Goal: Information Seeking & Learning: Check status

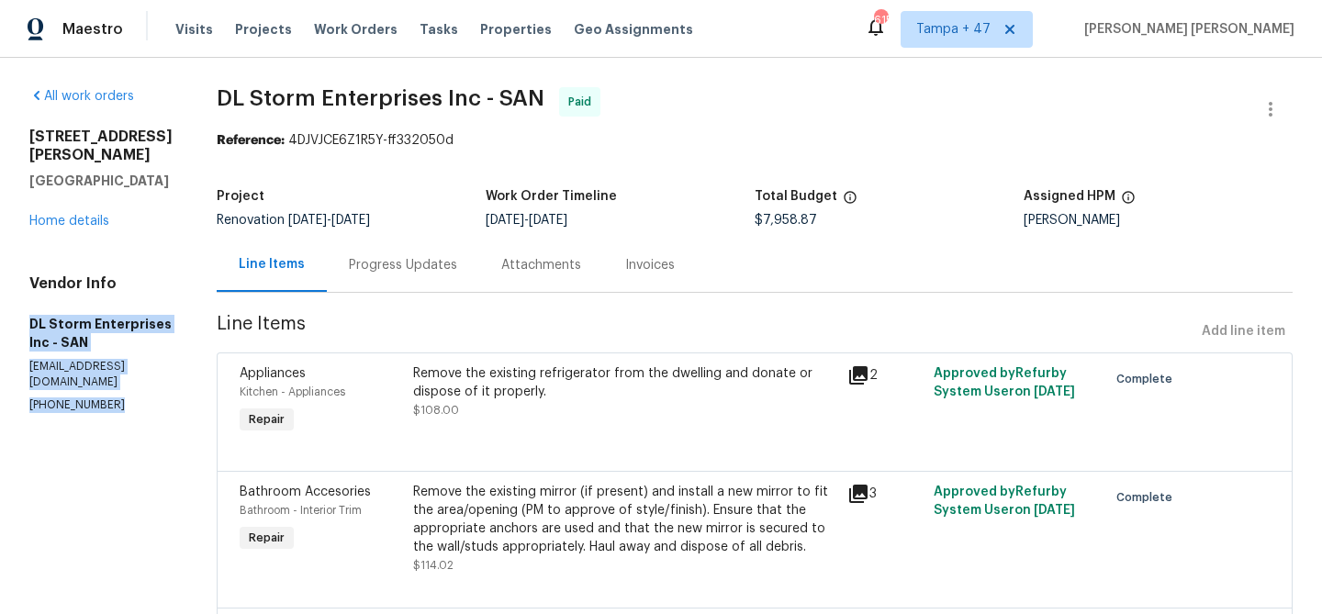
scroll to position [575, 0]
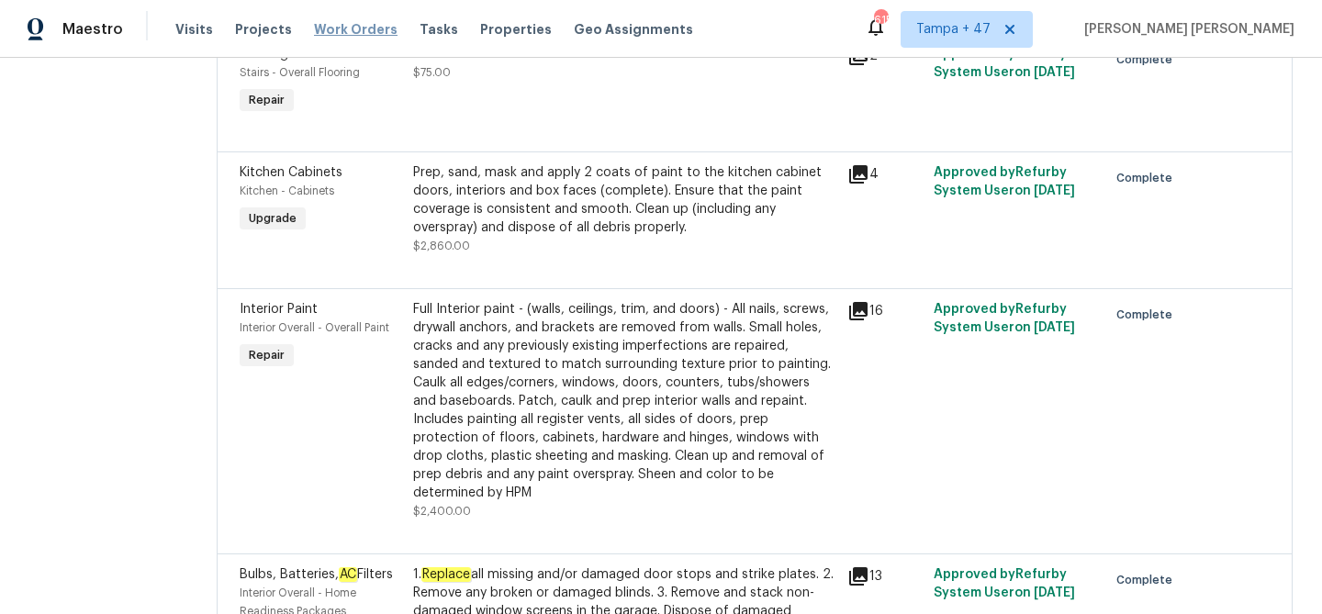
click at [356, 28] on span "Work Orders" at bounding box center [356, 29] width 84 height 18
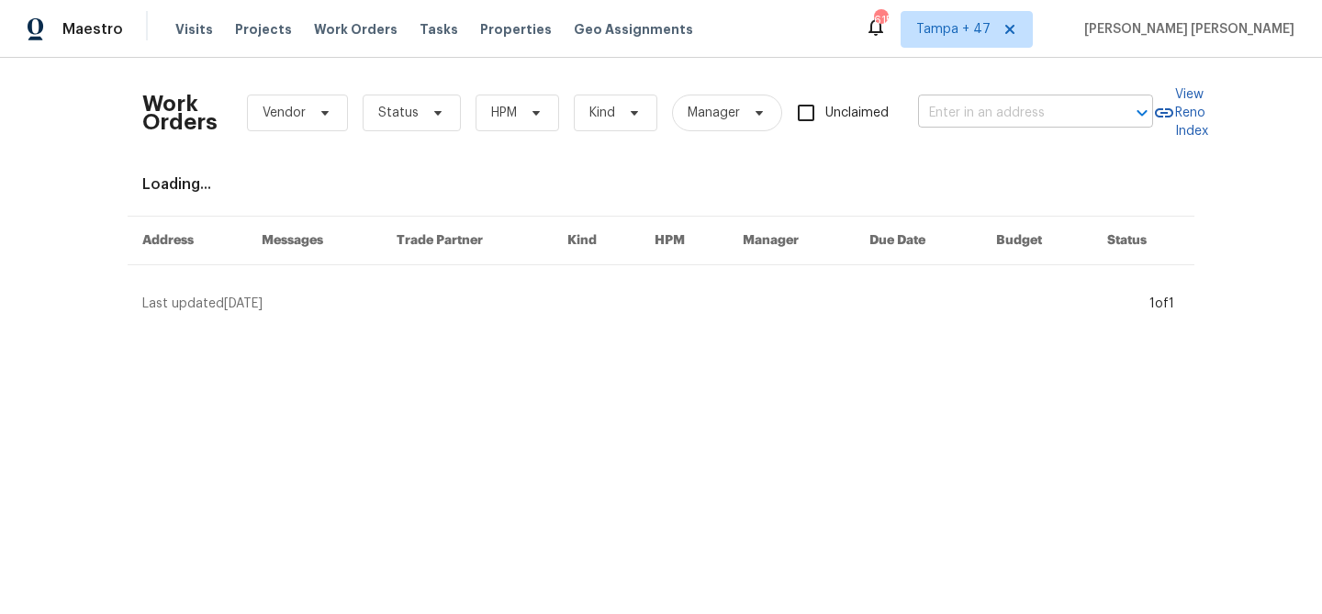
click at [1037, 121] on input "text" at bounding box center [1010, 113] width 184 height 28
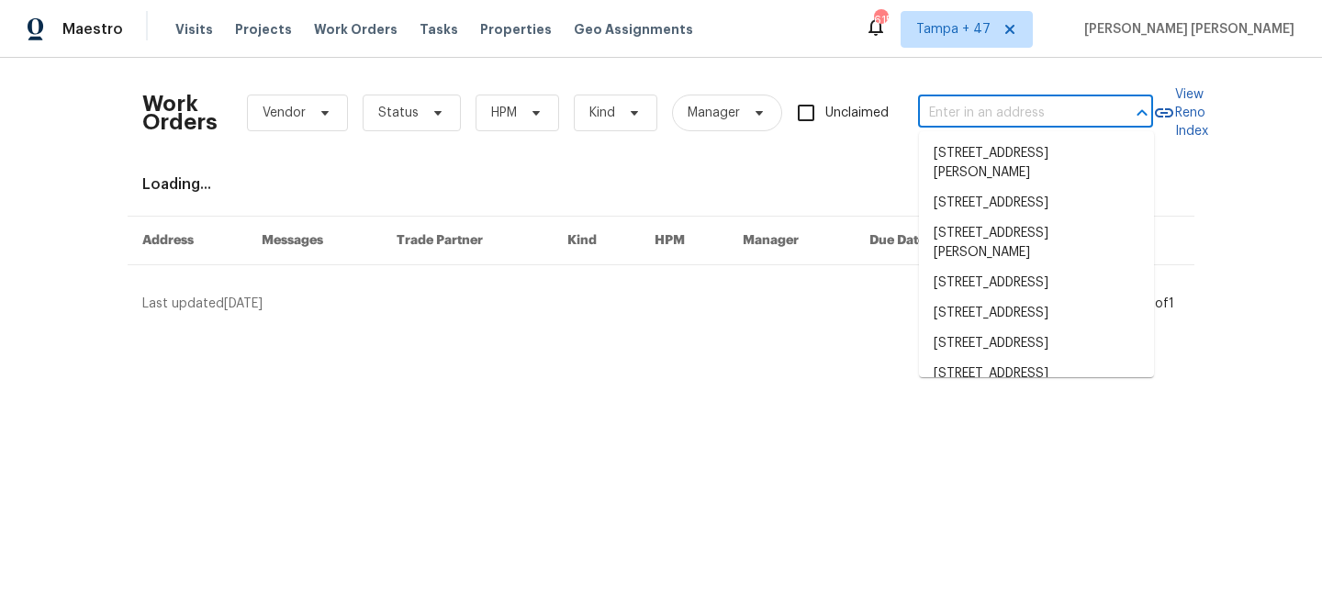
paste input "2007 Variations [GEOGRAPHIC_DATA][PERSON_NAME]"
type input "2007 Variations [GEOGRAPHIC_DATA][PERSON_NAME]"
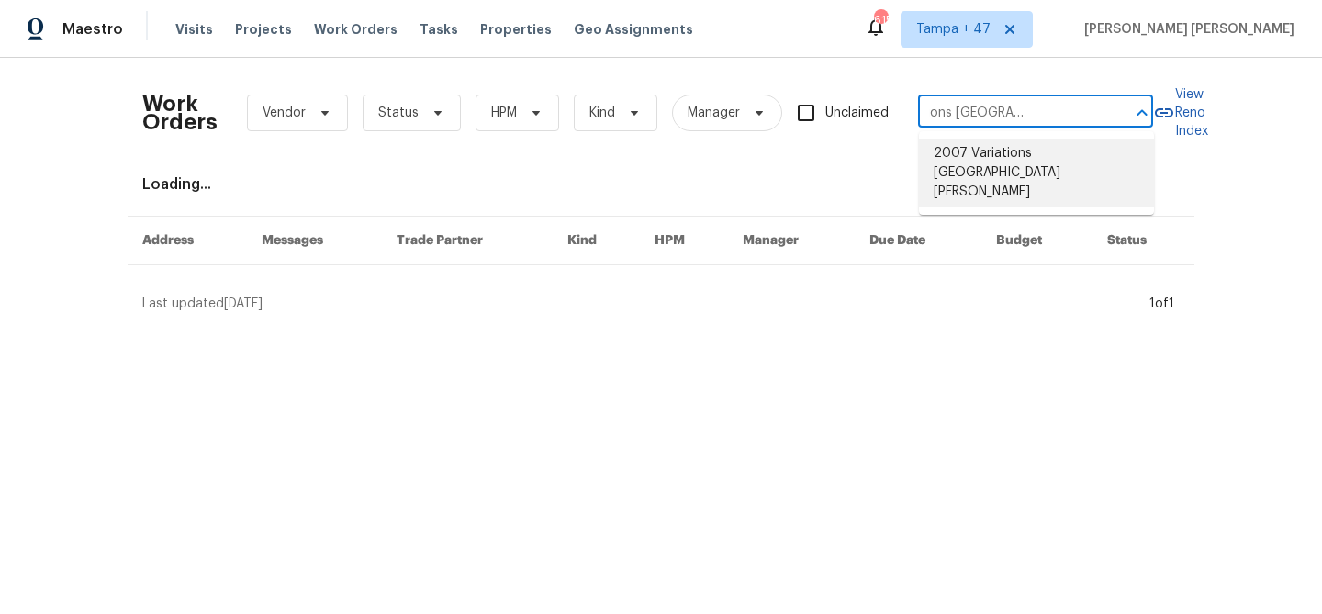
click at [1046, 148] on li "2007 Variations [GEOGRAPHIC_DATA][PERSON_NAME]" at bounding box center [1036, 173] width 235 height 69
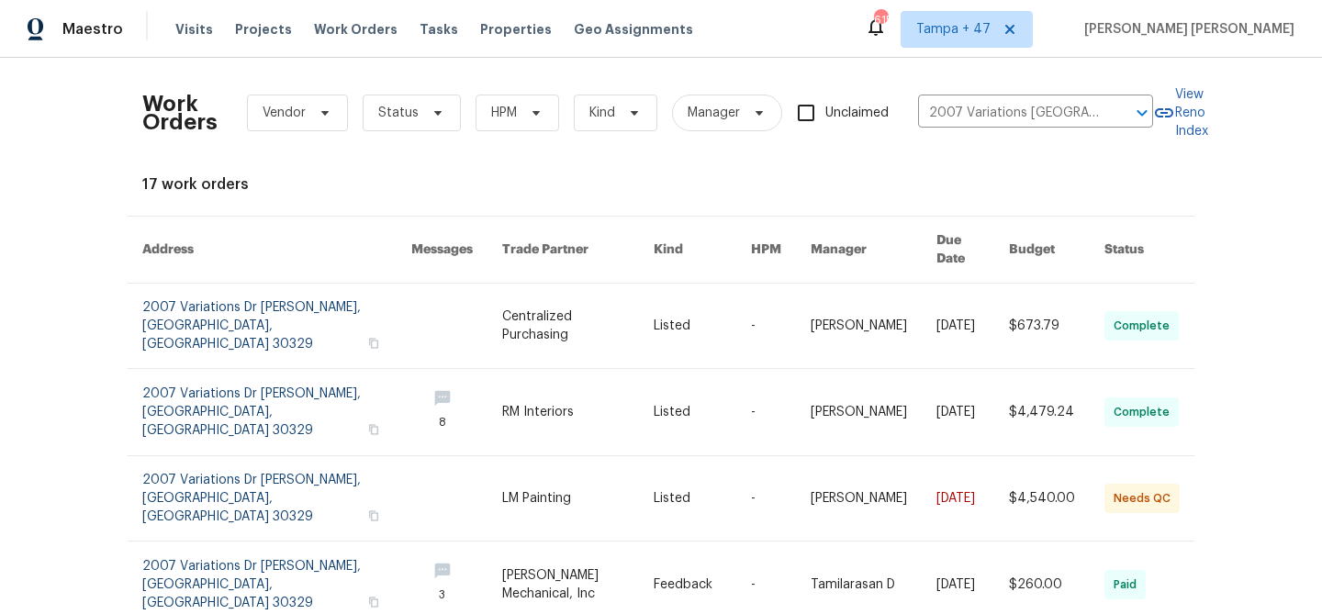
click at [986, 324] on link at bounding box center [972, 326] width 73 height 84
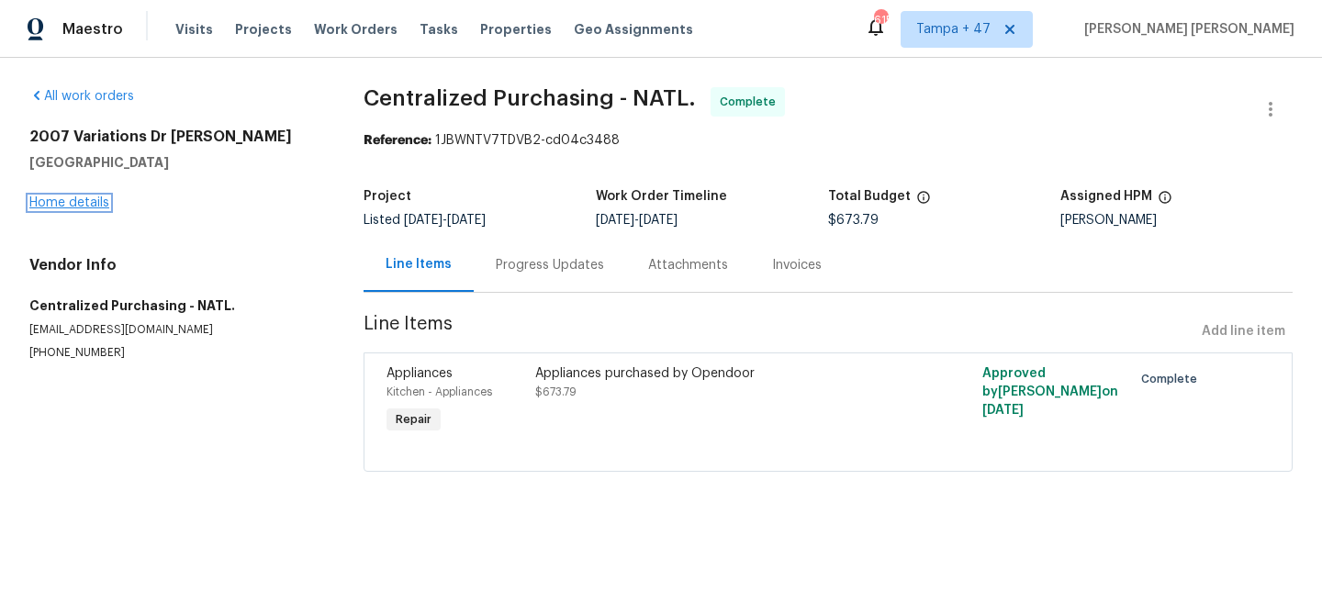
click at [96, 206] on link "Home details" at bounding box center [69, 202] width 80 height 13
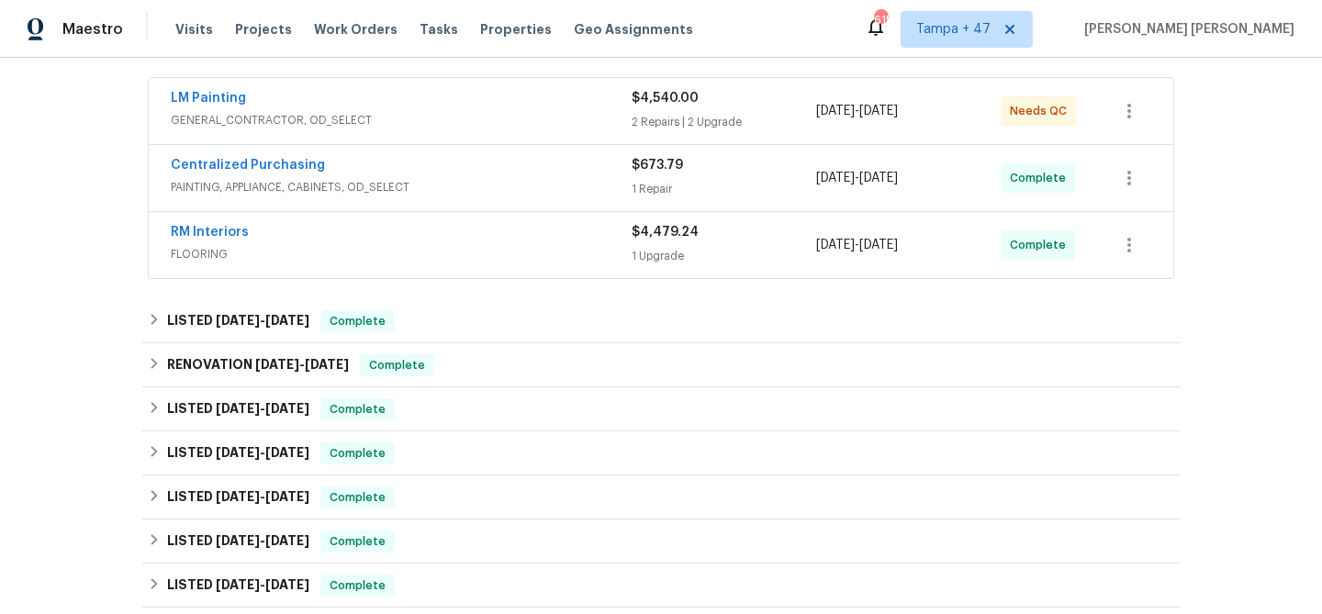
scroll to position [240, 0]
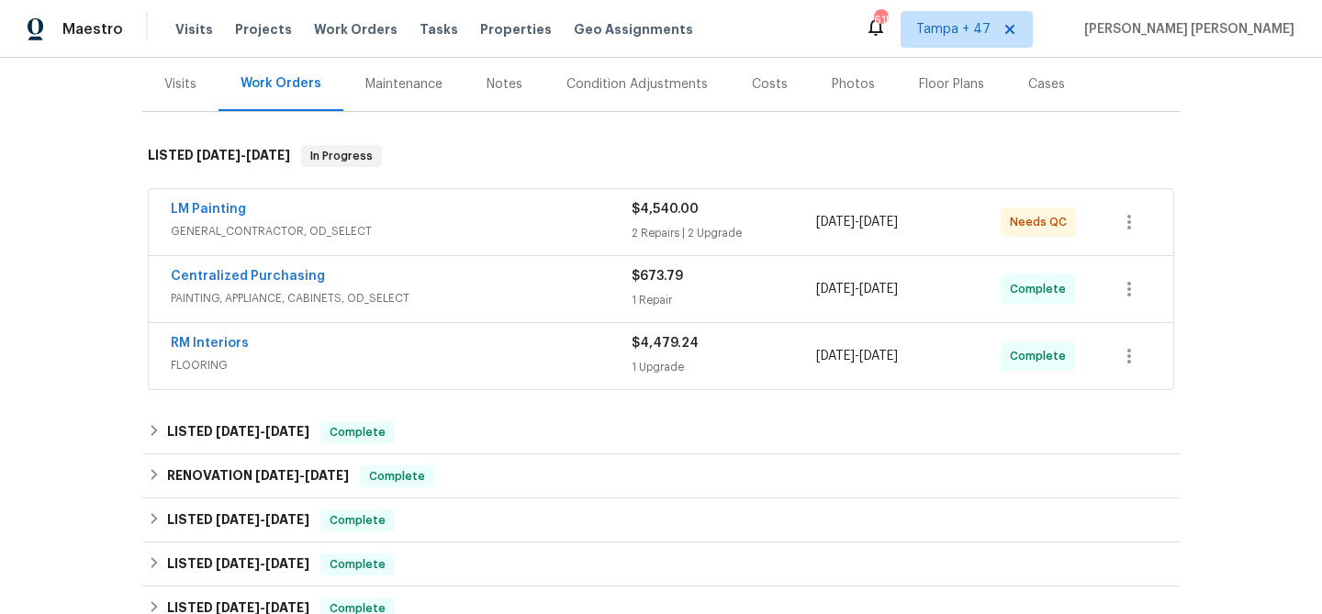
click at [436, 334] on div "RM Interiors" at bounding box center [401, 345] width 461 height 22
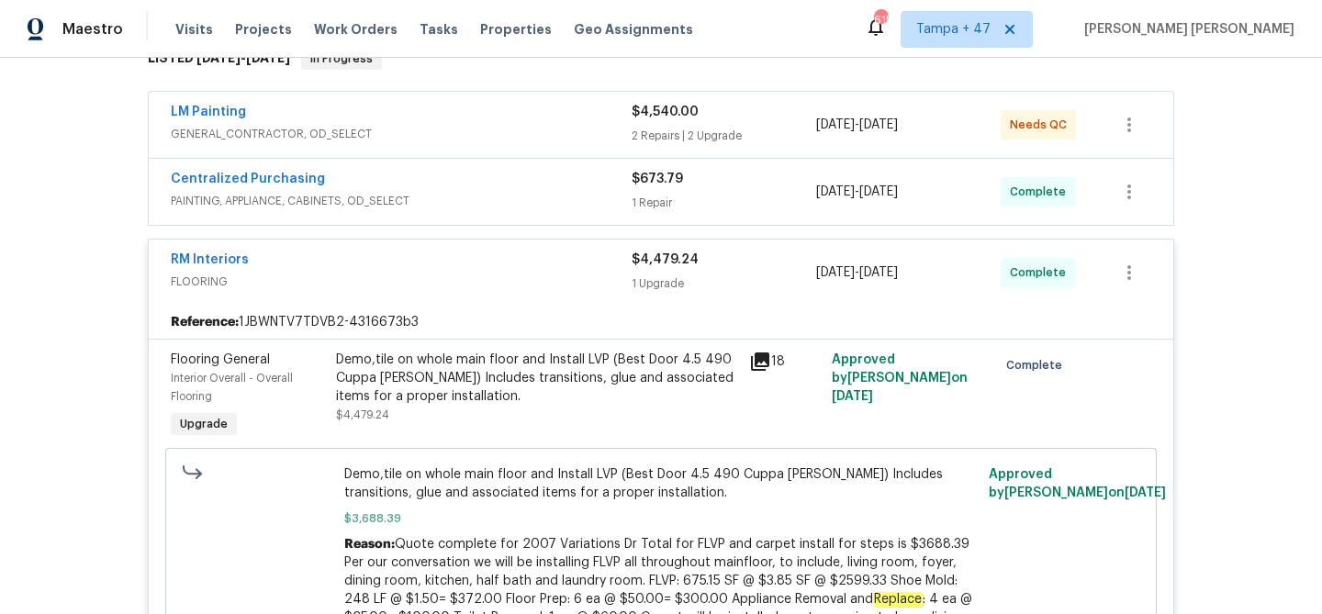
scroll to position [334, 0]
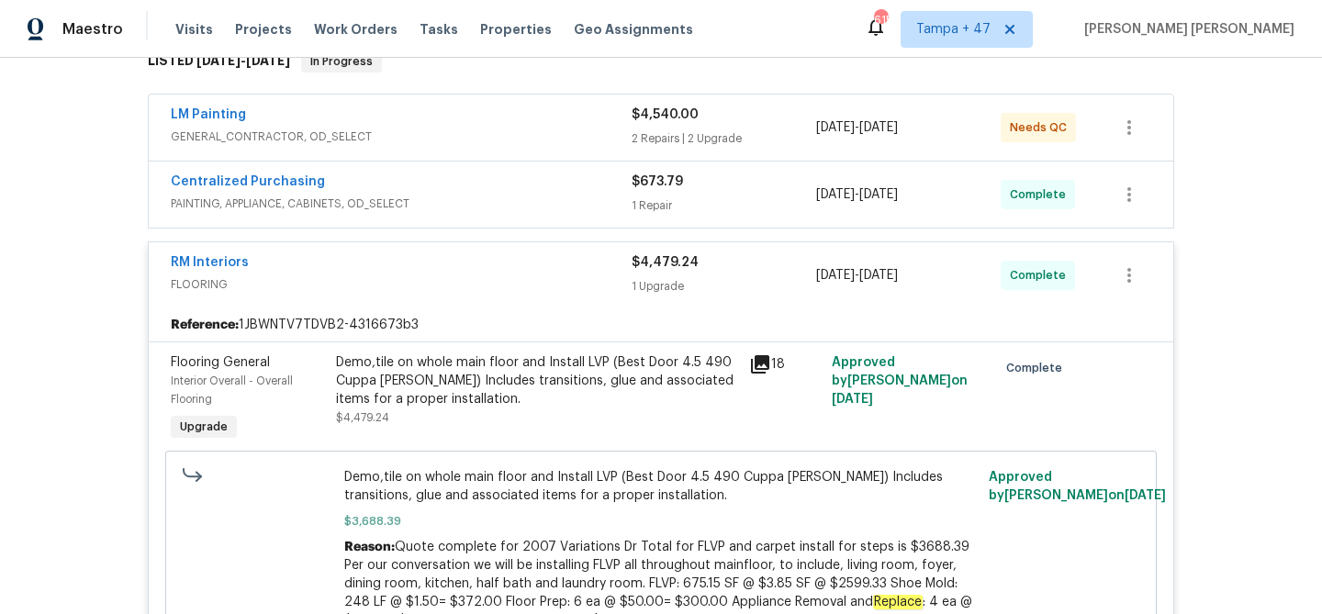
click at [554, 173] on div "Centralized Purchasing" at bounding box center [401, 184] width 461 height 22
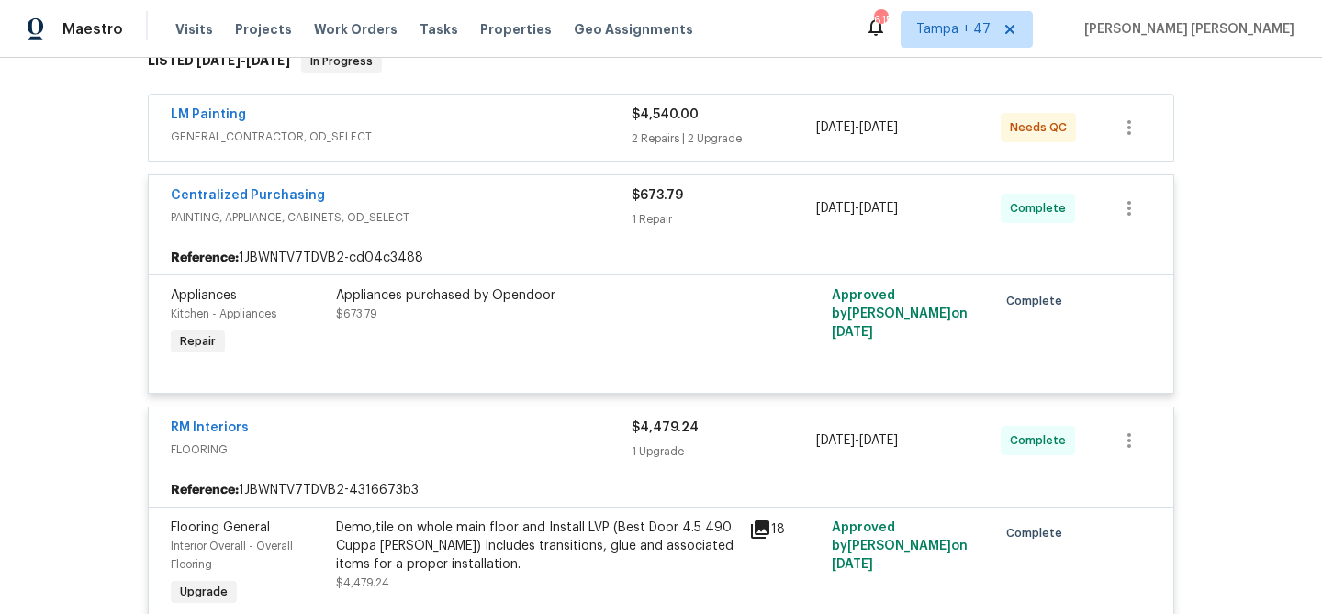
scroll to position [301, 0]
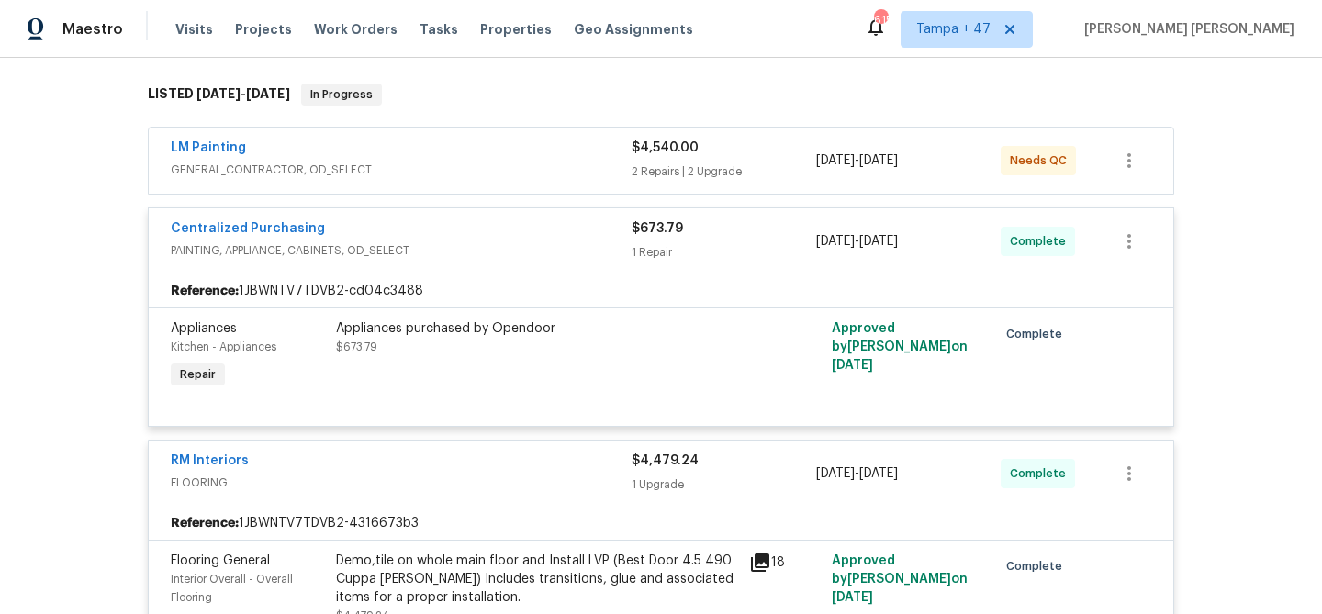
click at [588, 161] on span "GENERAL_CONTRACTOR, OD_SELECT" at bounding box center [401, 170] width 461 height 18
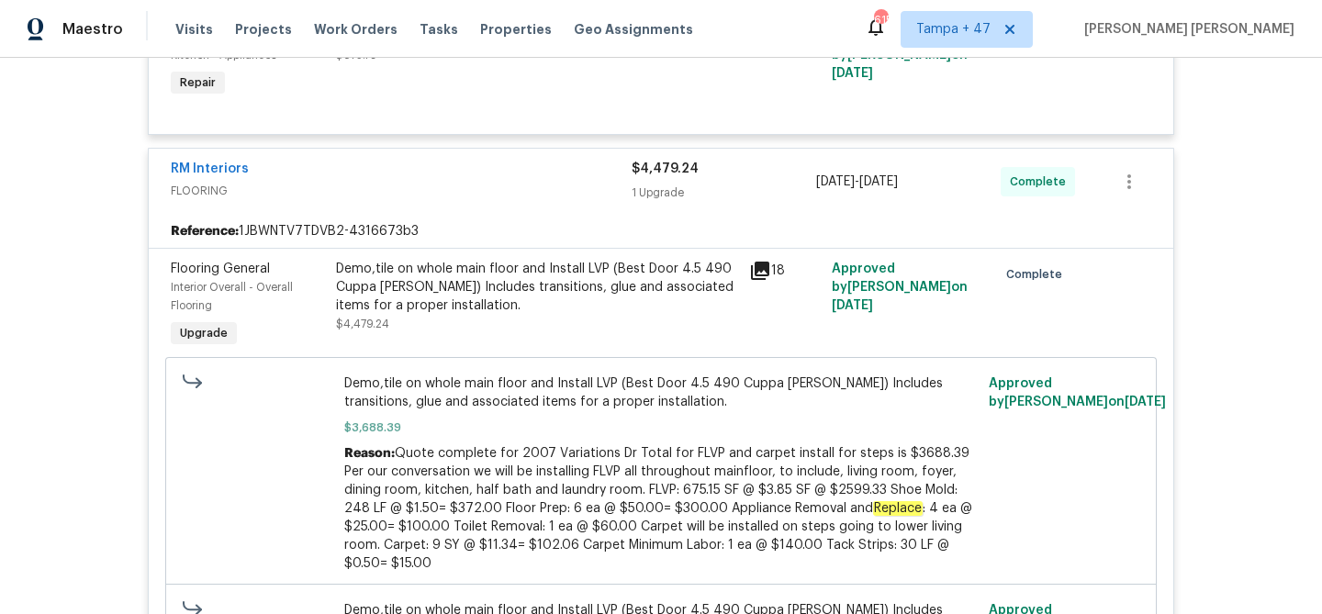
scroll to position [1505, 0]
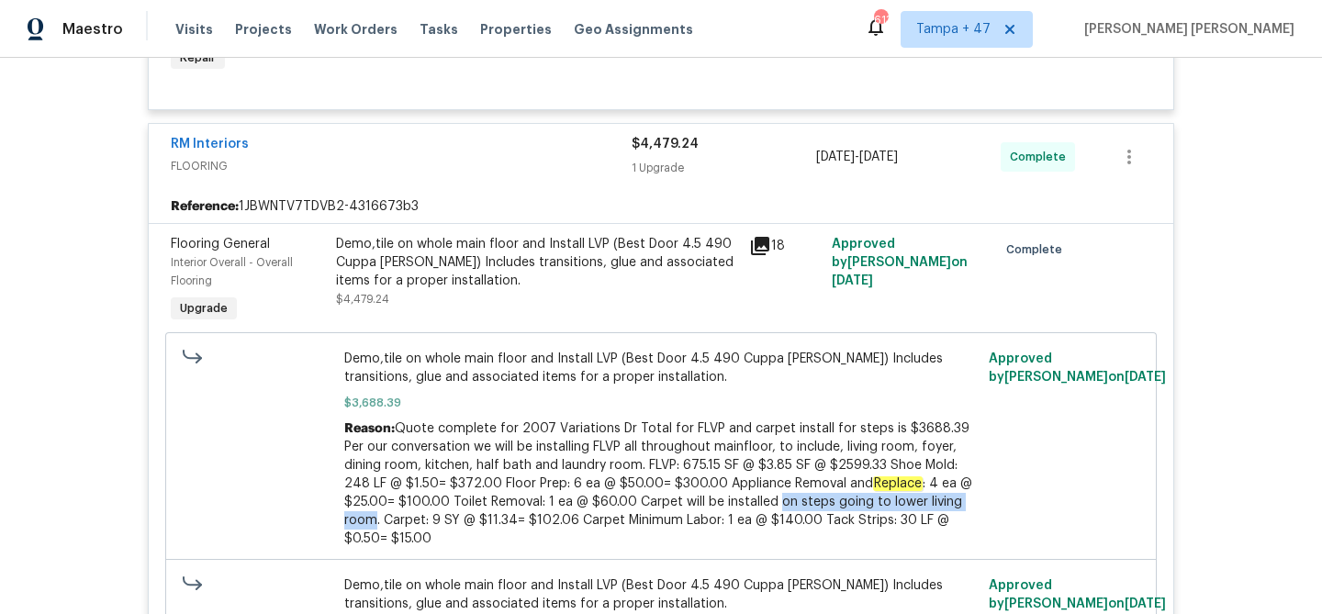
drag, startPoint x: 721, startPoint y: 487, endPoint x: 932, endPoint y: 487, distance: 211.1
click at [932, 487] on span "Quote complete for 2007 Variations Dr Total for FLVP and carpet install for ste…" at bounding box center [658, 483] width 628 height 123
copy span "on steps going to lower living room"
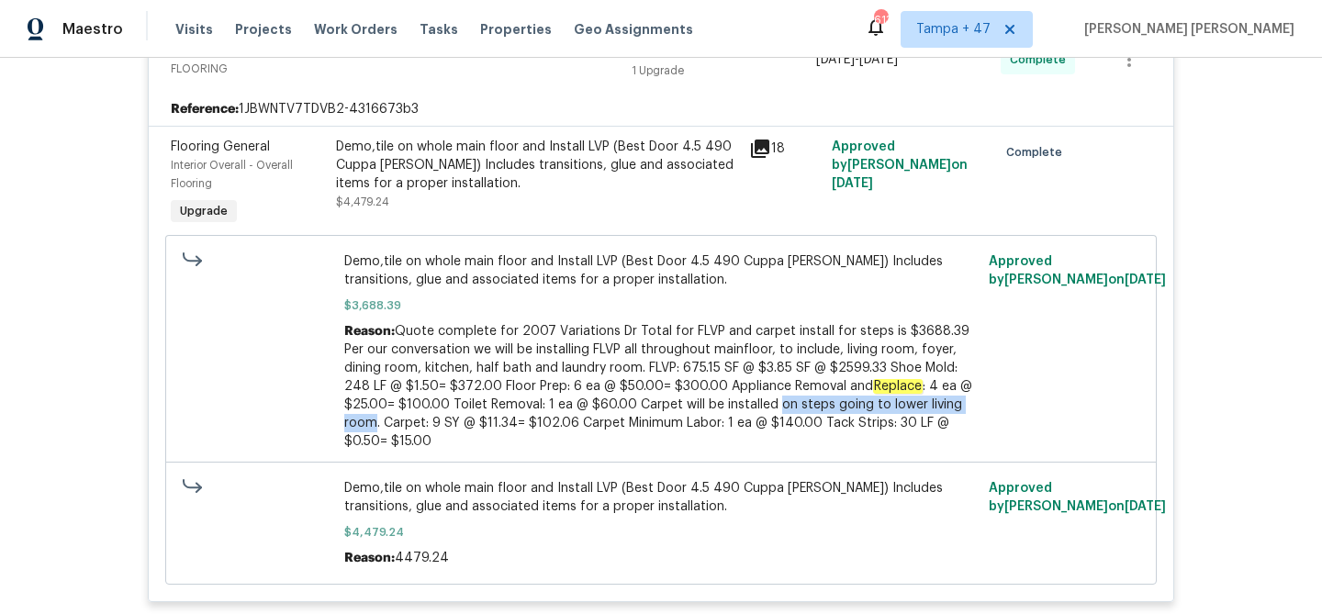
scroll to position [1604, 0]
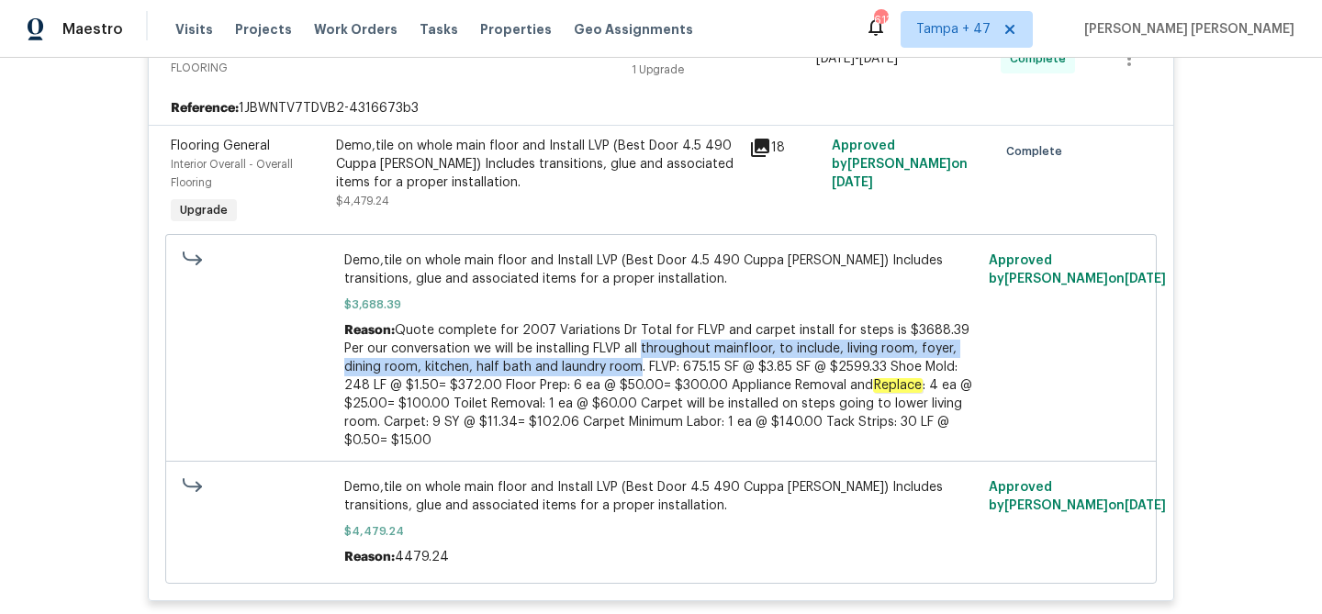
drag, startPoint x: 619, startPoint y: 334, endPoint x: 598, endPoint y: 346, distance: 24.3
click at [598, 346] on span "Quote complete for 2007 Variations Dr Total for FLVP and carpet install for ste…" at bounding box center [658, 385] width 628 height 123
copy span "throughout mainfloor, to include, living room, foyer, dining room, kitchen, hal…"
click at [336, 23] on span "Work Orders" at bounding box center [356, 29] width 84 height 18
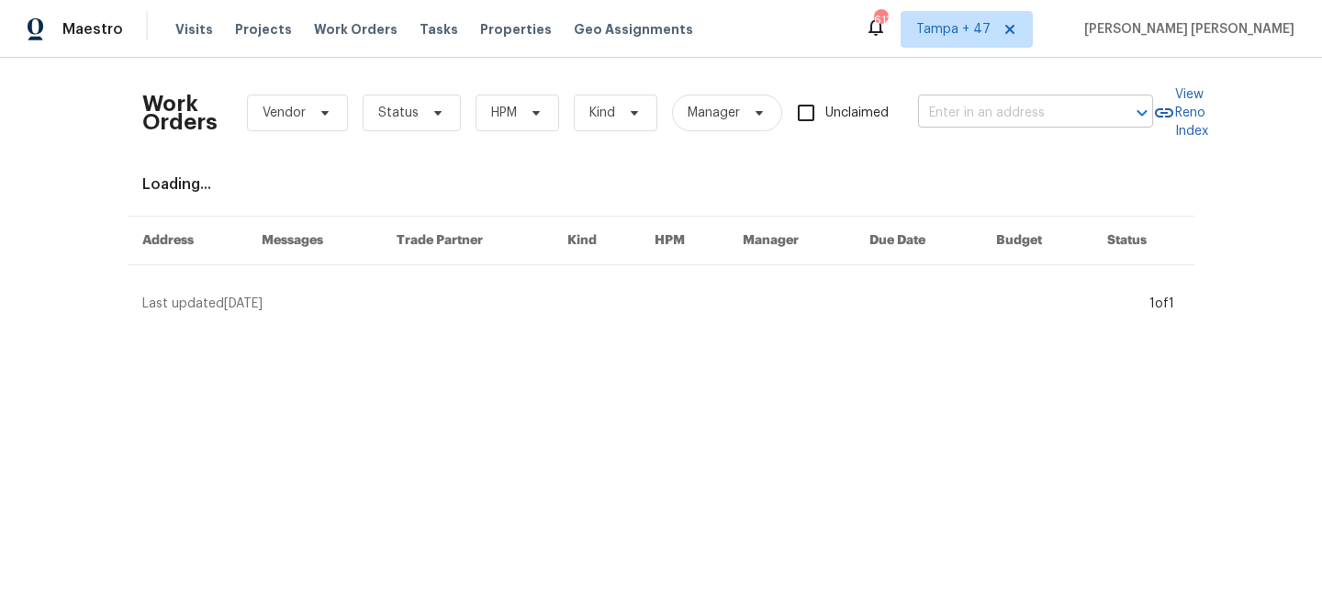
click at [1018, 105] on input "text" at bounding box center [1010, 113] width 184 height 28
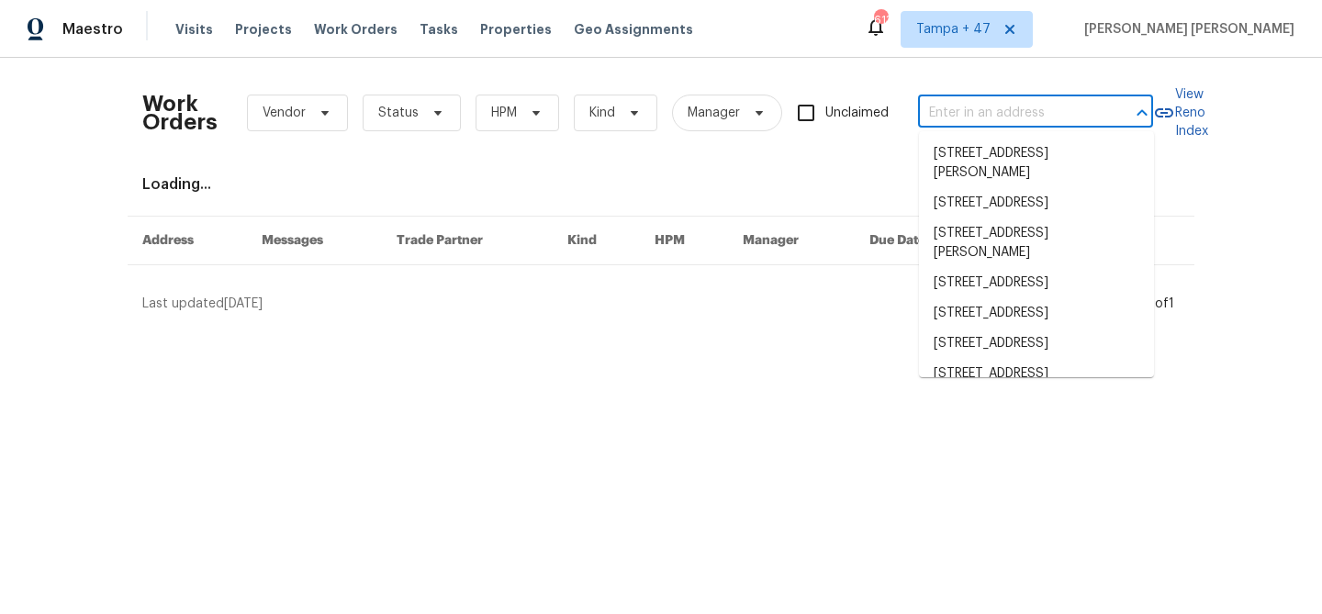
paste input "[STREET_ADDRESS][PERSON_NAME]"
type input "[STREET_ADDRESS][PERSON_NAME]"
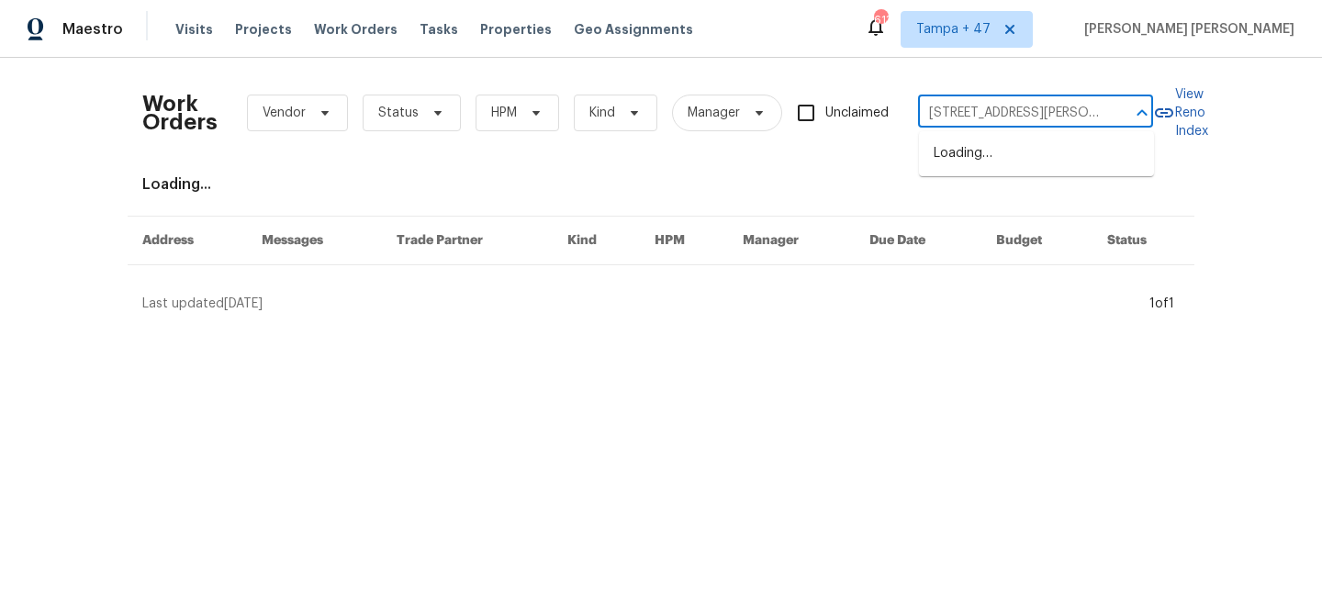
scroll to position [0, 18]
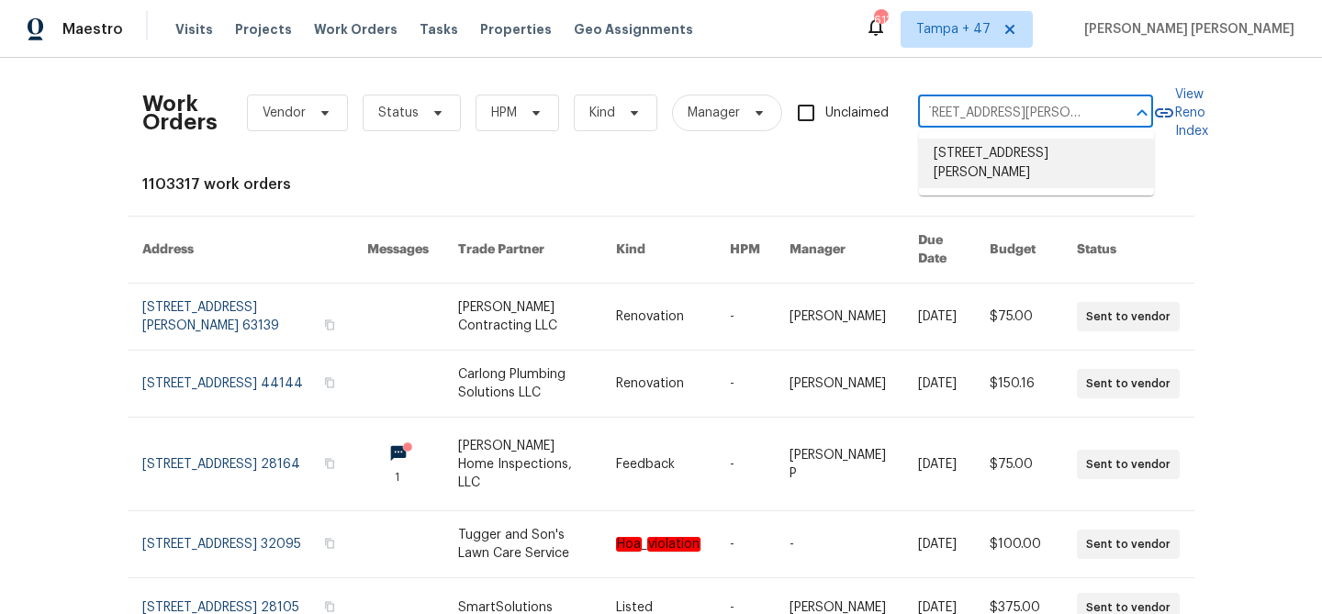
click at [1031, 140] on li "[STREET_ADDRESS][PERSON_NAME]" at bounding box center [1036, 164] width 235 height 50
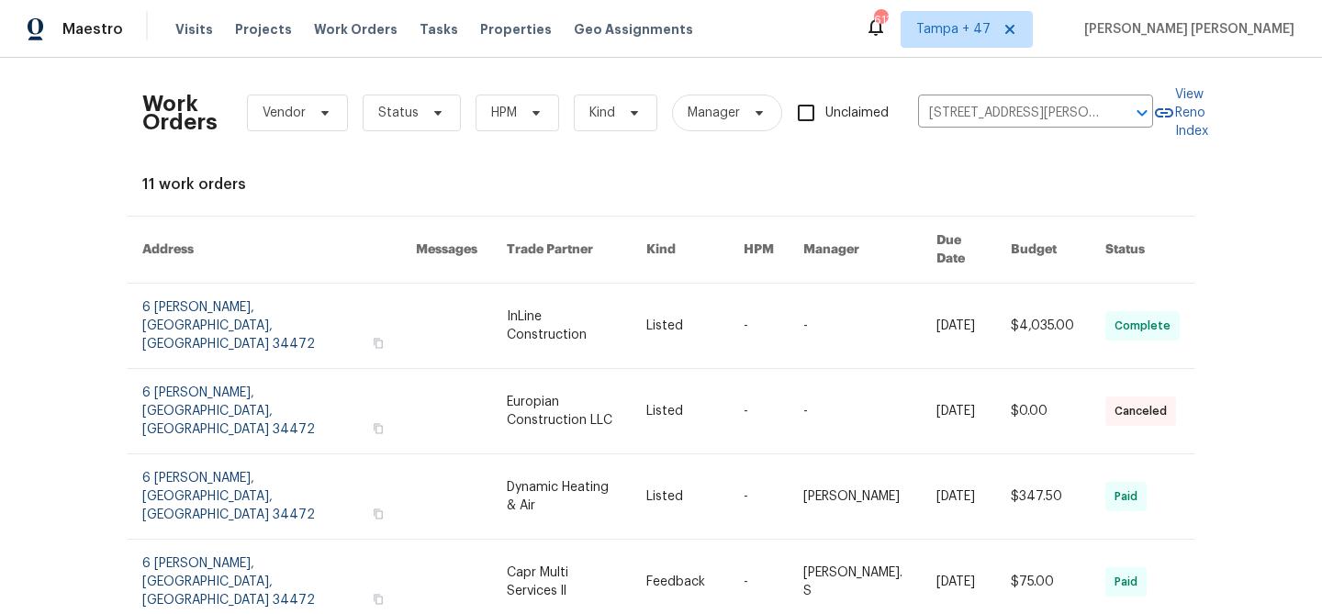
click at [953, 284] on link at bounding box center [973, 326] width 74 height 84
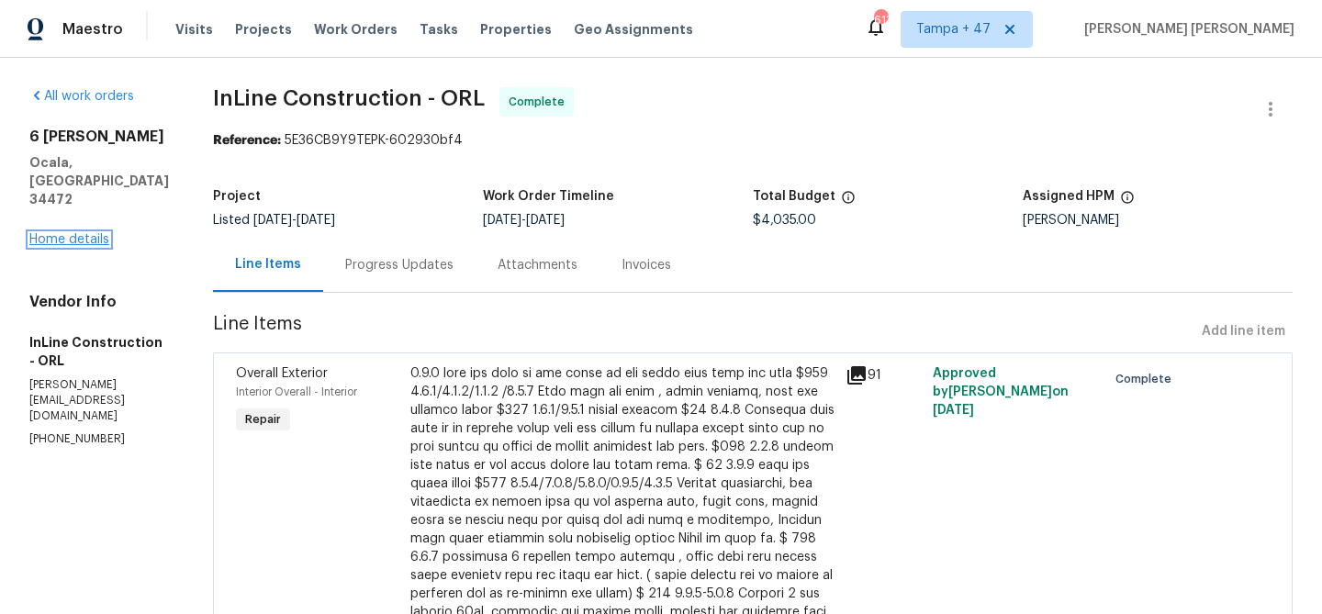
click at [87, 233] on link "Home details" at bounding box center [69, 239] width 80 height 13
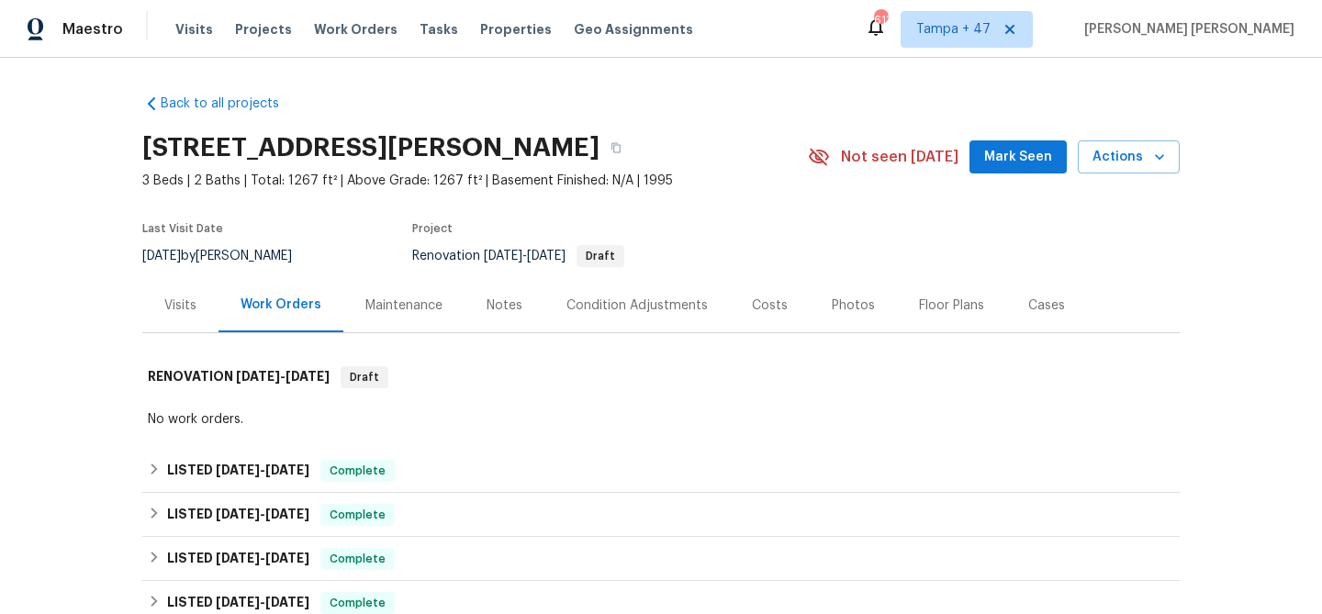
scroll to position [152, 0]
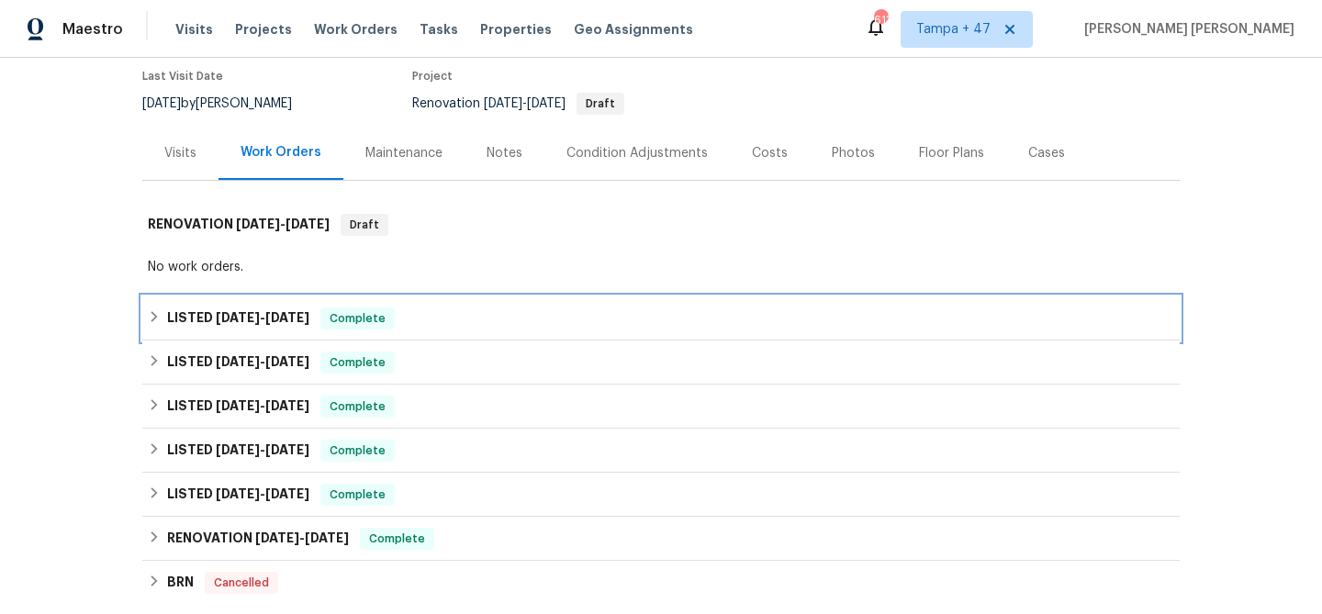
click at [381, 315] on span "Complete" at bounding box center [357, 318] width 71 height 18
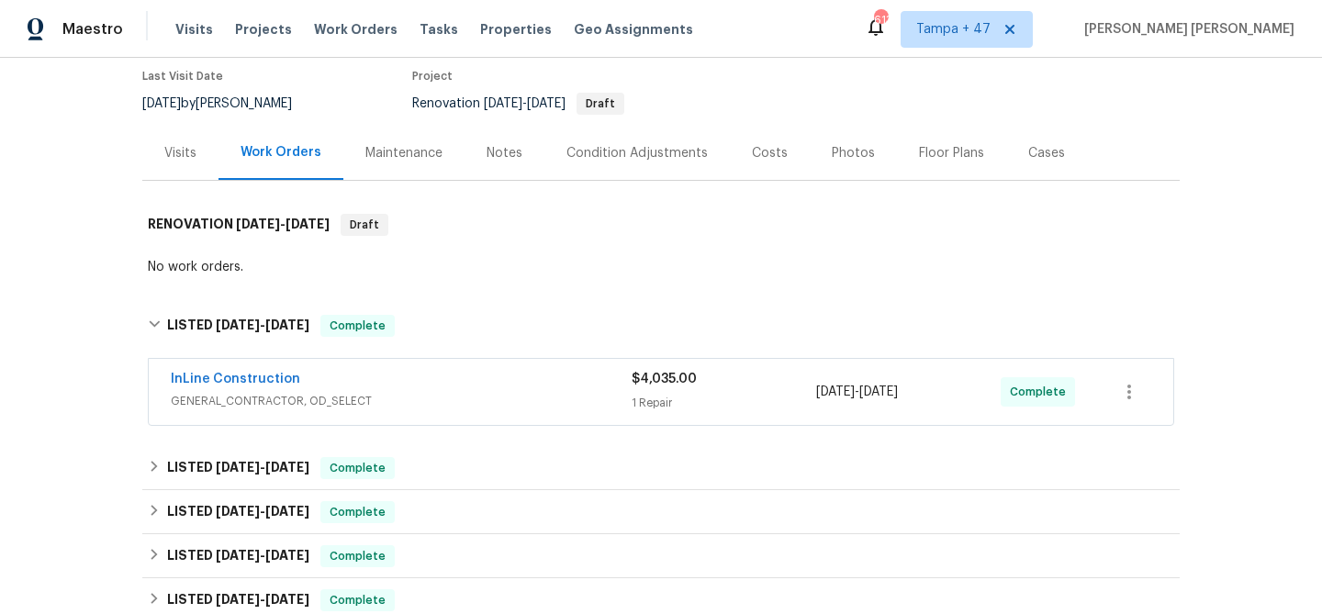
click at [454, 363] on div "InLine Construction GENERAL_CONTRACTOR, OD_SELECT $4,035.00 1 Repair [DATE] - […" at bounding box center [661, 392] width 1024 height 66
click at [464, 377] on div "InLine Construction" at bounding box center [401, 381] width 461 height 22
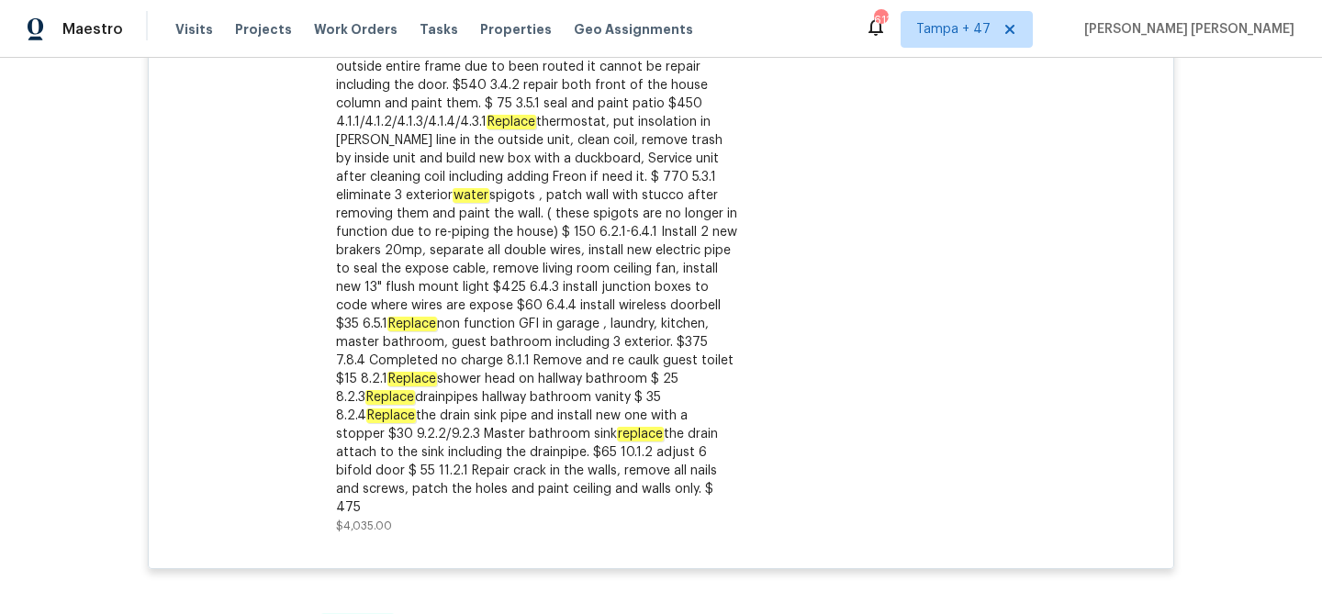
scroll to position [659, 0]
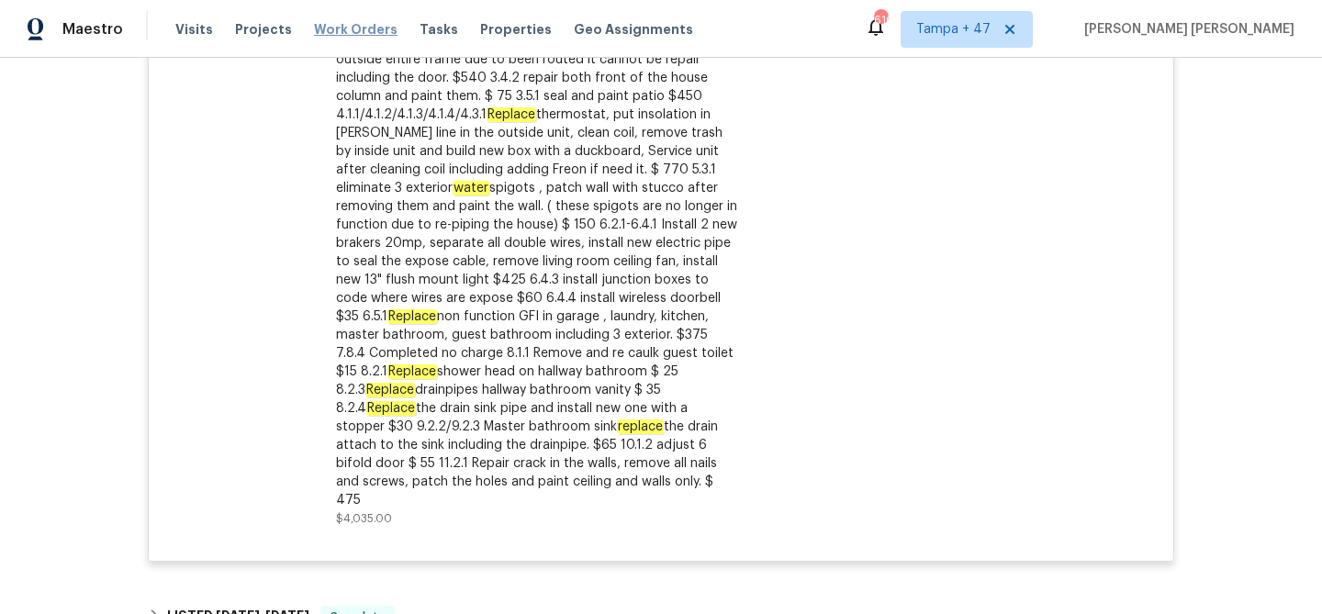
click at [343, 27] on span "Work Orders" at bounding box center [356, 29] width 84 height 18
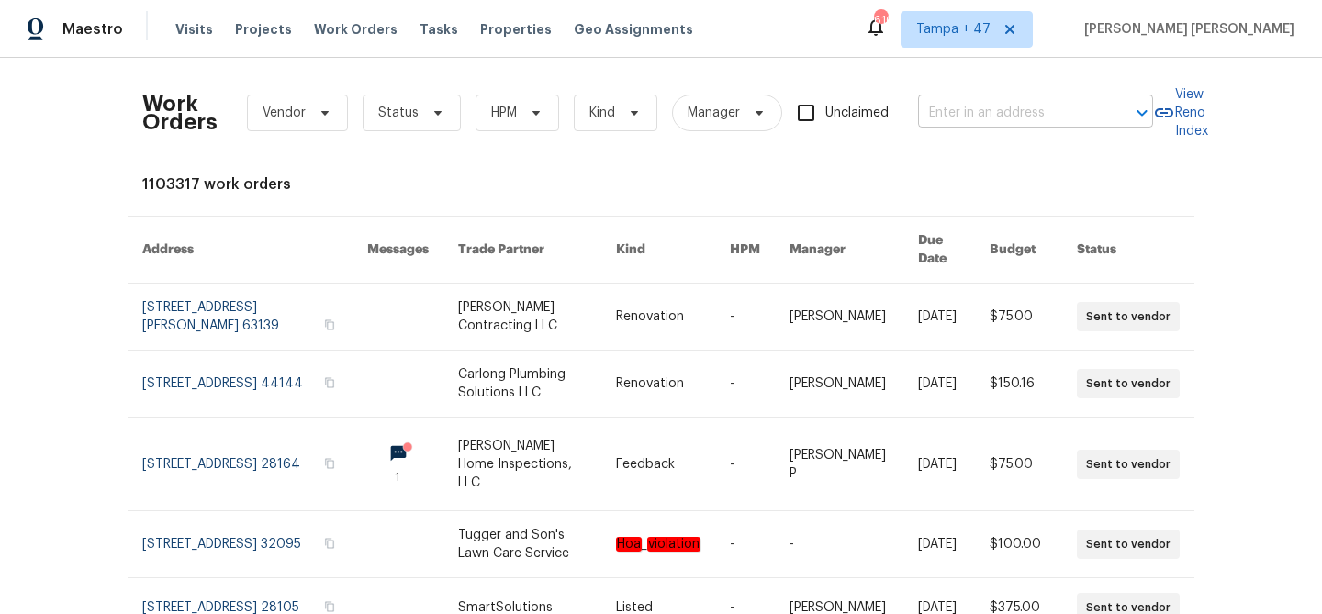
click at [1030, 123] on input "text" at bounding box center [1010, 113] width 184 height 28
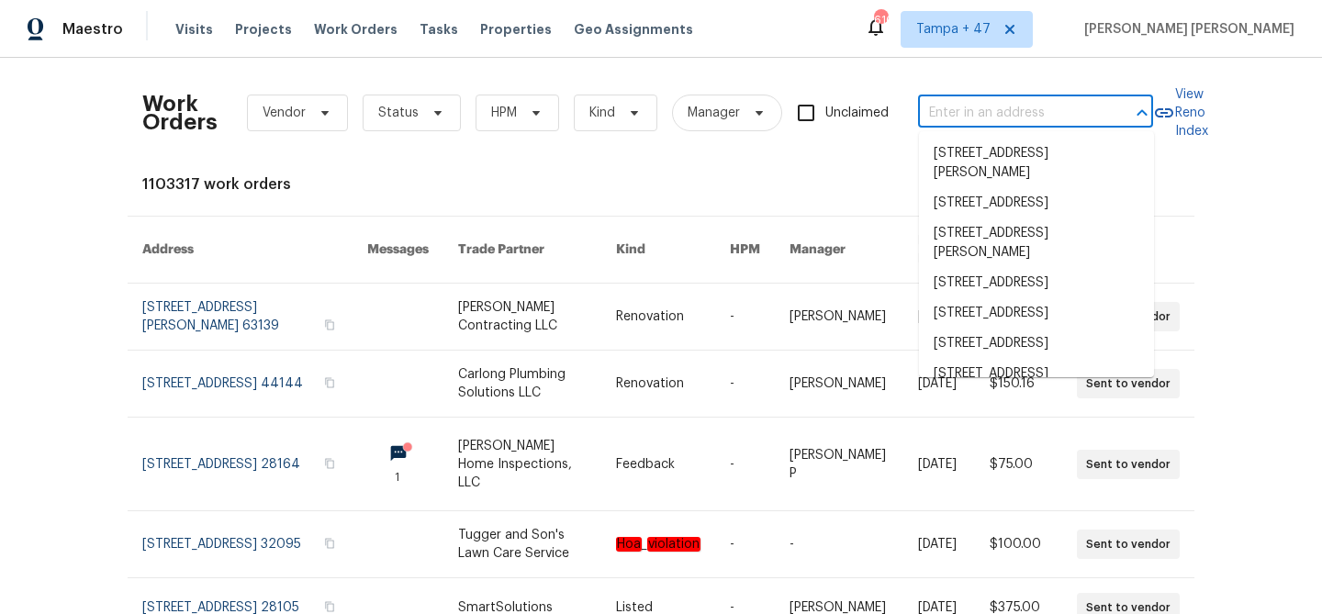
paste input "[STREET_ADDRESS][PERSON_NAME]"
type input "[STREET_ADDRESS][PERSON_NAME]"
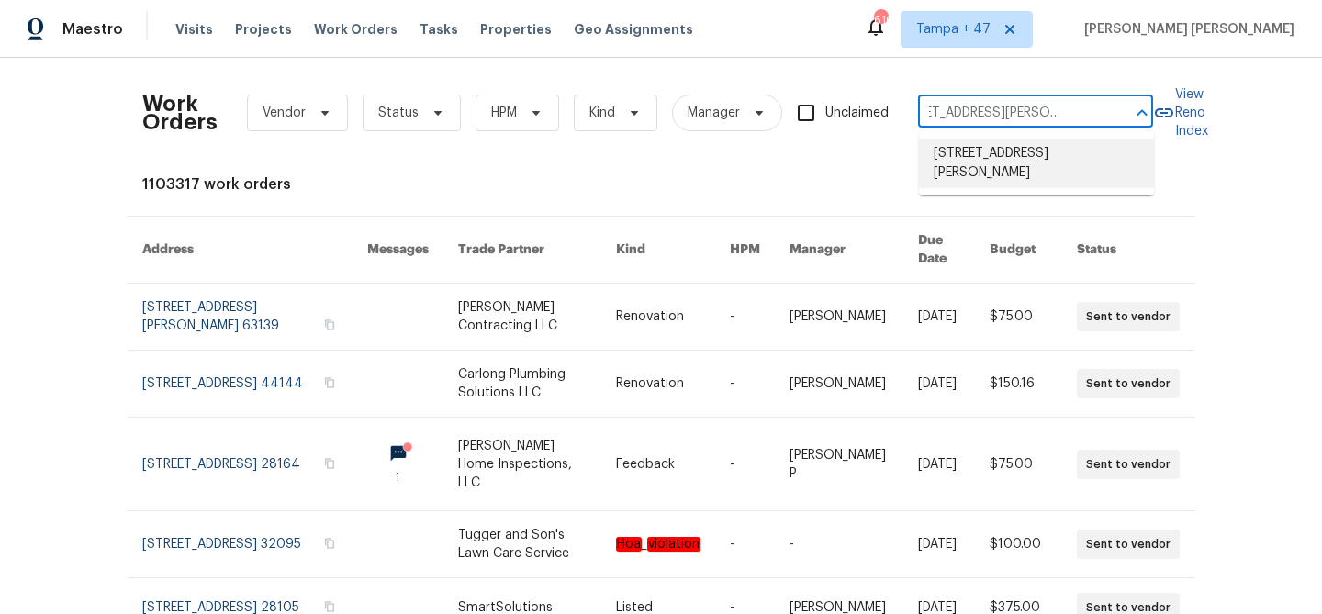
click at [1033, 173] on li "[STREET_ADDRESS][PERSON_NAME]" at bounding box center [1036, 164] width 235 height 50
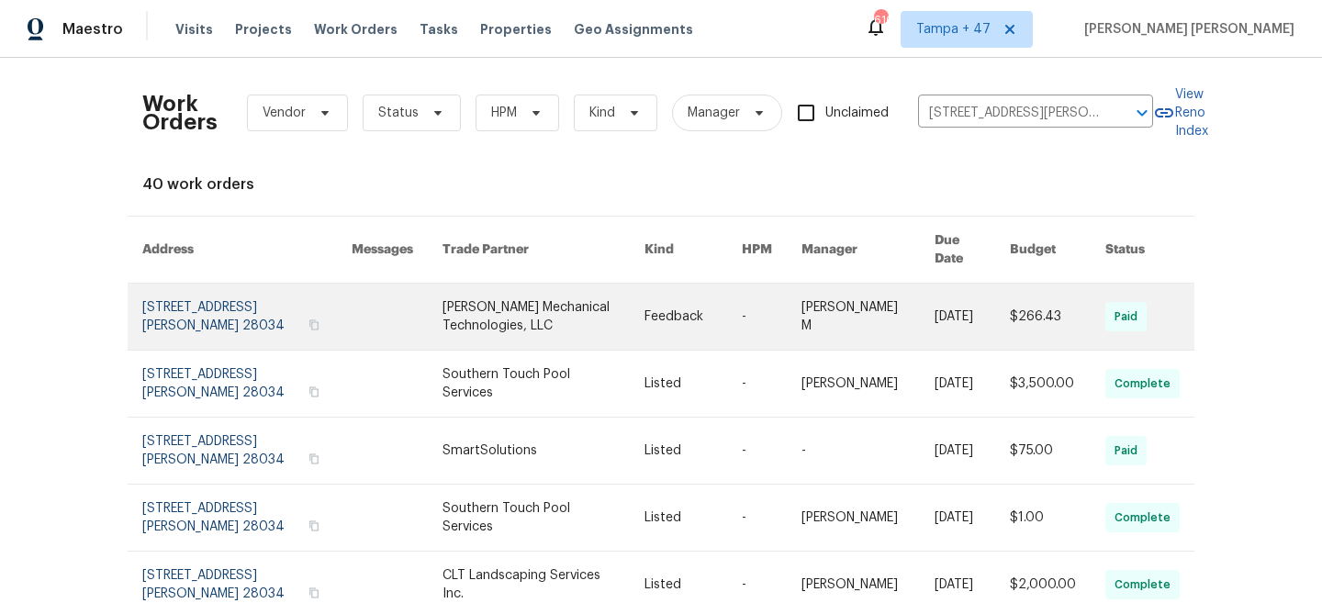
click at [1024, 309] on link at bounding box center [1057, 317] width 95 height 66
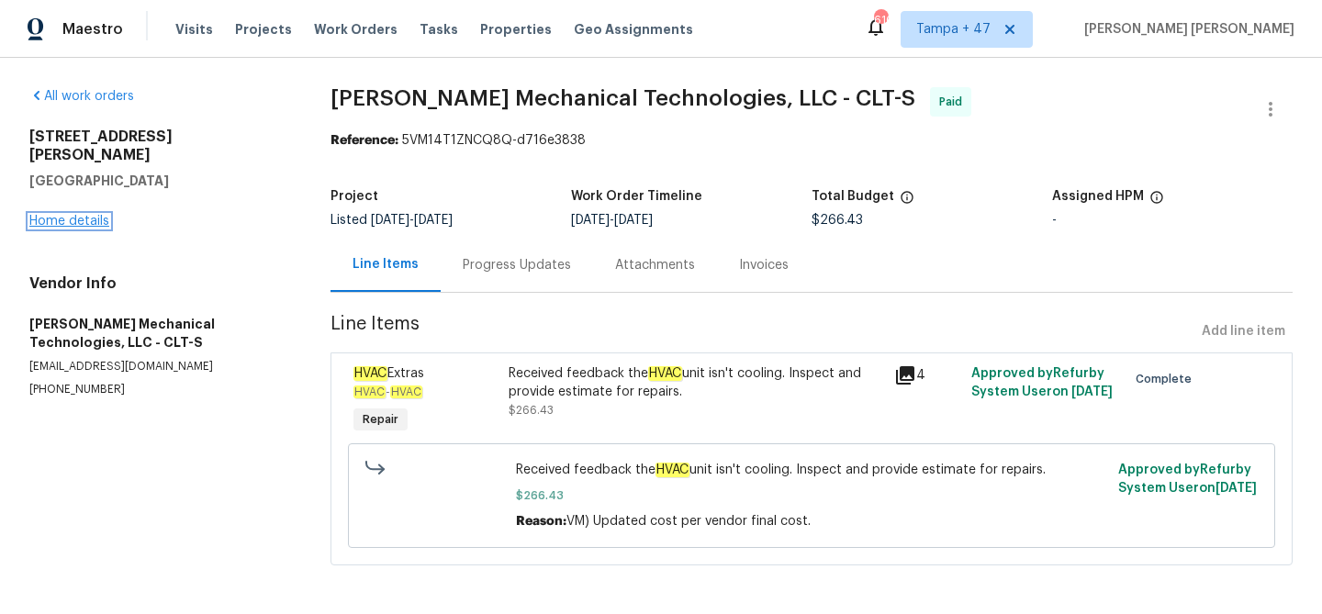
click at [93, 215] on link "Home details" at bounding box center [69, 221] width 80 height 13
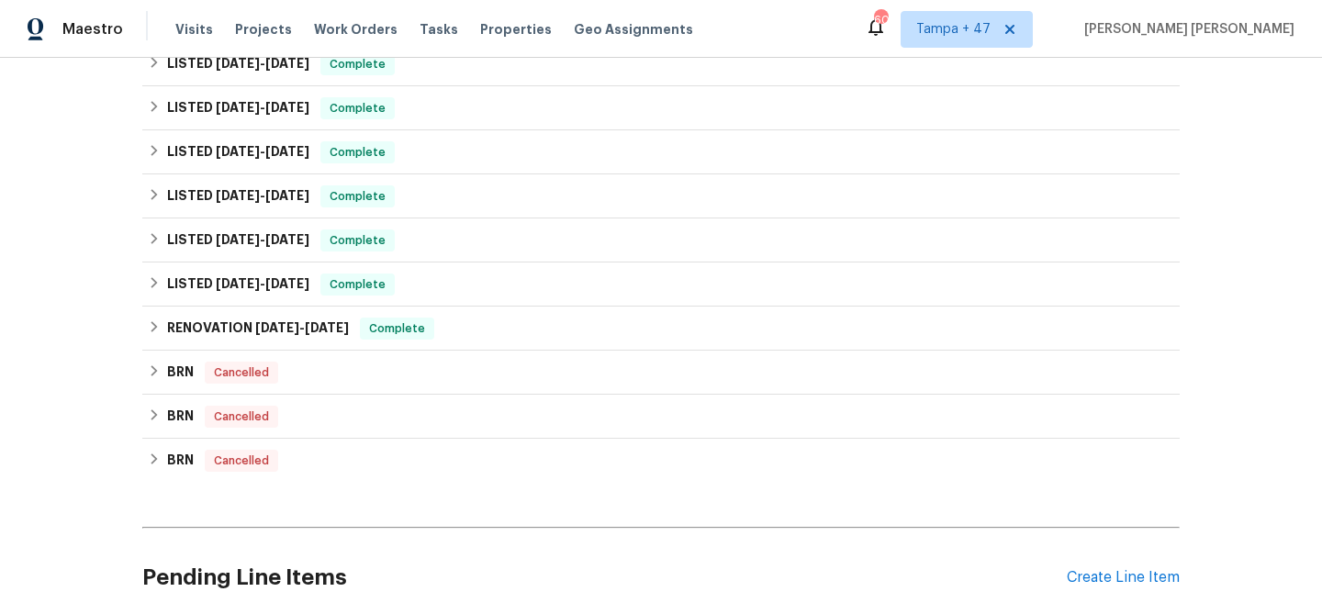
scroll to position [547, 0]
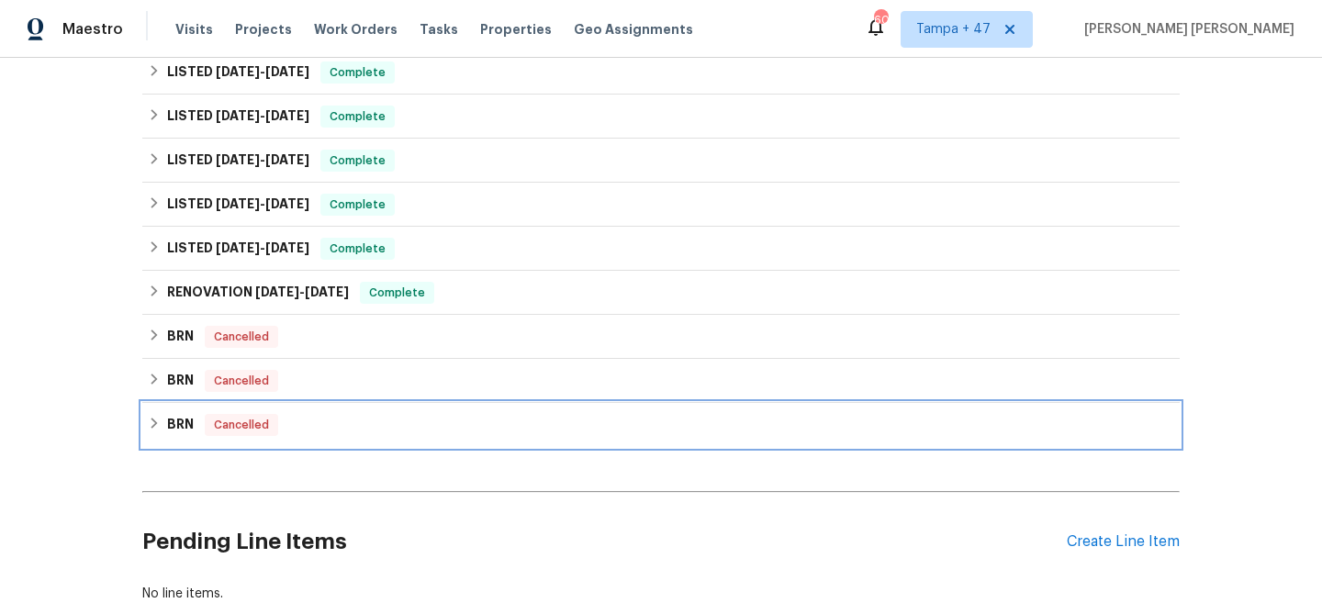
click at [325, 425] on div "BRN Cancelled" at bounding box center [661, 425] width 1026 height 22
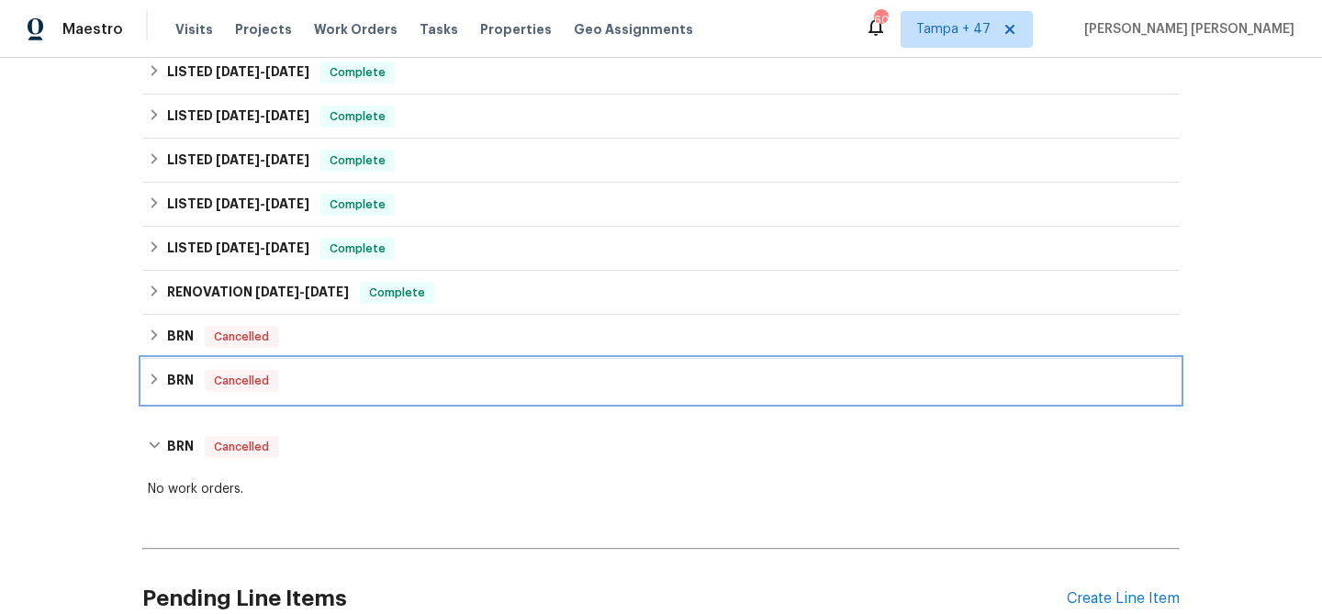
click at [354, 378] on div "BRN Cancelled" at bounding box center [661, 381] width 1026 height 22
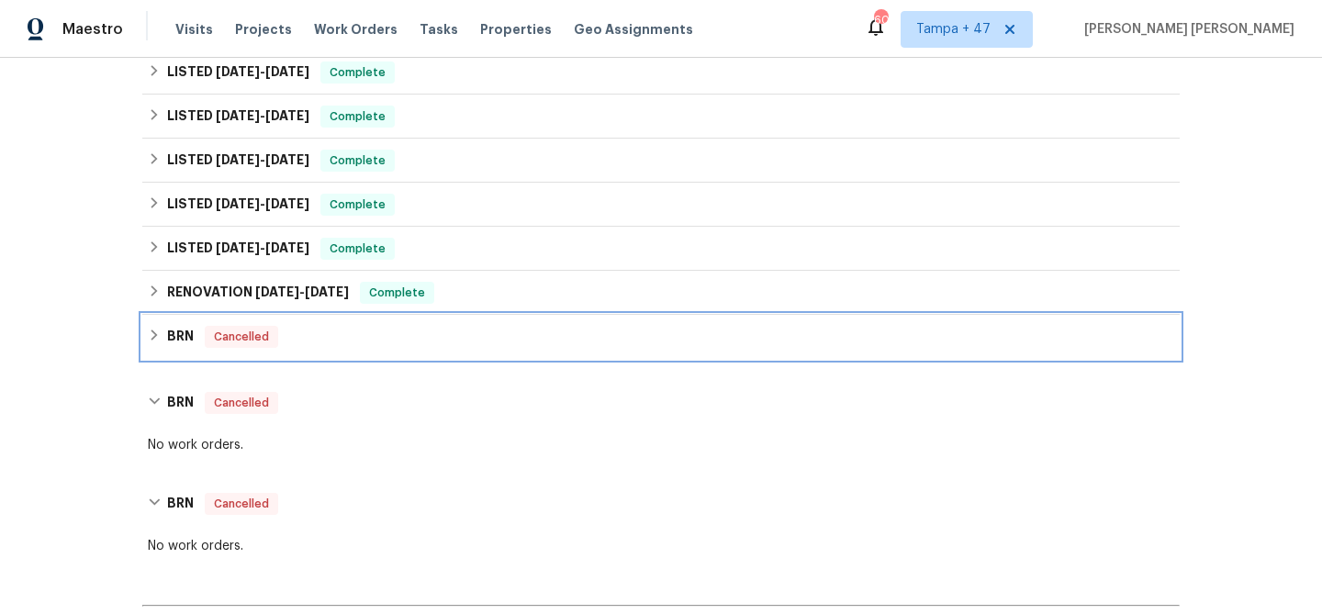
click at [390, 331] on div "BRN Cancelled" at bounding box center [661, 337] width 1026 height 22
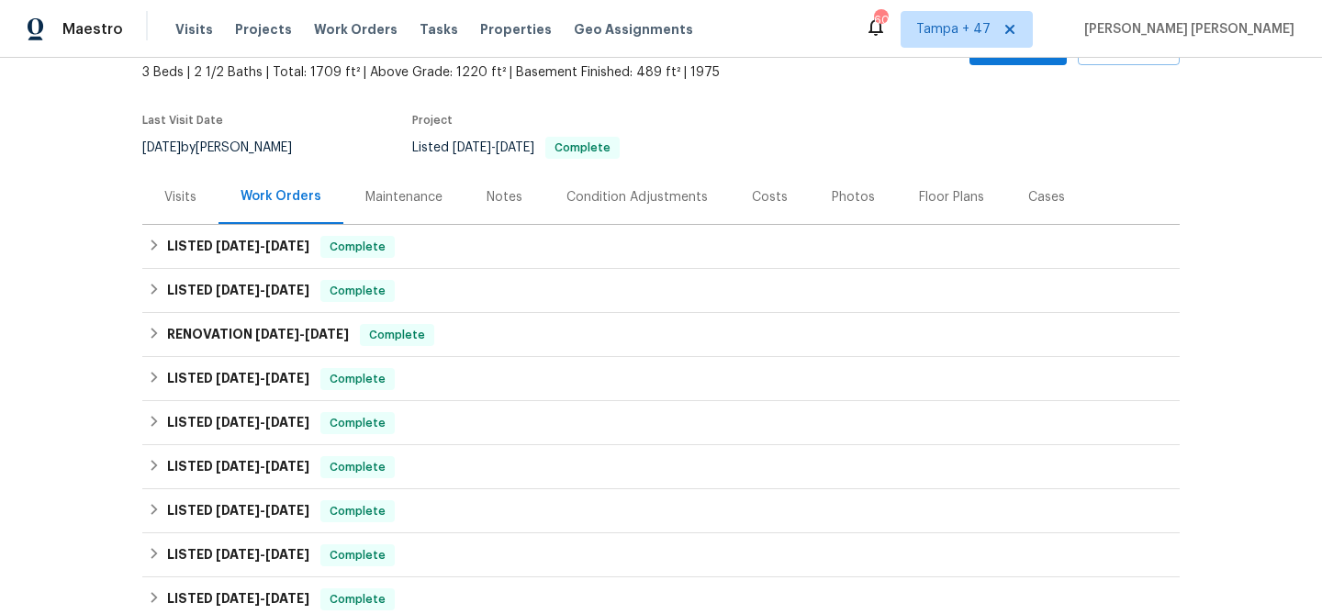
scroll to position [90, 0]
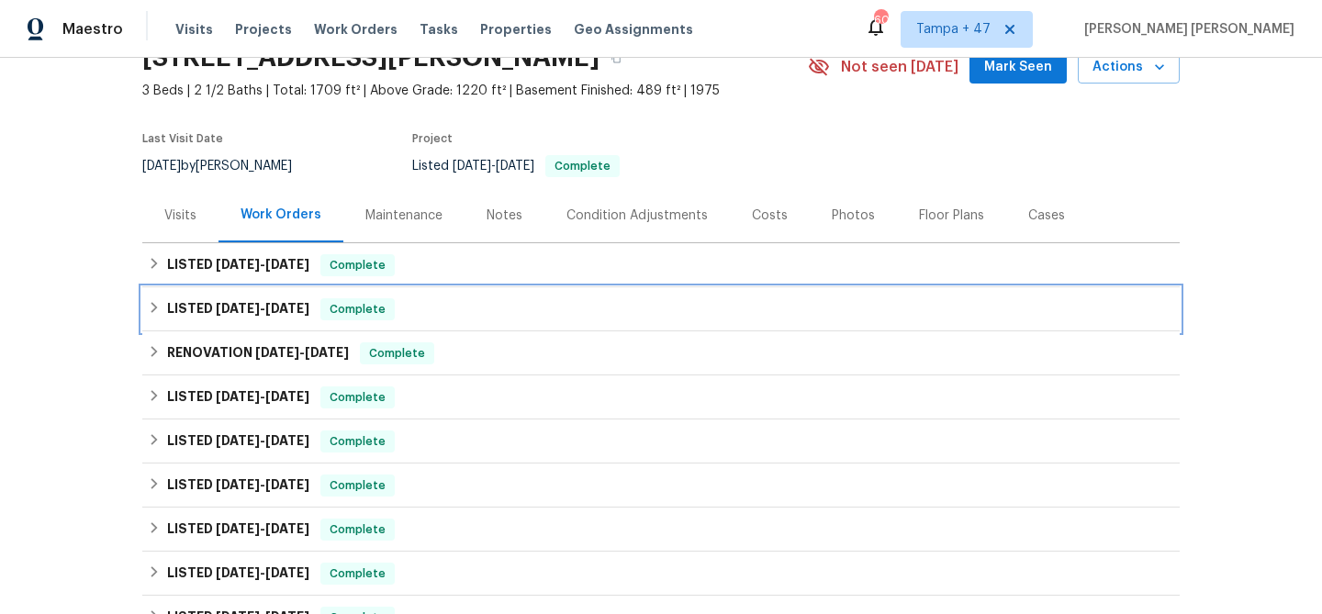
click at [411, 310] on div "LISTED [DATE] - [DATE] Complete" at bounding box center [661, 309] width 1026 height 22
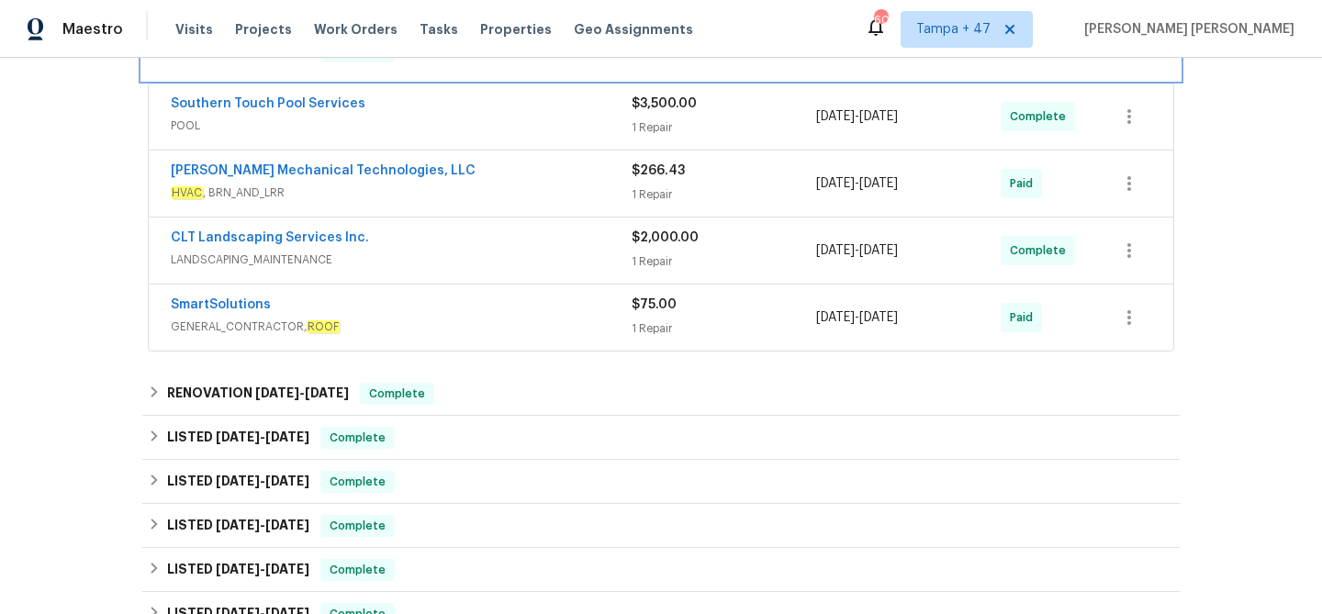
scroll to position [355, 0]
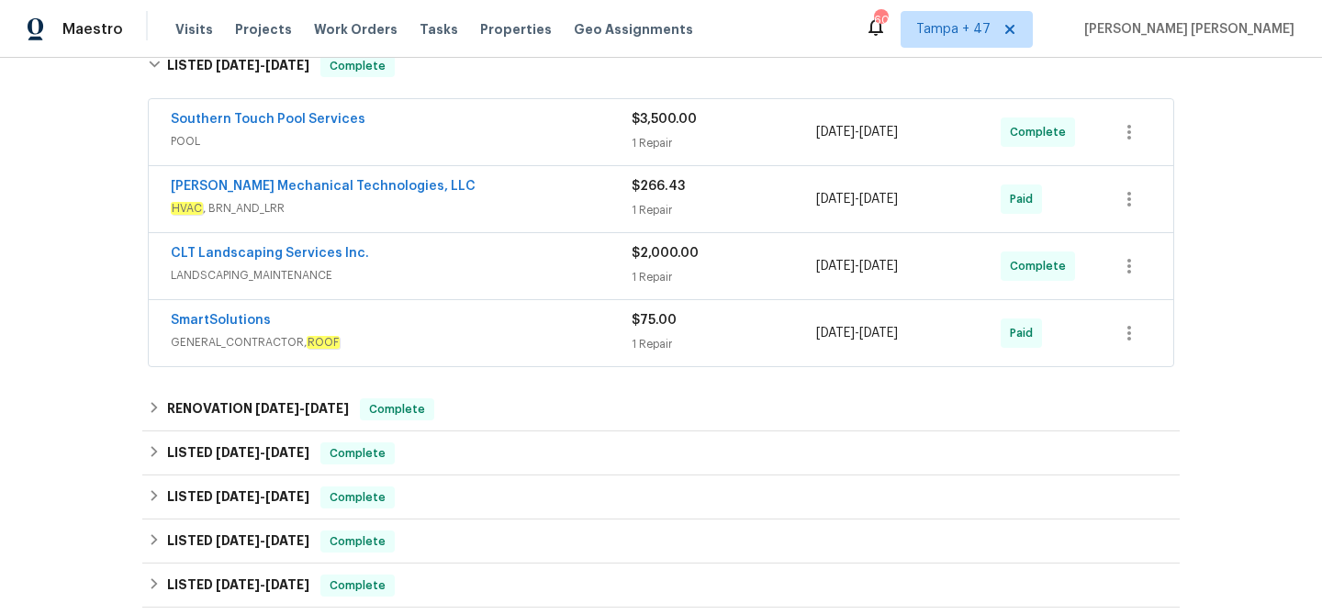
click at [447, 339] on span "GENERAL_CONTRACTOR, ROOF" at bounding box center [401, 342] width 461 height 18
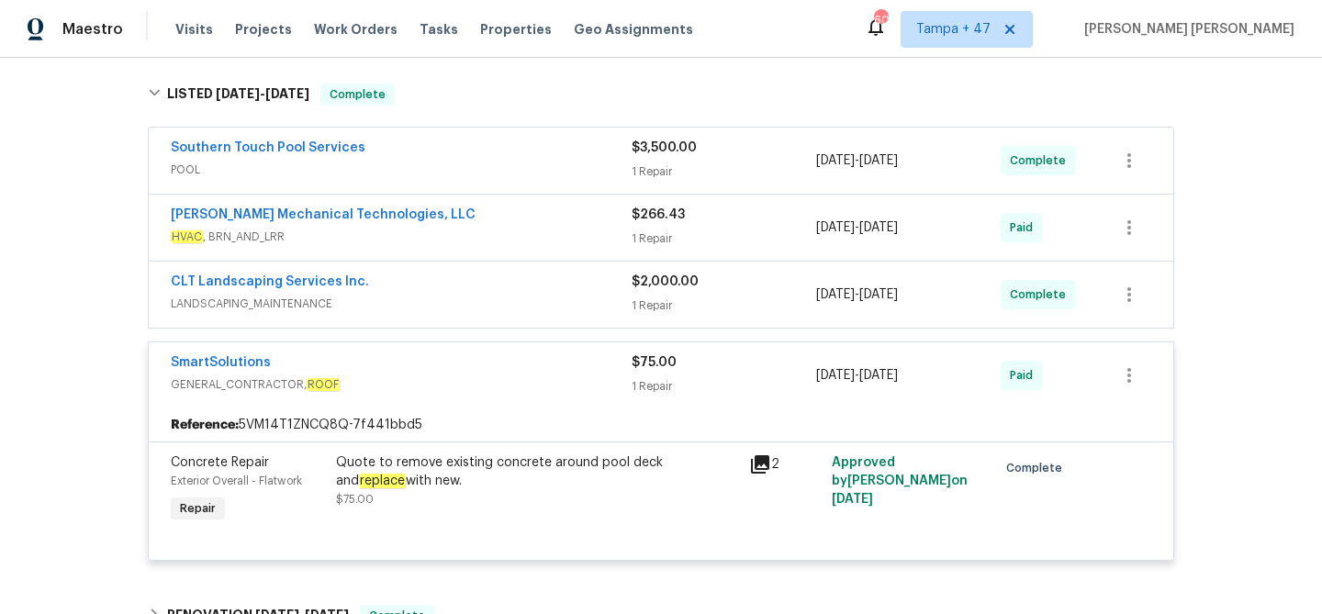
scroll to position [319, 0]
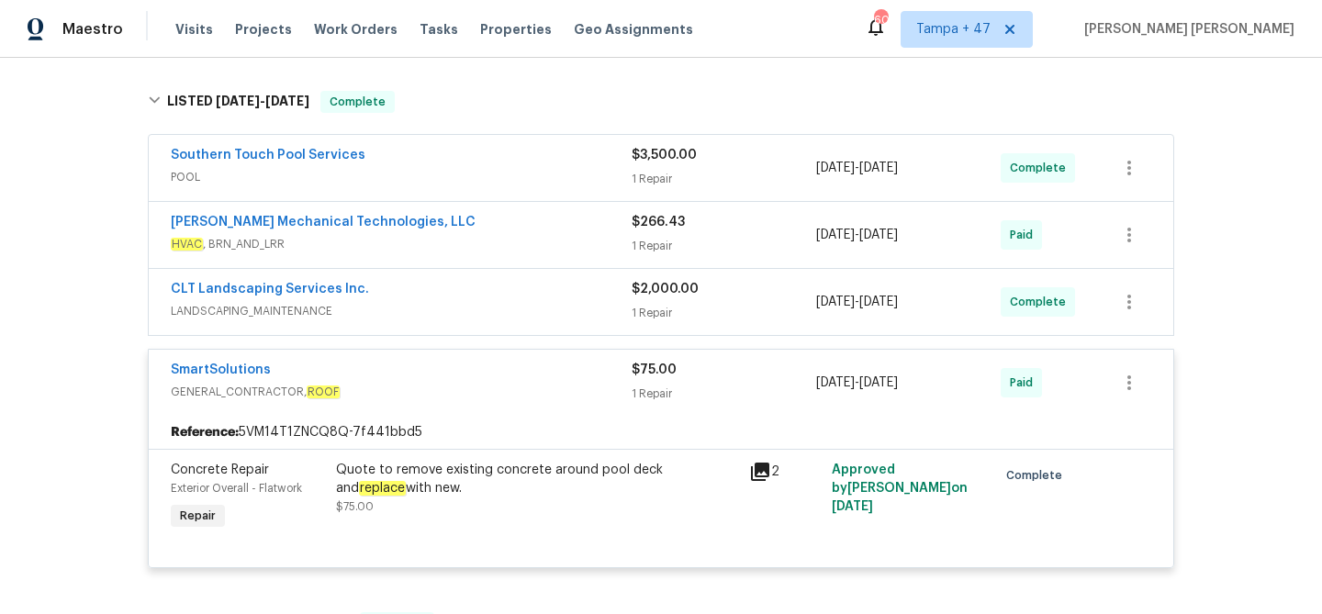
click at [505, 162] on div "Southern Touch Pool Services" at bounding box center [401, 157] width 461 height 22
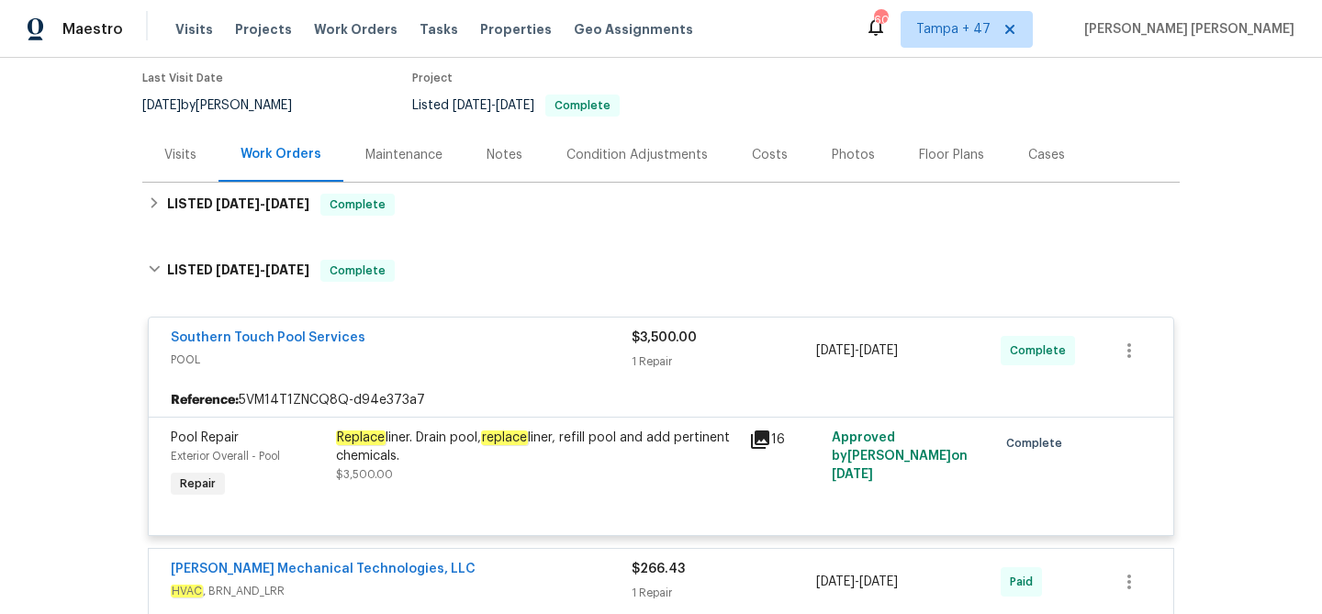
scroll to position [149, 0]
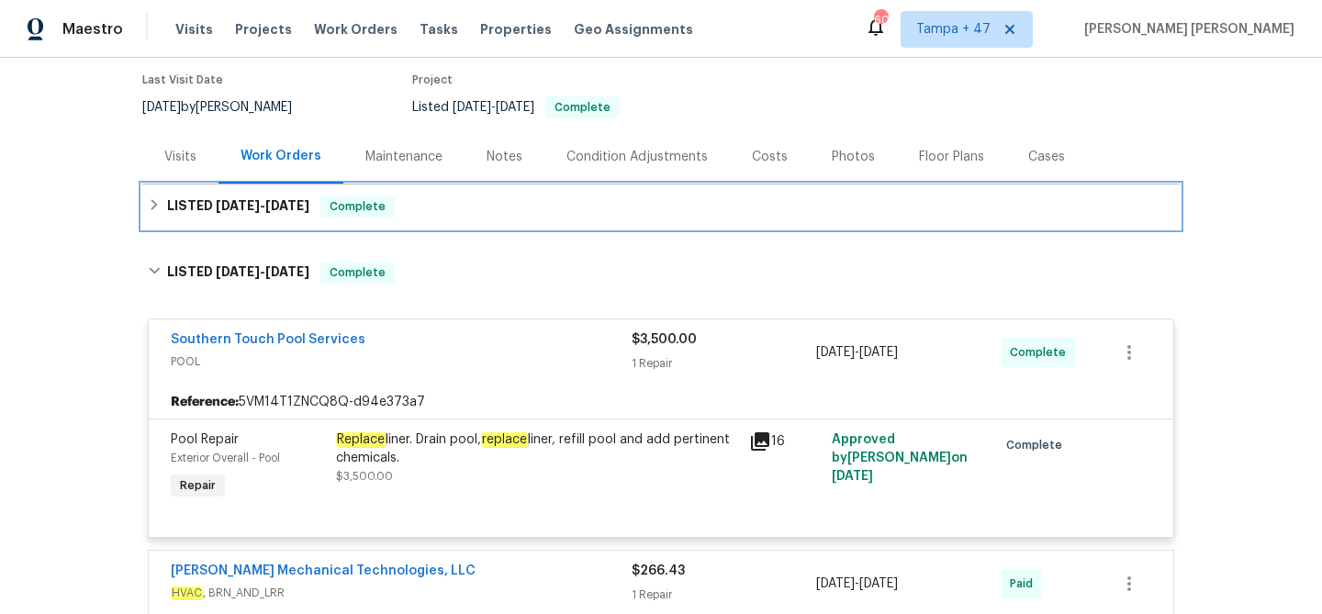
click at [442, 216] on div "LISTED [DATE] - [DATE] Complete" at bounding box center [661, 207] width 1026 height 22
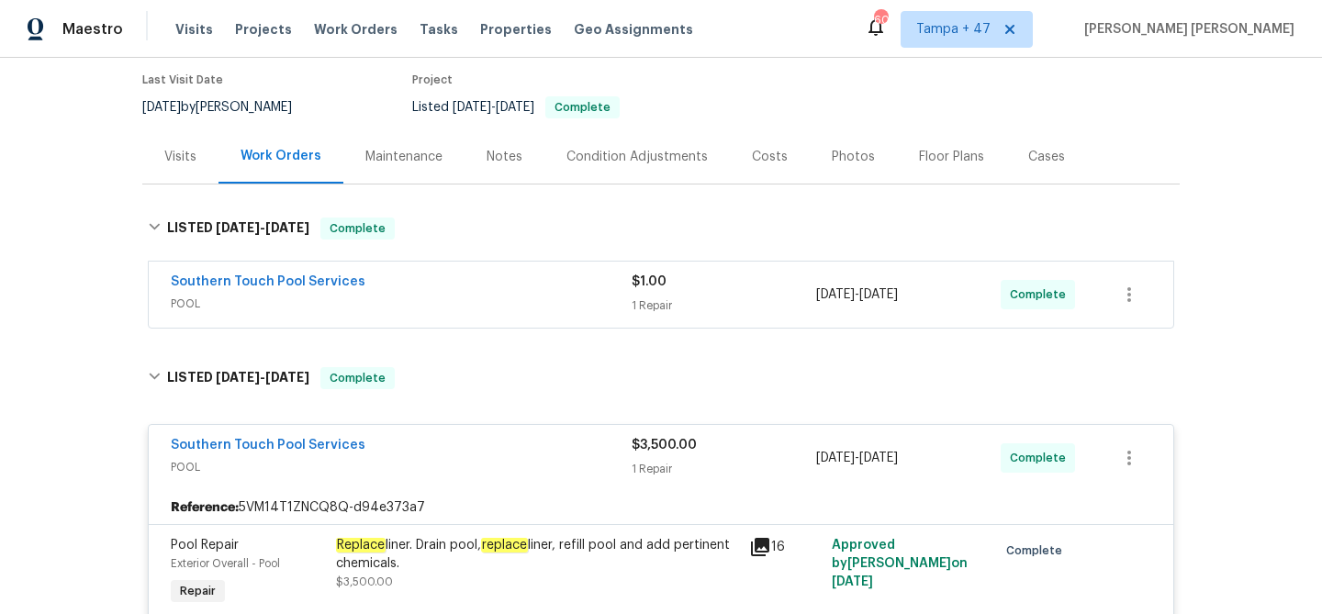
click at [486, 282] on div "Southern Touch Pool Services" at bounding box center [401, 284] width 461 height 22
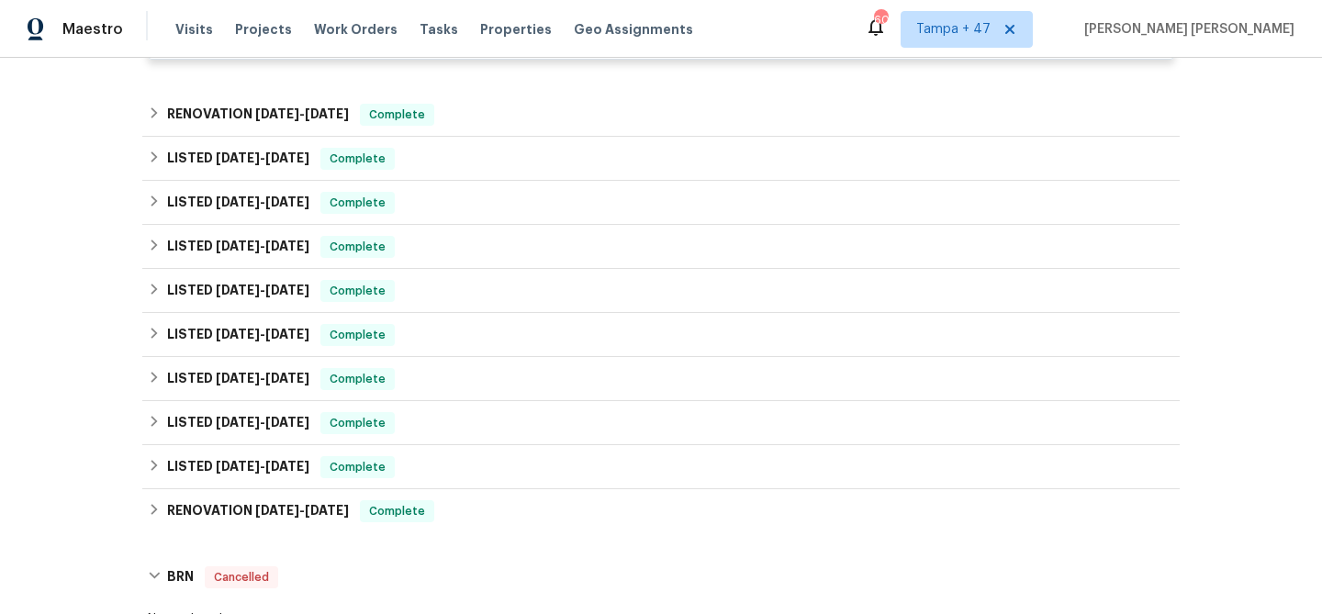
scroll to position [1480, 0]
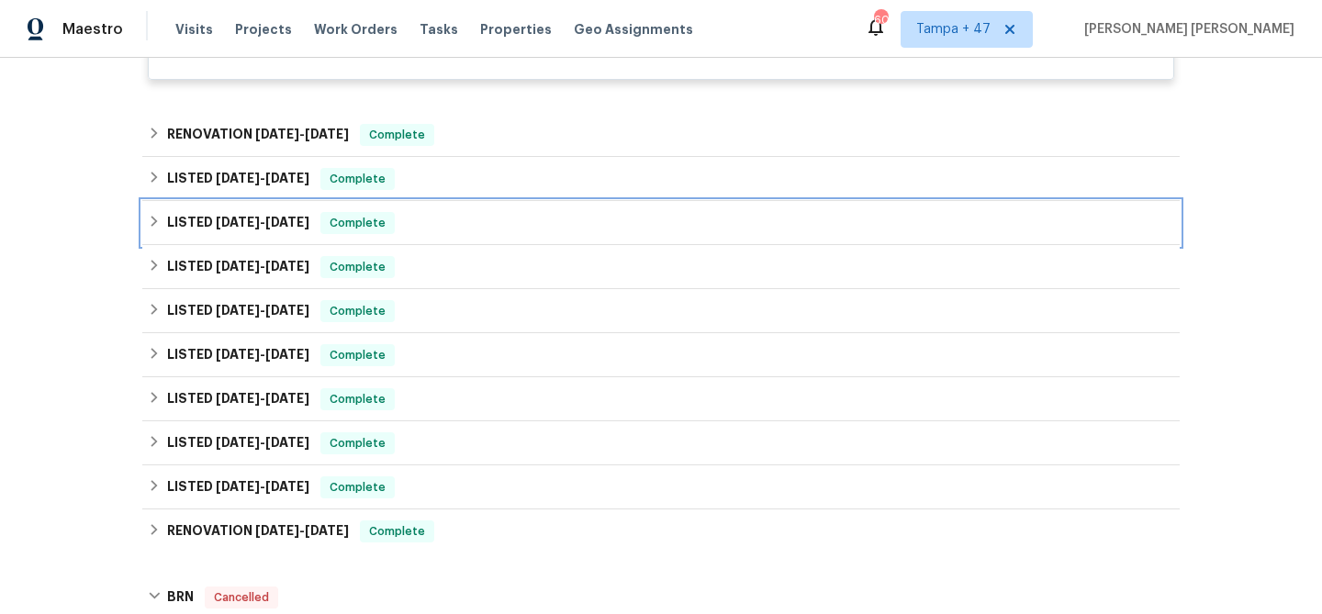
click at [393, 225] on span "Complete" at bounding box center [357, 223] width 71 height 18
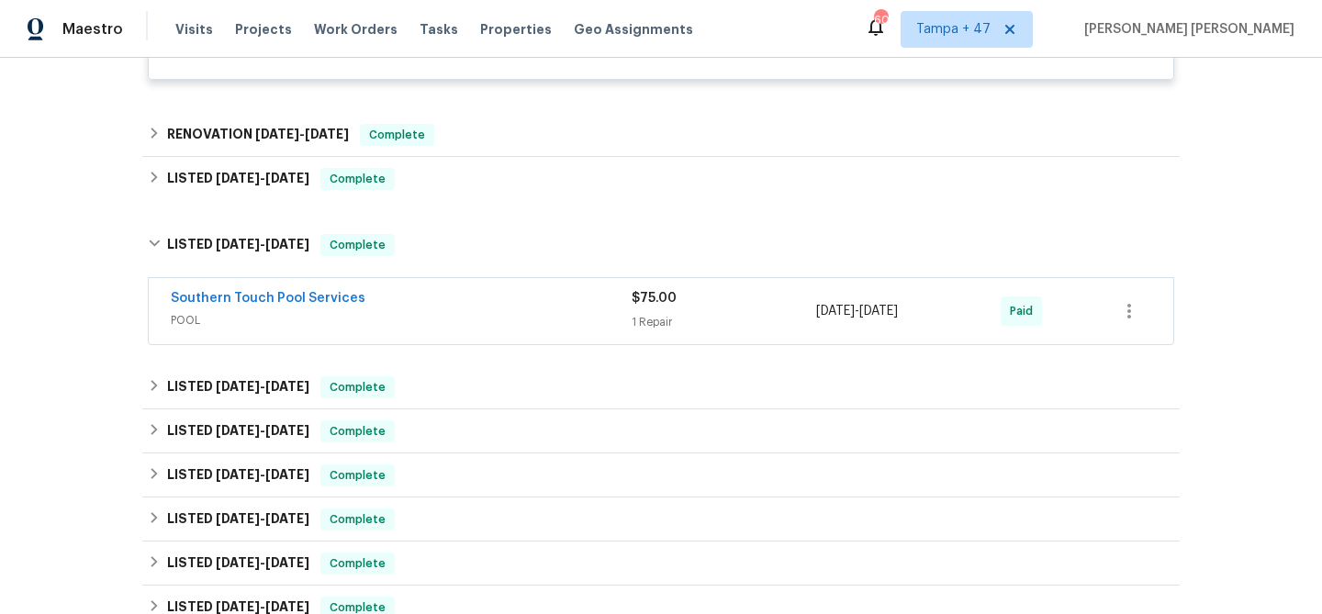
click at [476, 316] on span "POOL" at bounding box center [401, 320] width 461 height 18
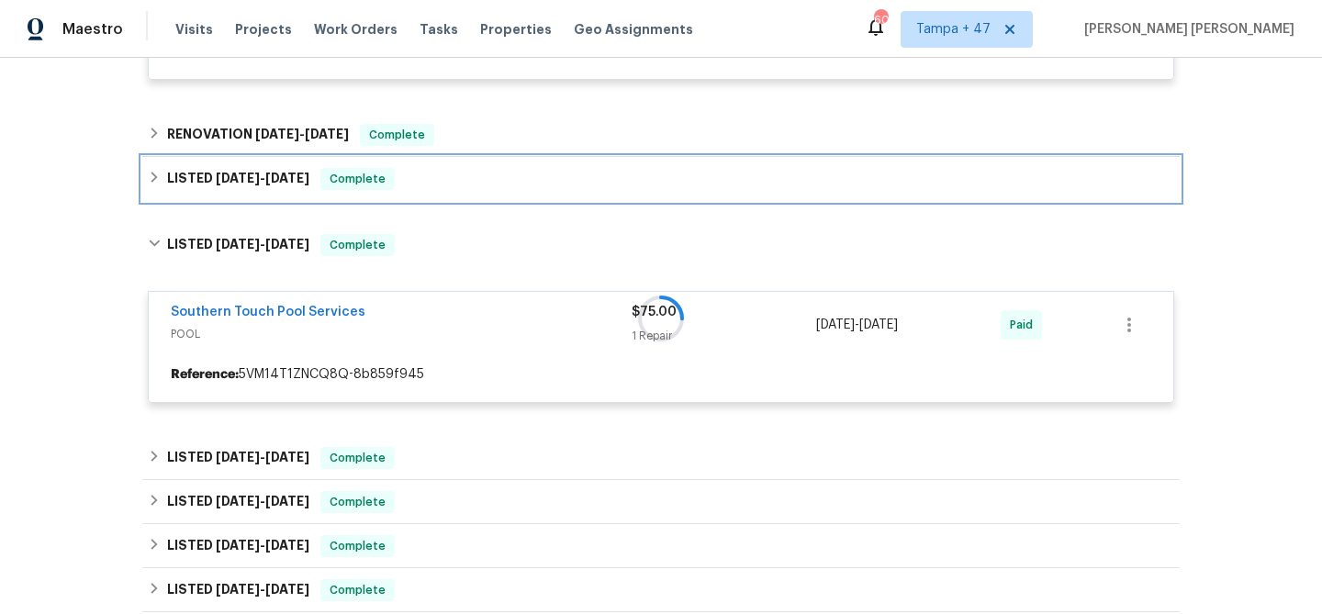
click at [486, 183] on div "LISTED [DATE] - [DATE] Complete" at bounding box center [661, 179] width 1026 height 22
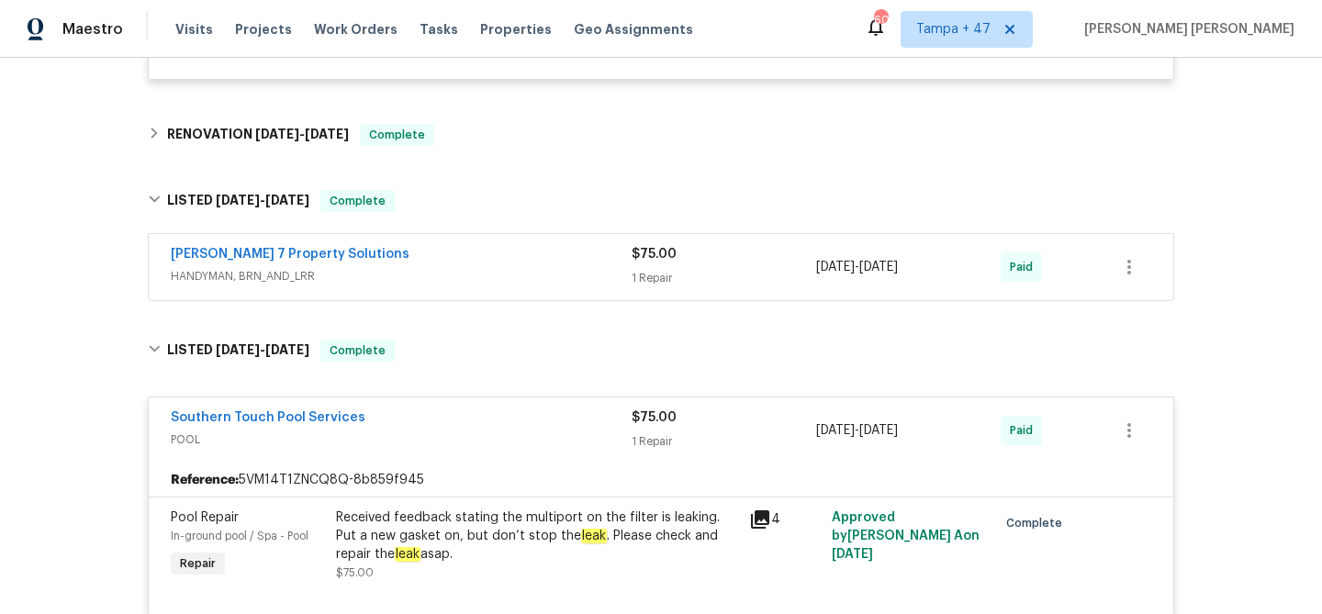
click at [577, 263] on div "[PERSON_NAME] 7 Property Solutions" at bounding box center [401, 256] width 461 height 22
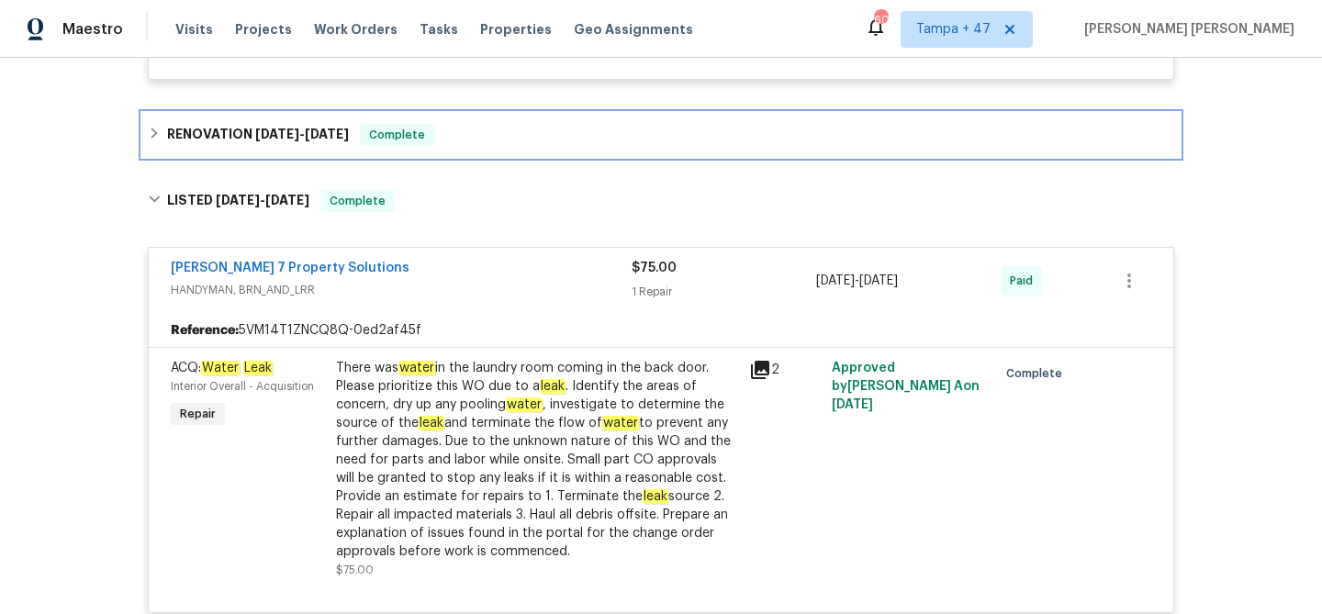
click at [608, 141] on div "RENOVATION [DATE] - [DATE] Complete" at bounding box center [661, 135] width 1026 height 22
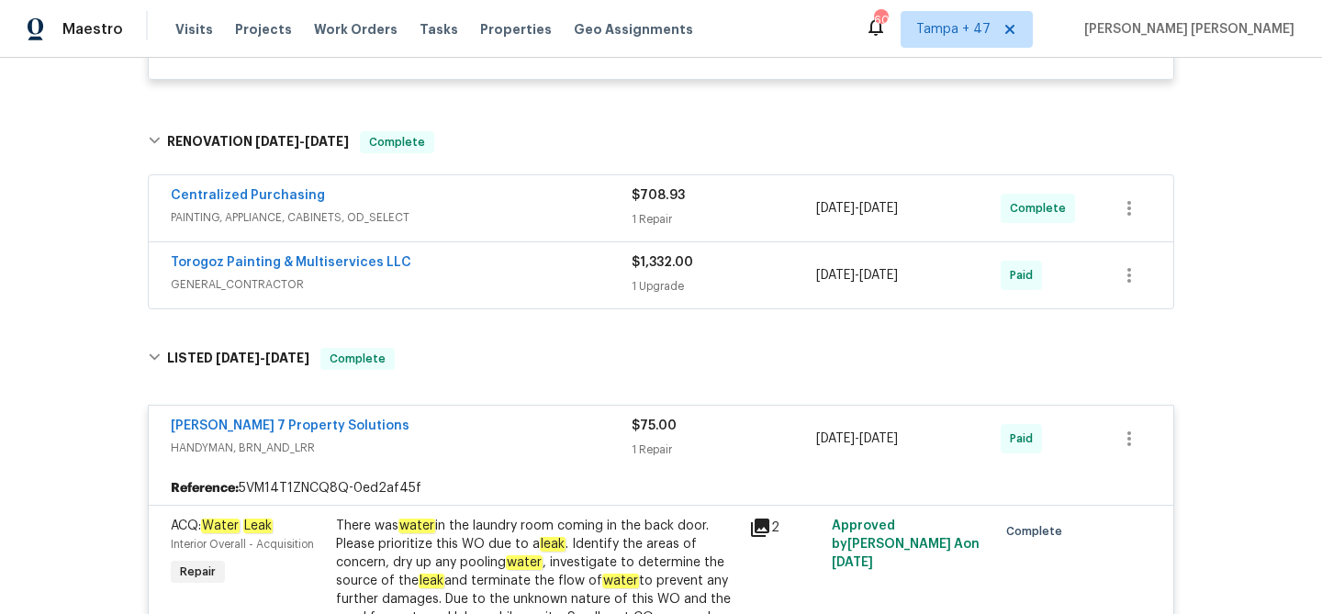
click at [611, 275] on div "Torogoz Painting & Multiservices LLC" at bounding box center [401, 264] width 461 height 22
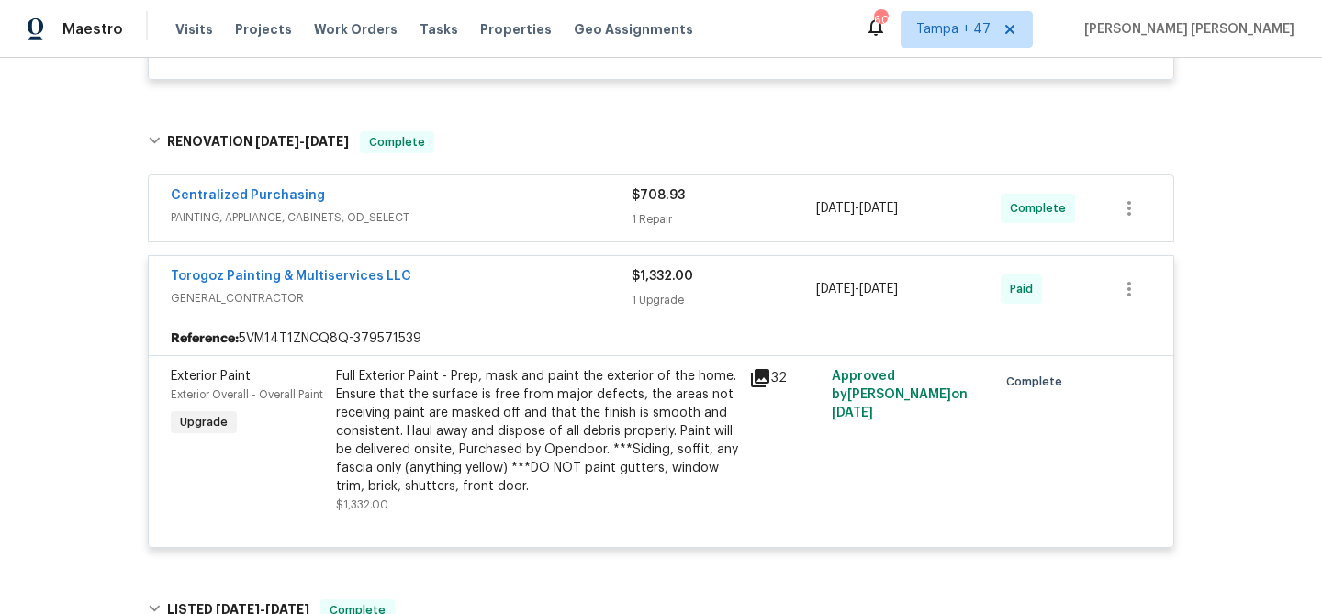
click at [600, 215] on span "PAINTING, APPLIANCE, CABINETS, OD_SELECT" at bounding box center [401, 217] width 461 height 18
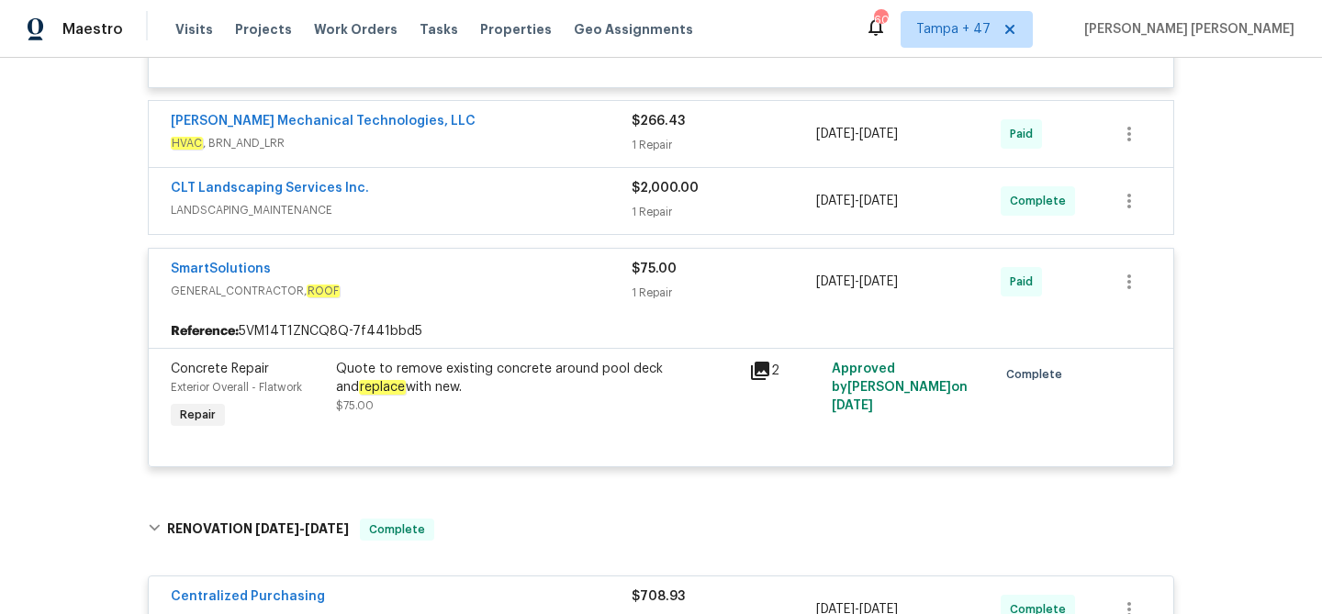
click at [569, 207] on span "LANDSCAPING_MAINTENANCE" at bounding box center [401, 210] width 461 height 18
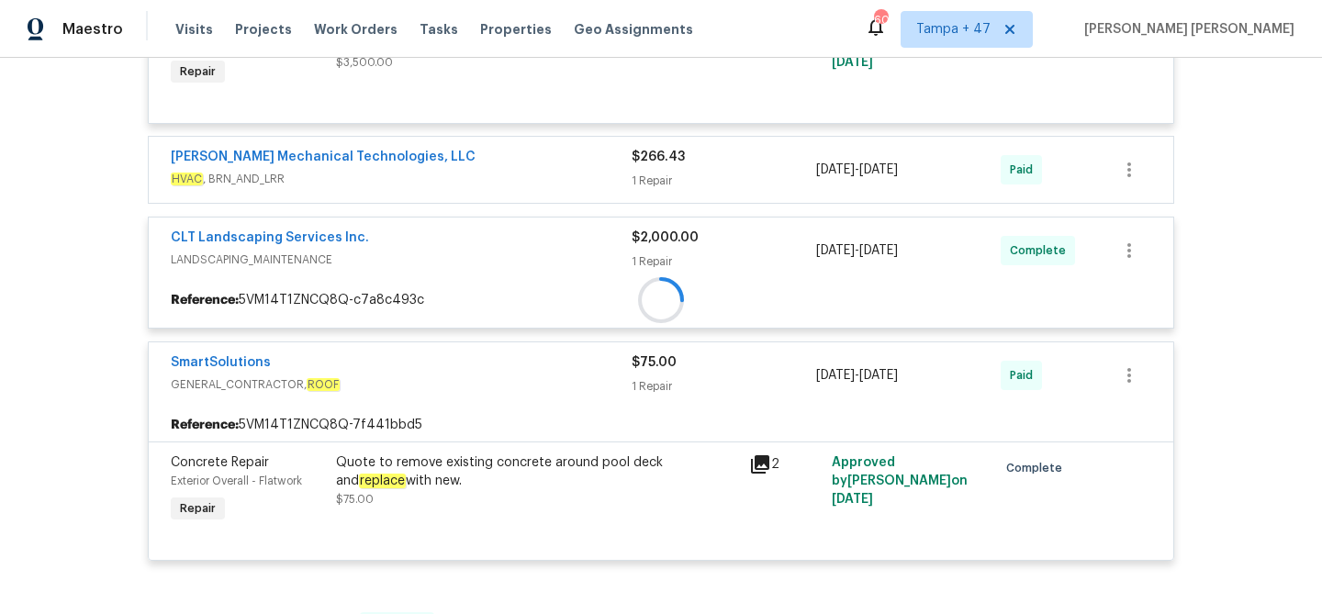
scroll to position [1048, 0]
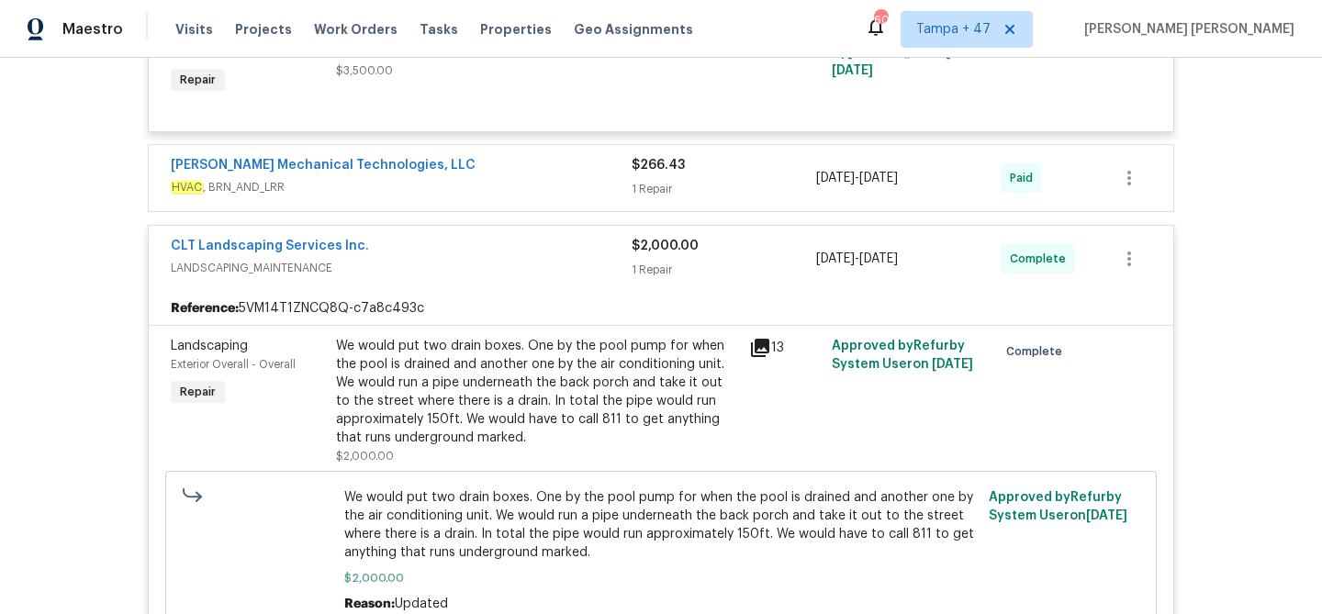
click at [552, 175] on div "[PERSON_NAME] Mechanical Technologies, LLC" at bounding box center [401, 167] width 461 height 22
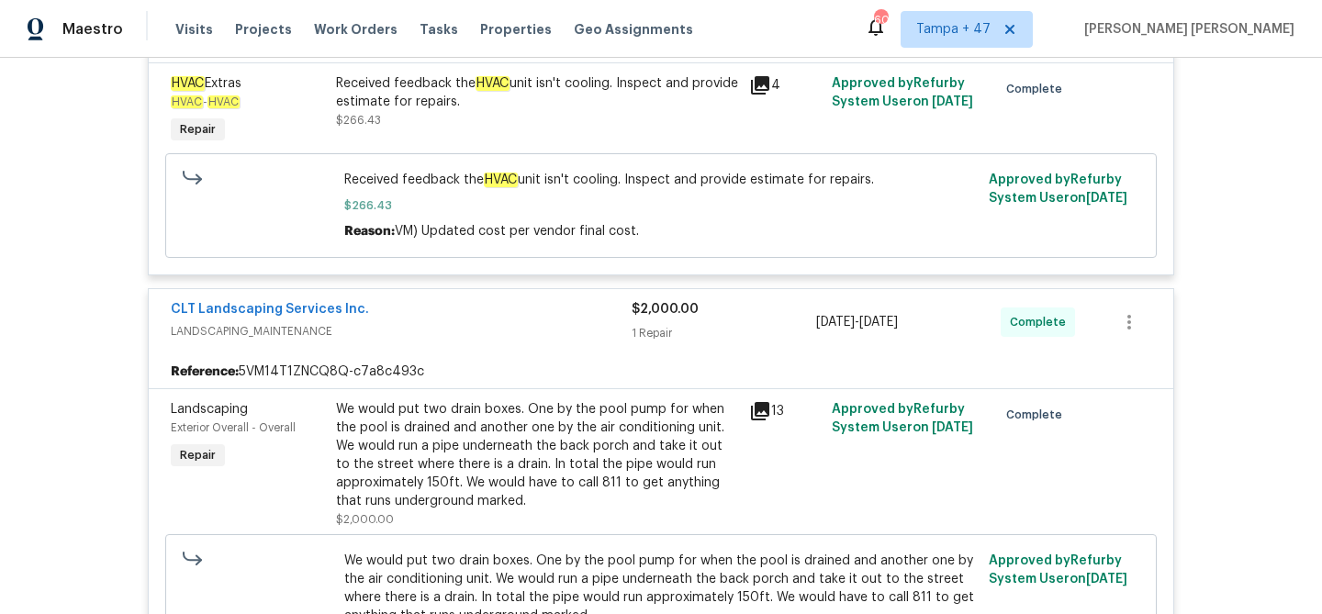
scroll to position [1219, 0]
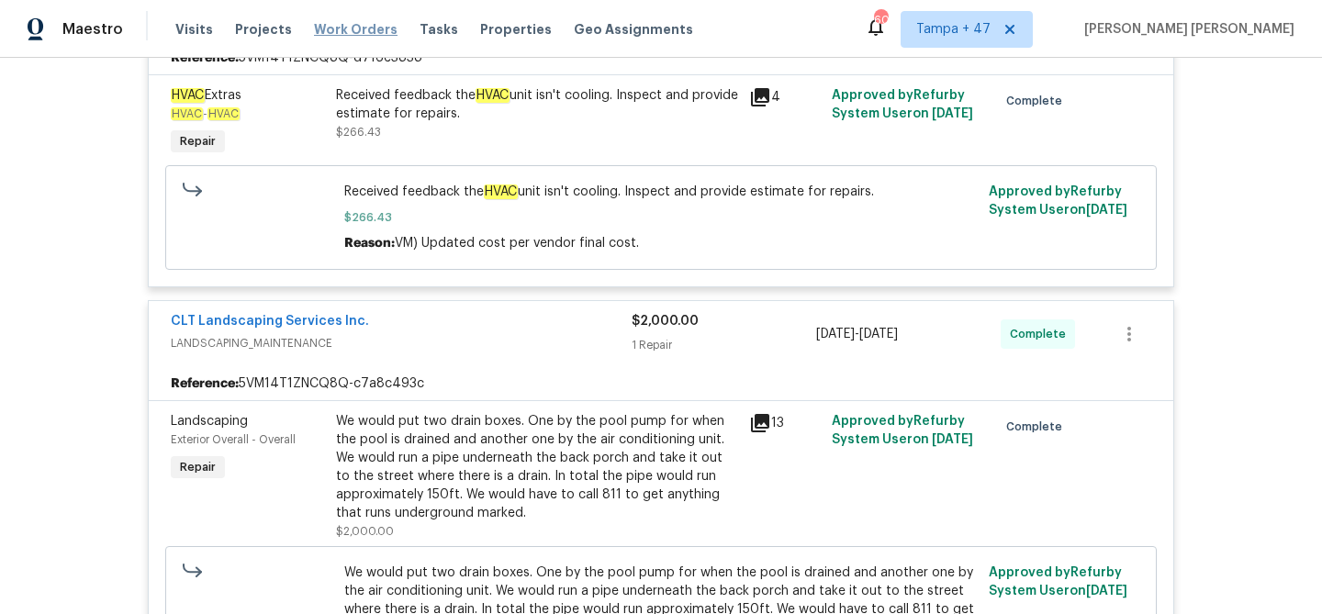
click at [338, 28] on span "Work Orders" at bounding box center [356, 29] width 84 height 18
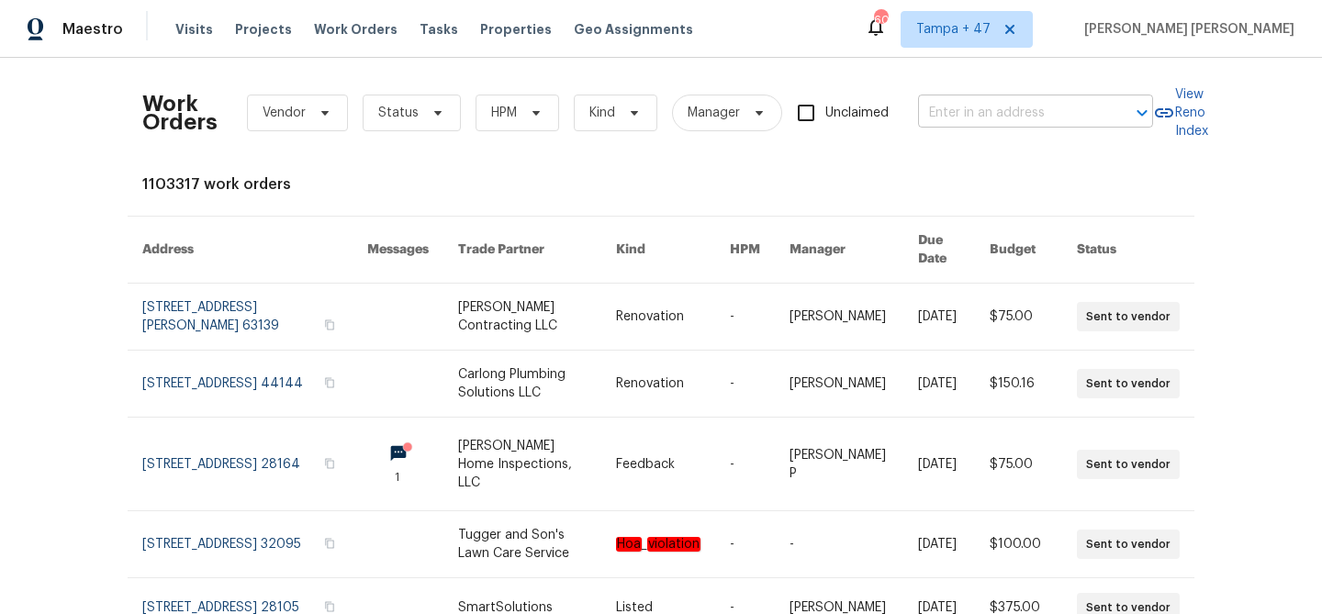
click at [1090, 123] on input "text" at bounding box center [1010, 113] width 184 height 28
paste input "[STREET_ADDRESS]"
type input "[STREET_ADDRESS]"
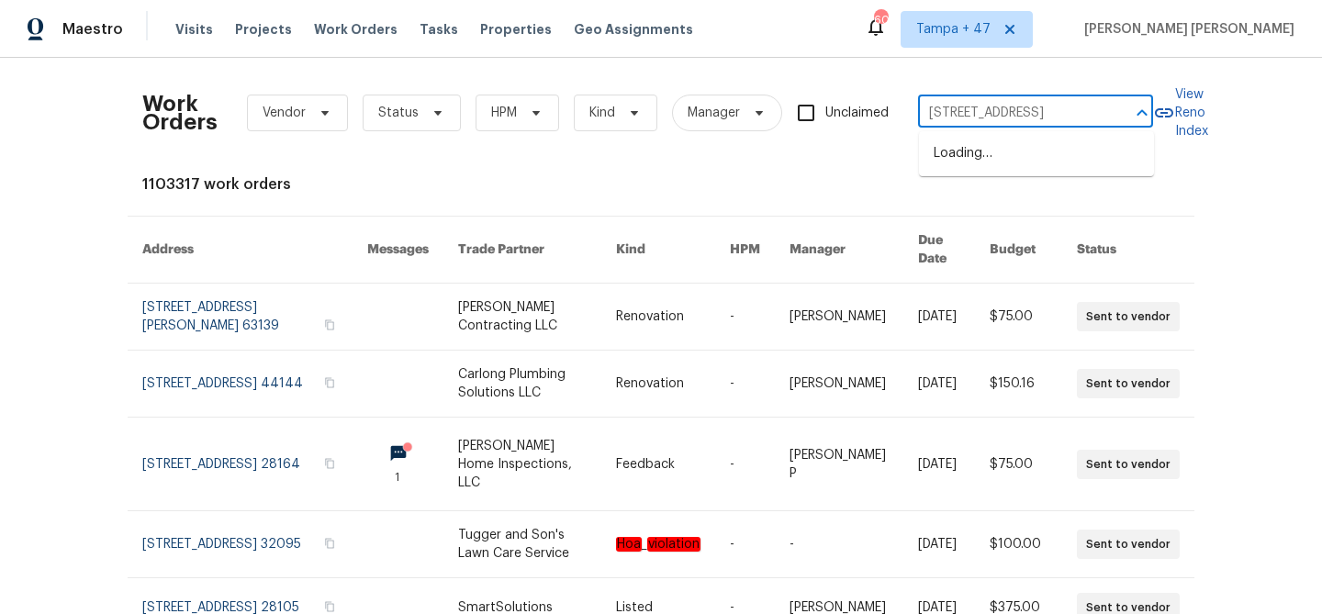
scroll to position [0, 128]
click at [1030, 145] on li "[STREET_ADDRESS]" at bounding box center [1036, 154] width 235 height 30
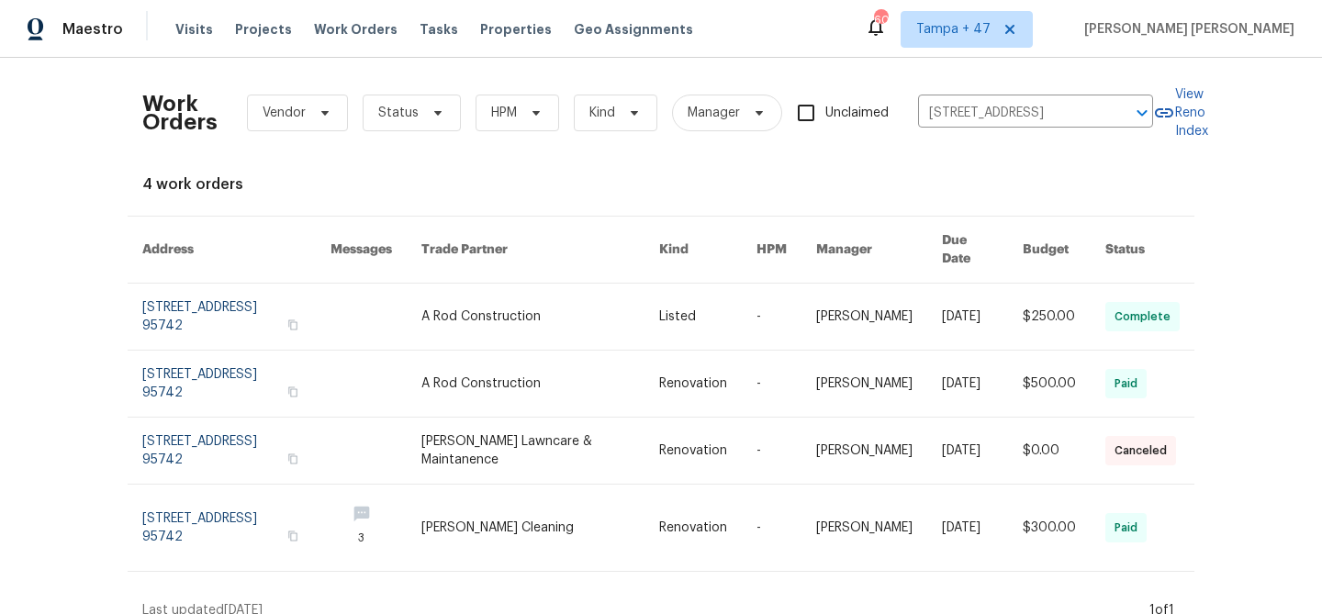
click at [825, 351] on link at bounding box center [879, 384] width 126 height 66
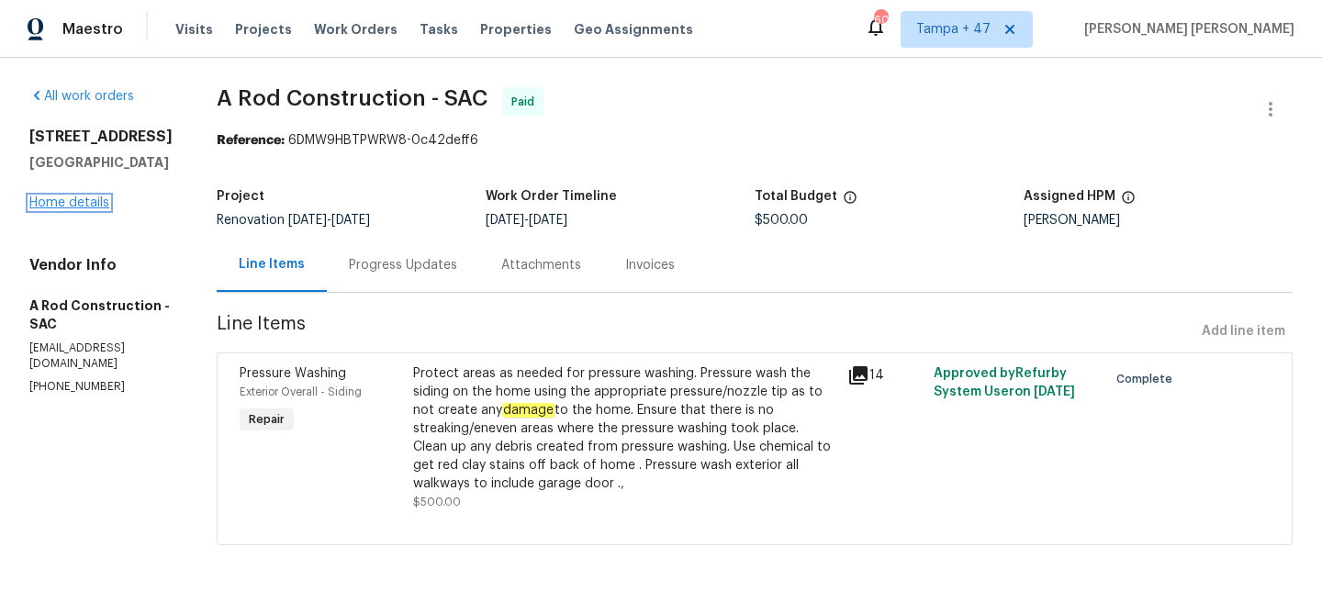
click at [80, 209] on link "Home details" at bounding box center [69, 202] width 80 height 13
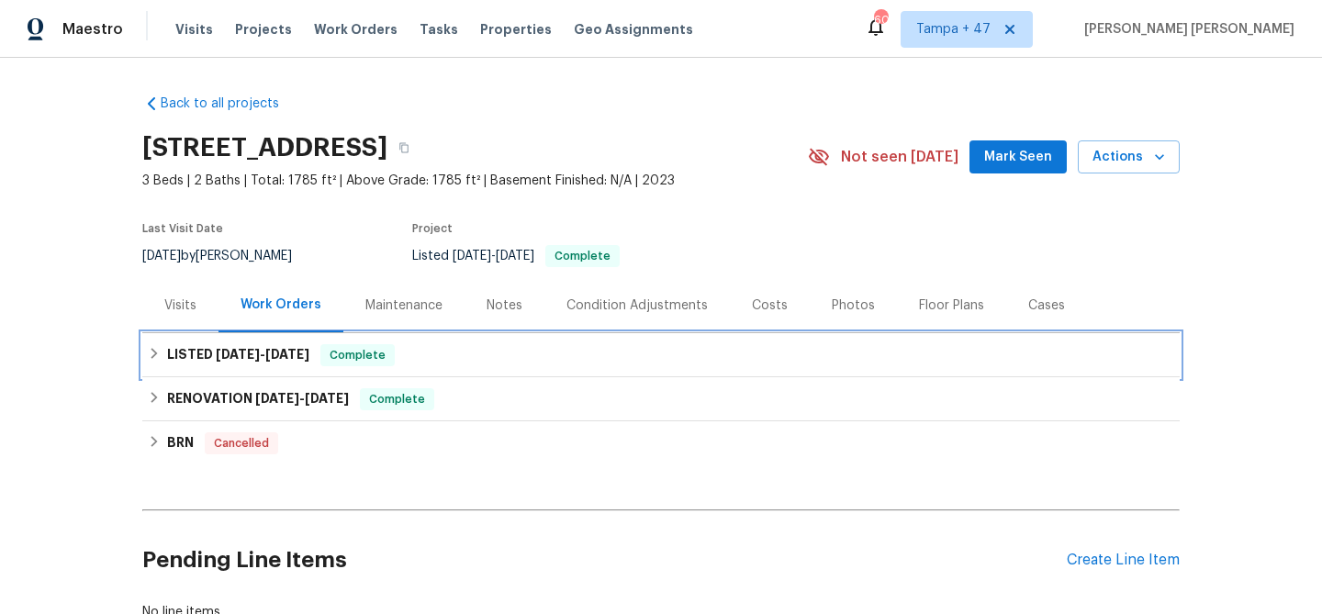
click at [376, 353] on span "Complete" at bounding box center [357, 355] width 71 height 18
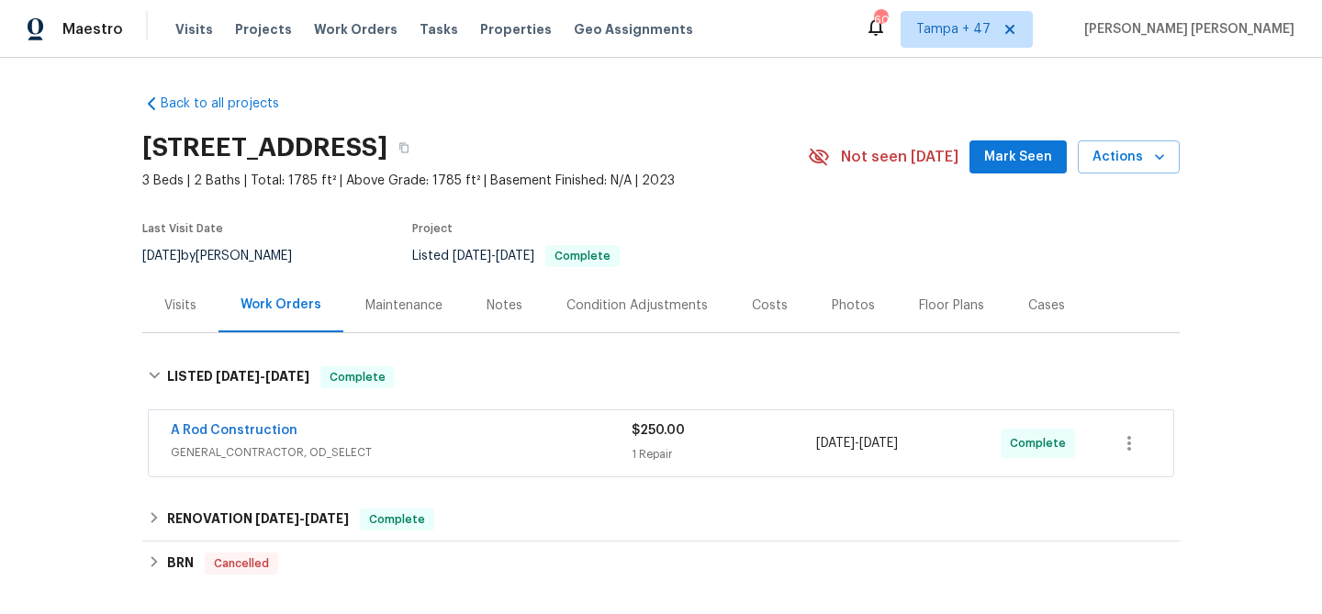
click at [528, 427] on div "A Rod Construction" at bounding box center [401, 432] width 461 height 22
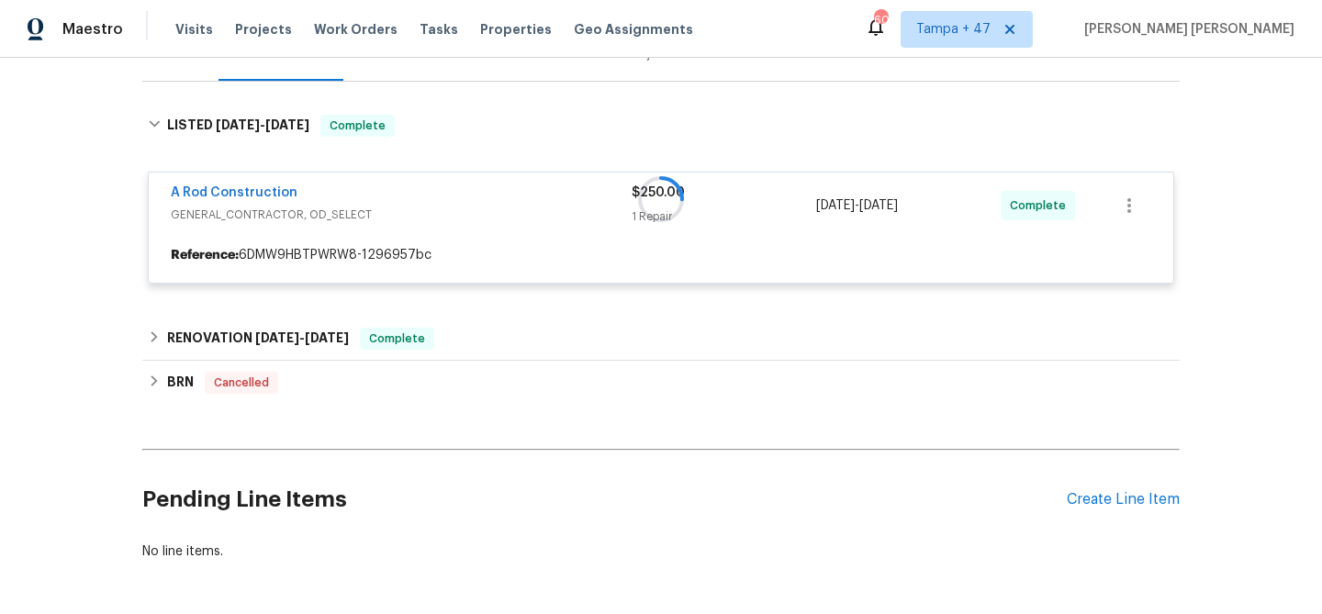
scroll to position [253, 0]
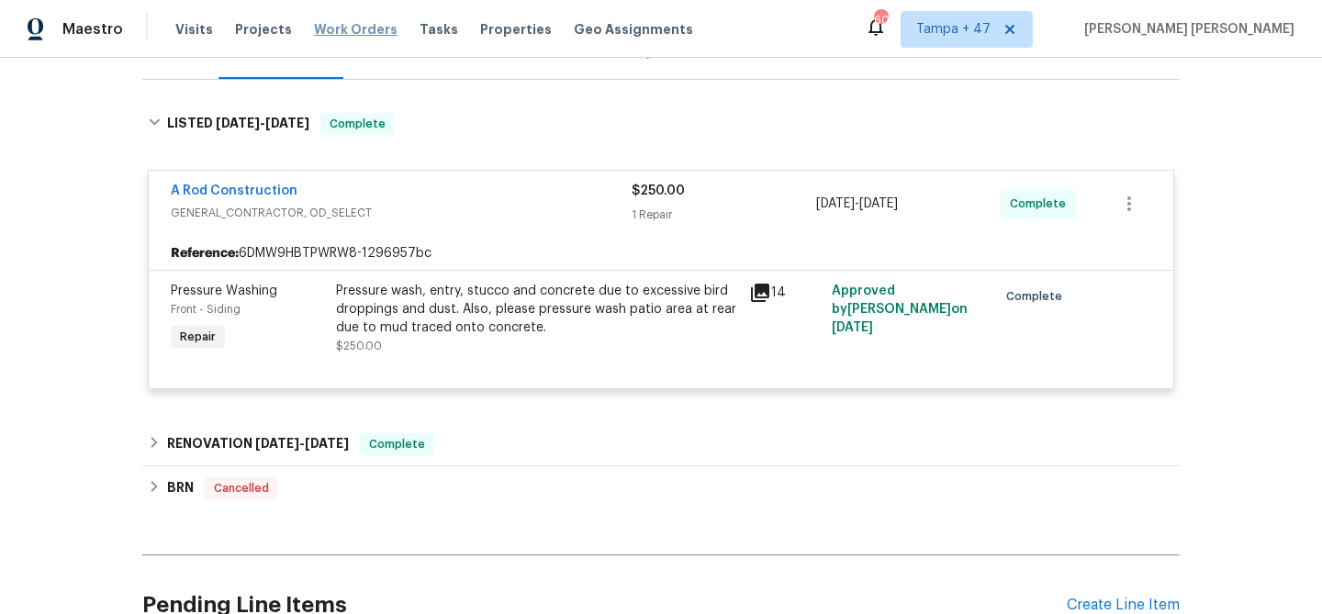
click at [353, 23] on span "Work Orders" at bounding box center [356, 29] width 84 height 18
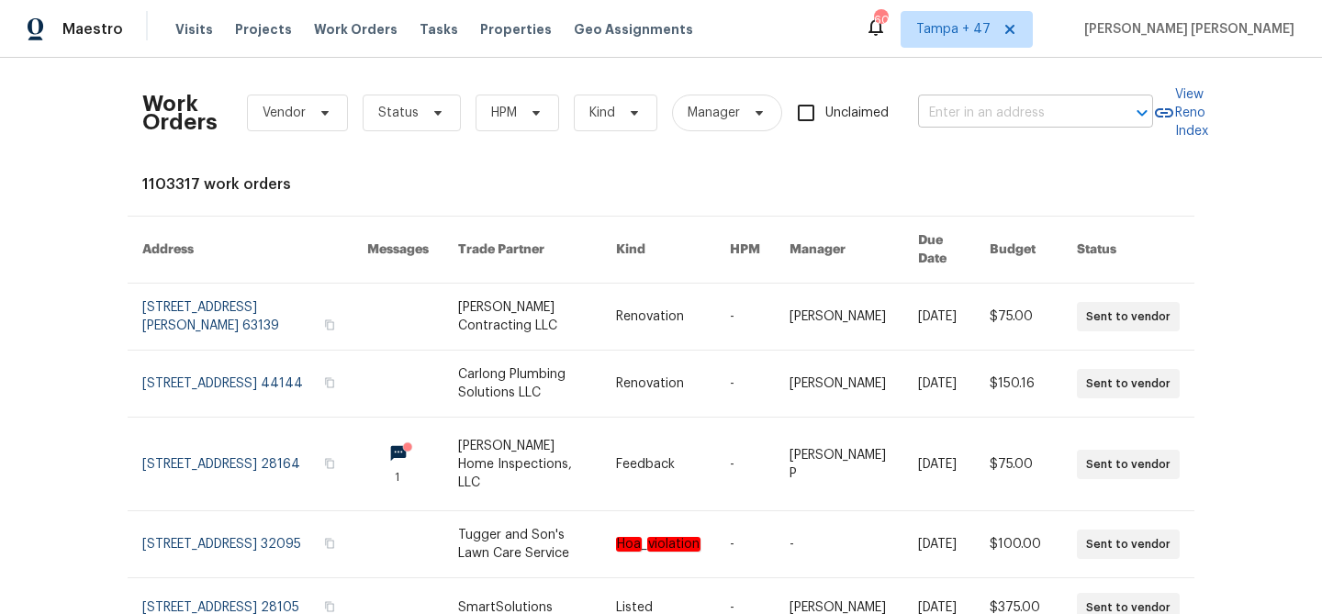
click at [989, 108] on input "text" at bounding box center [1010, 113] width 184 height 28
paste input "[STREET_ADDRESS][PERSON_NAME]"
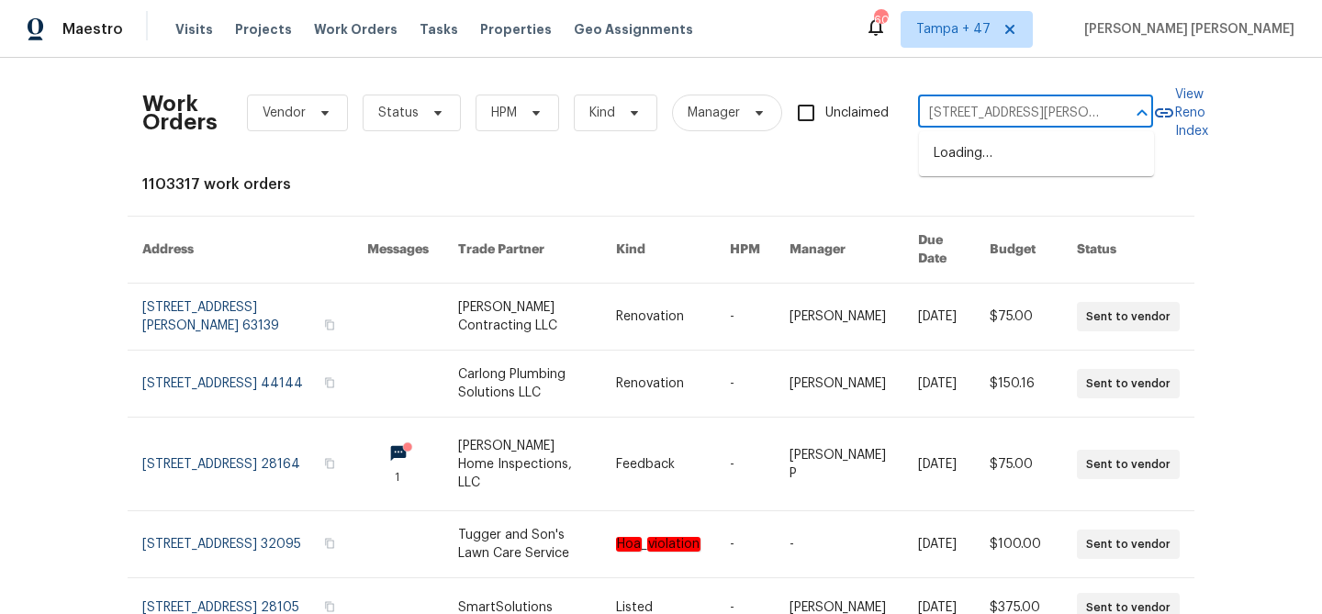
scroll to position [0, 132]
click at [948, 113] on input "[STREET_ADDRESS][PERSON_NAME]" at bounding box center [1010, 113] width 184 height 28
type input "[STREET_ADDRESS][PERSON_NAME]"
click at [1003, 173] on li "[STREET_ADDRESS][PERSON_NAME]" at bounding box center [1036, 164] width 235 height 50
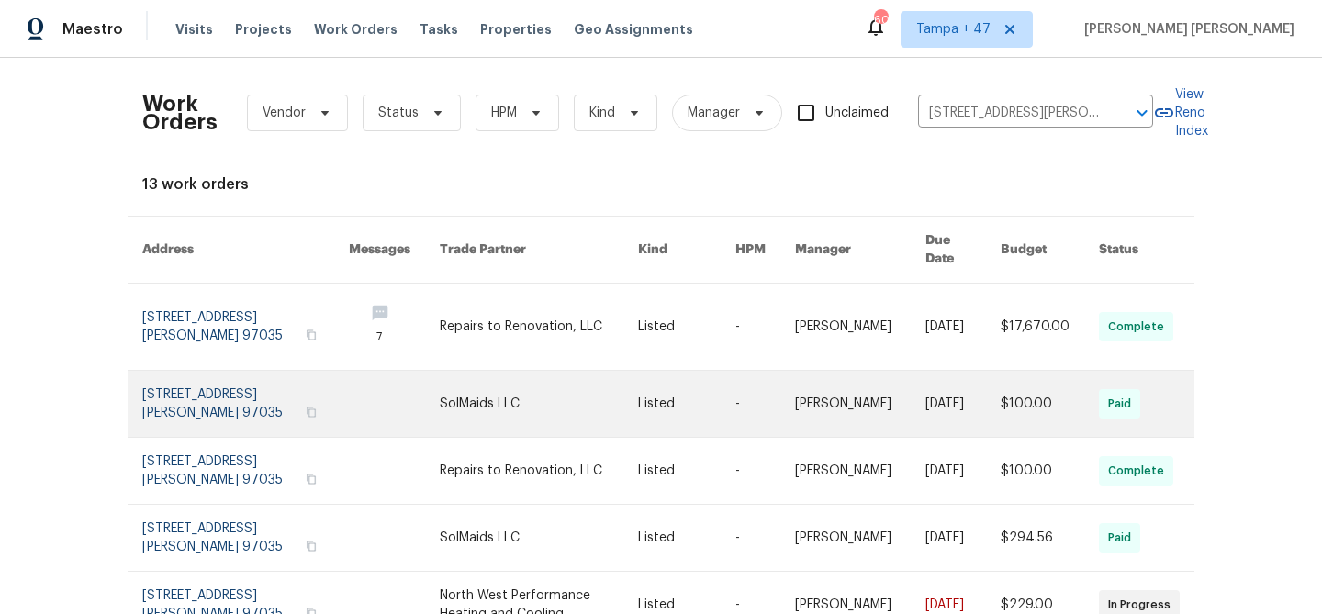
click at [437, 371] on td "SolMaids LLC" at bounding box center [524, 404] width 198 height 67
click at [464, 371] on link at bounding box center [539, 404] width 198 height 66
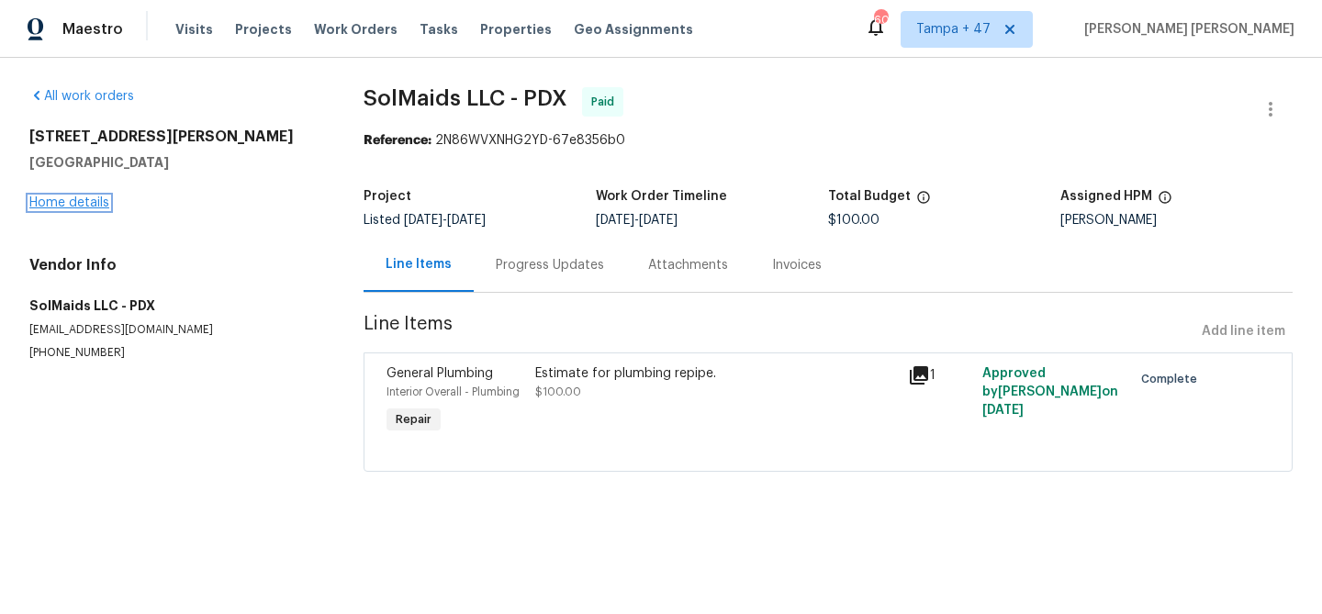
click at [84, 196] on link "Home details" at bounding box center [69, 202] width 80 height 13
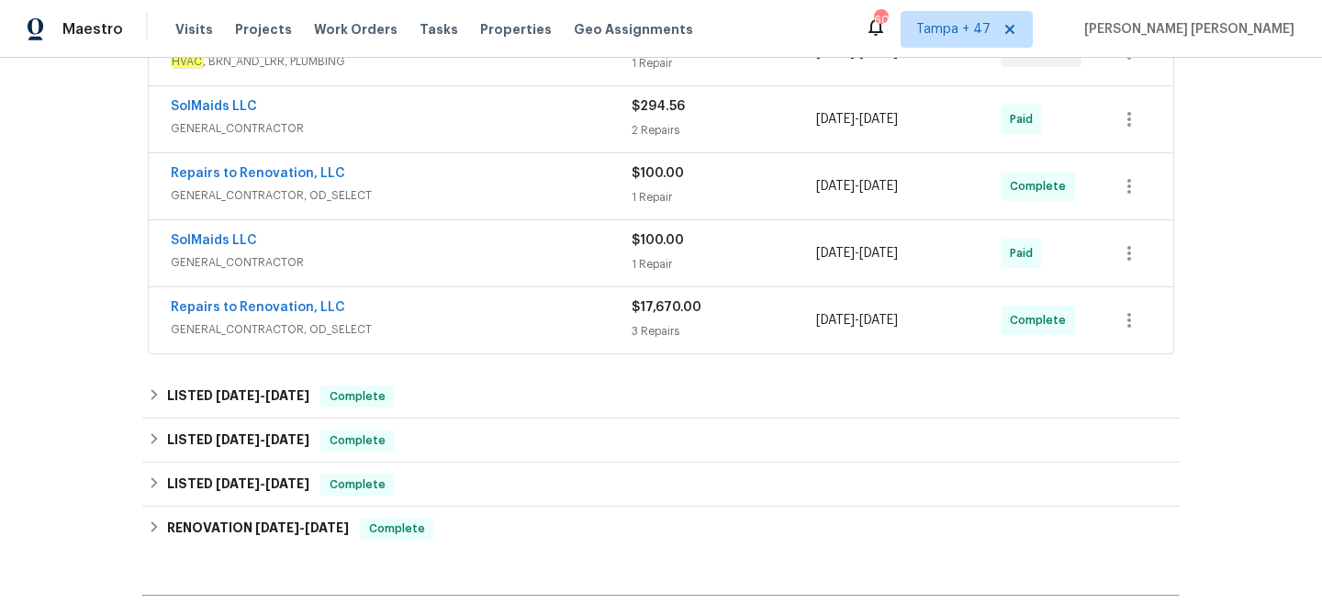
scroll to position [397, 0]
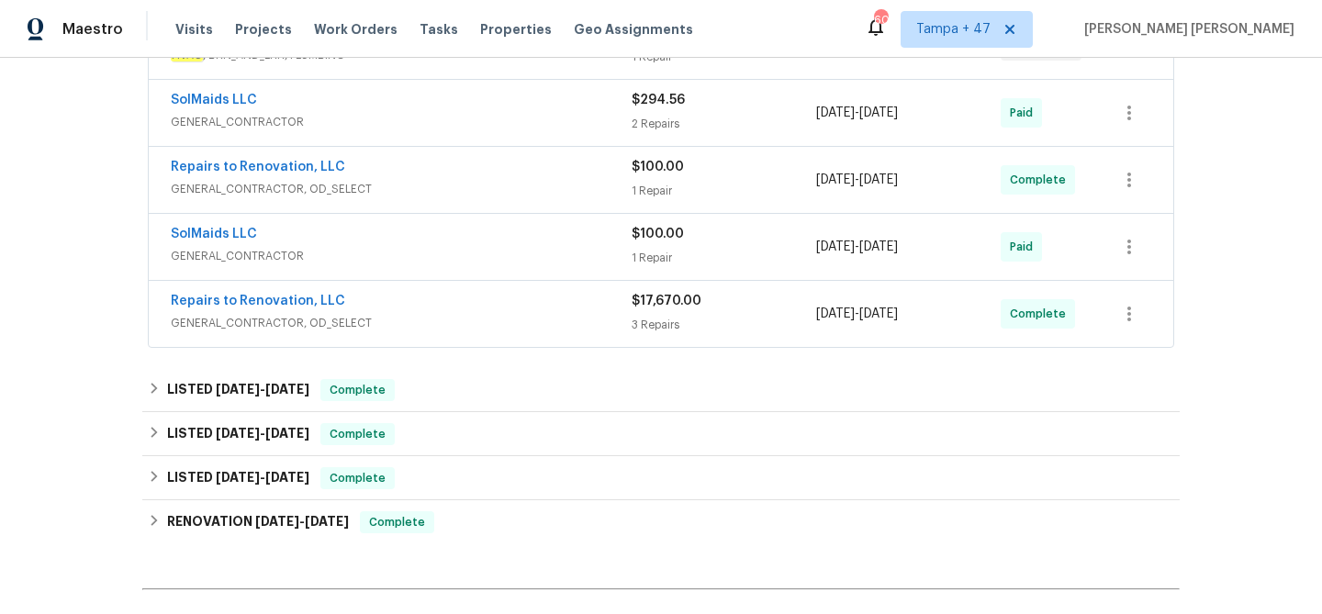
click at [531, 320] on span "GENERAL_CONTRACTOR, OD_SELECT" at bounding box center [401, 323] width 461 height 18
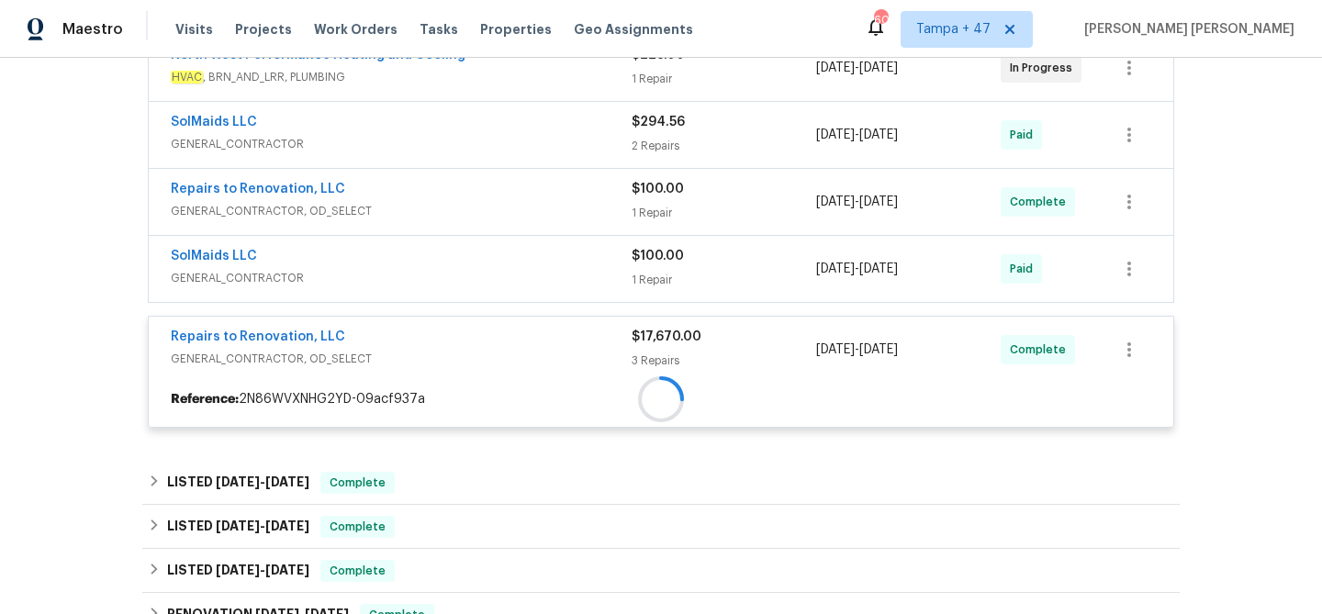
scroll to position [372, 0]
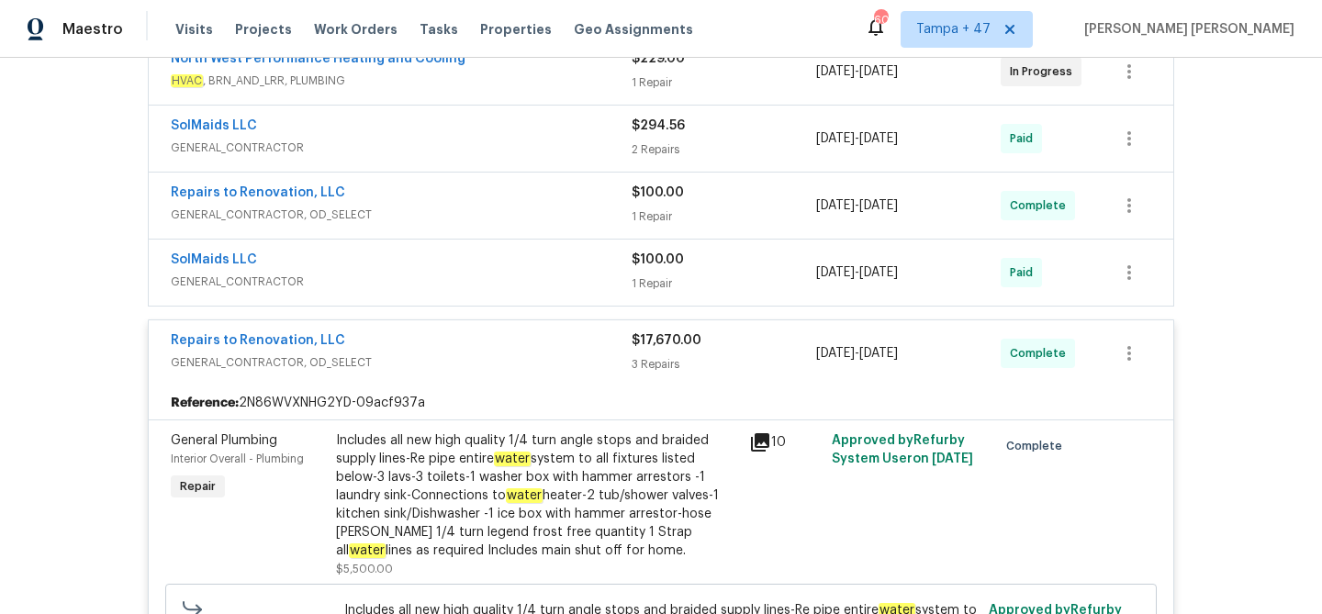
click at [563, 264] on div "SolMaids LLC" at bounding box center [401, 262] width 461 height 22
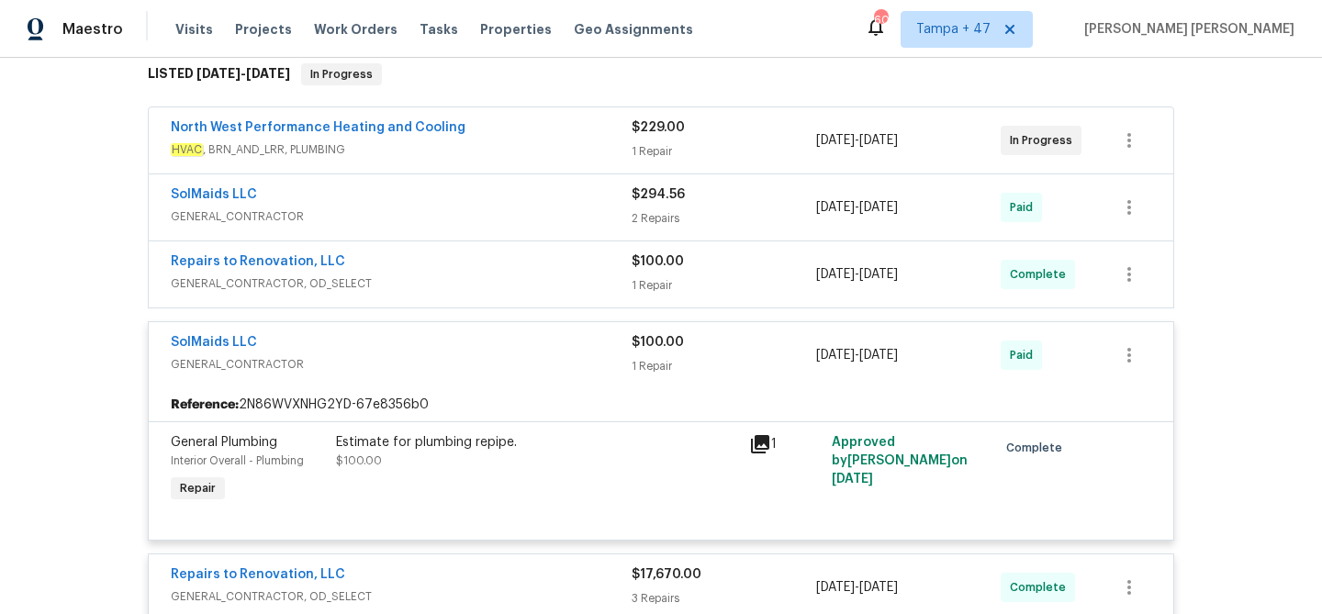
click at [566, 271] on div "Repairs to Renovation, LLC" at bounding box center [401, 263] width 461 height 22
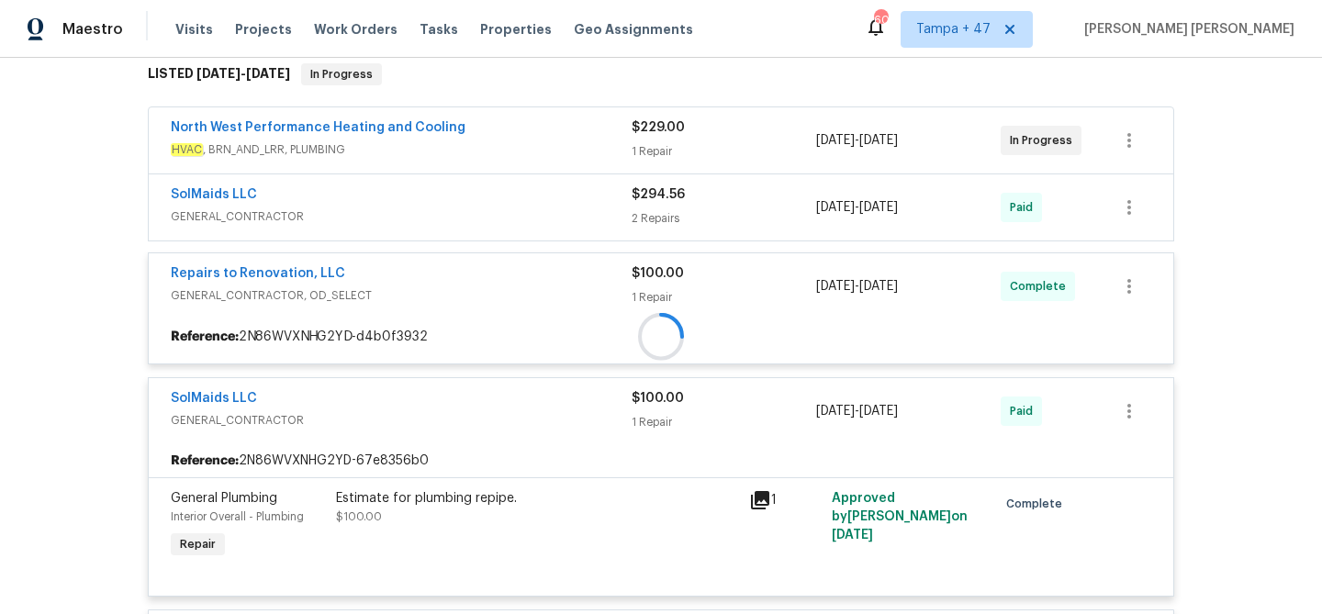
scroll to position [261, 0]
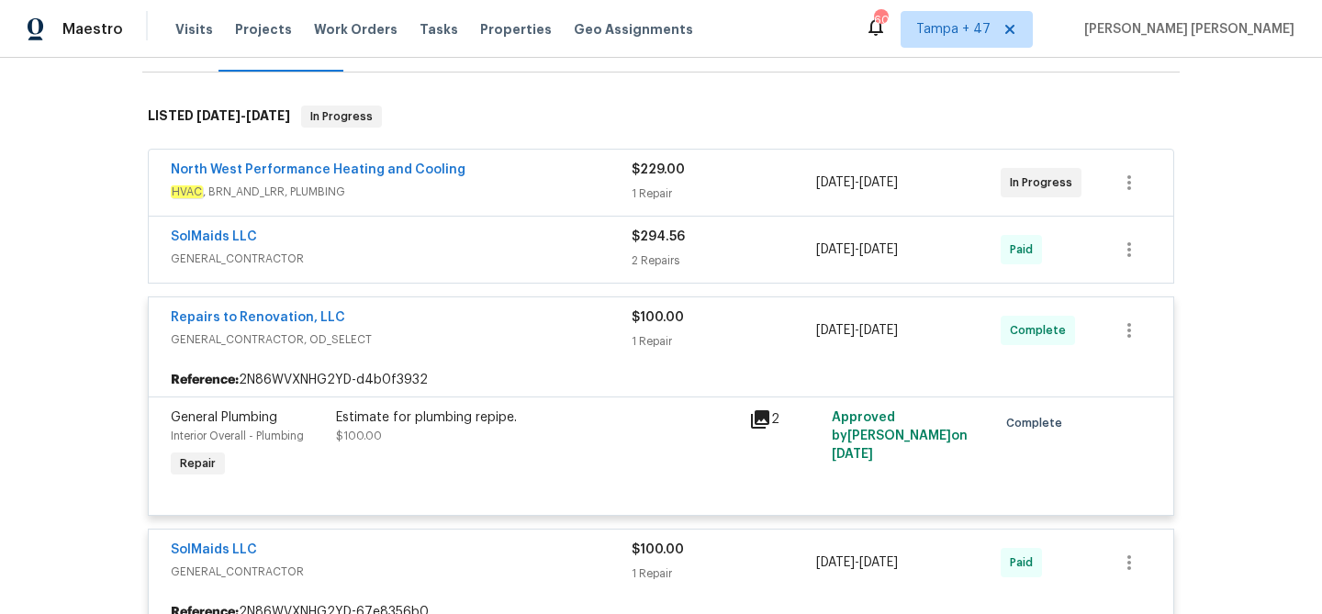
click at [582, 247] on div "SolMaids LLC" at bounding box center [401, 239] width 461 height 22
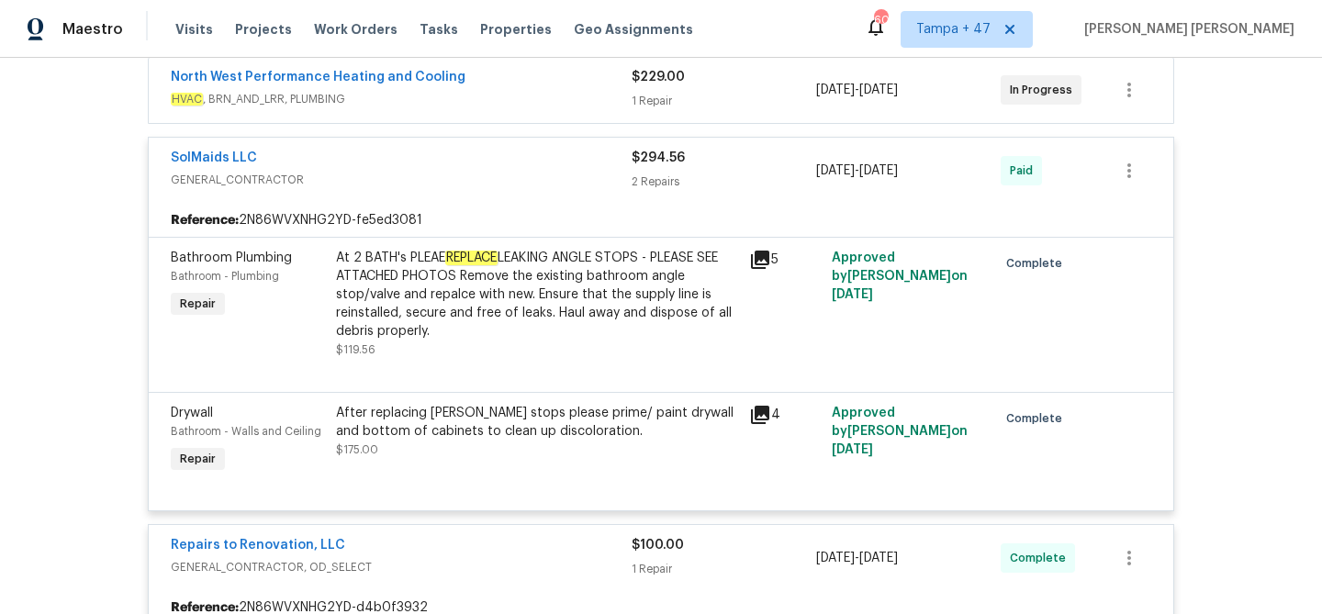
scroll to position [342, 0]
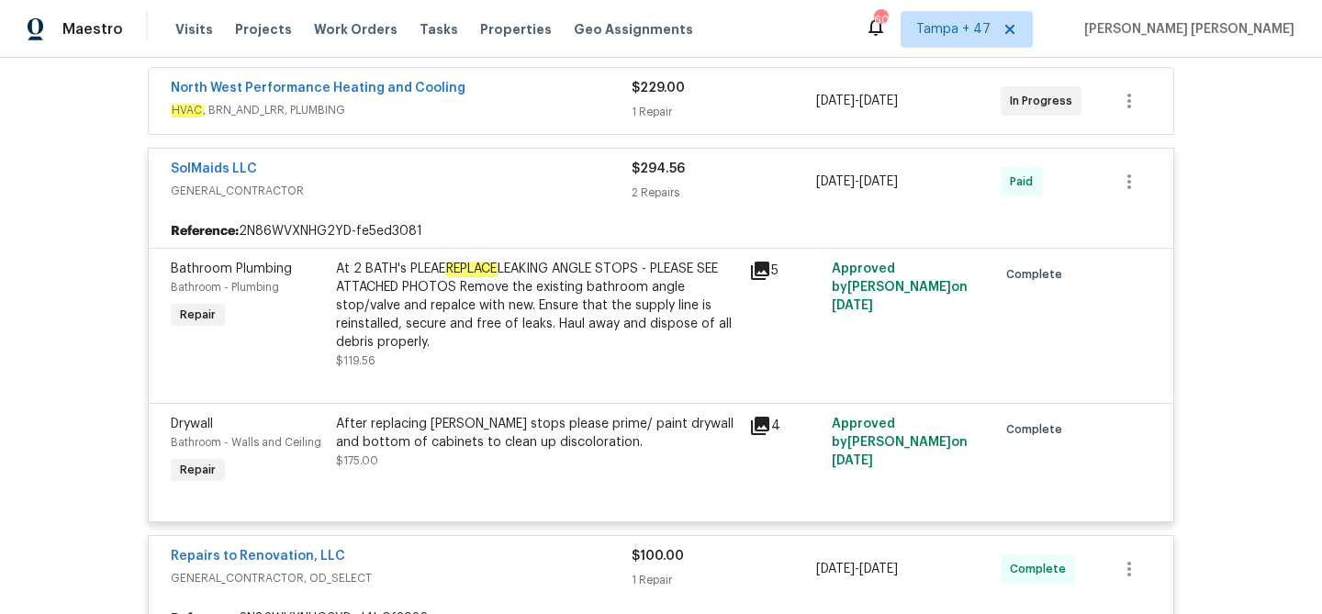
click at [487, 182] on span "GENERAL_CONTRACTOR" at bounding box center [401, 191] width 461 height 18
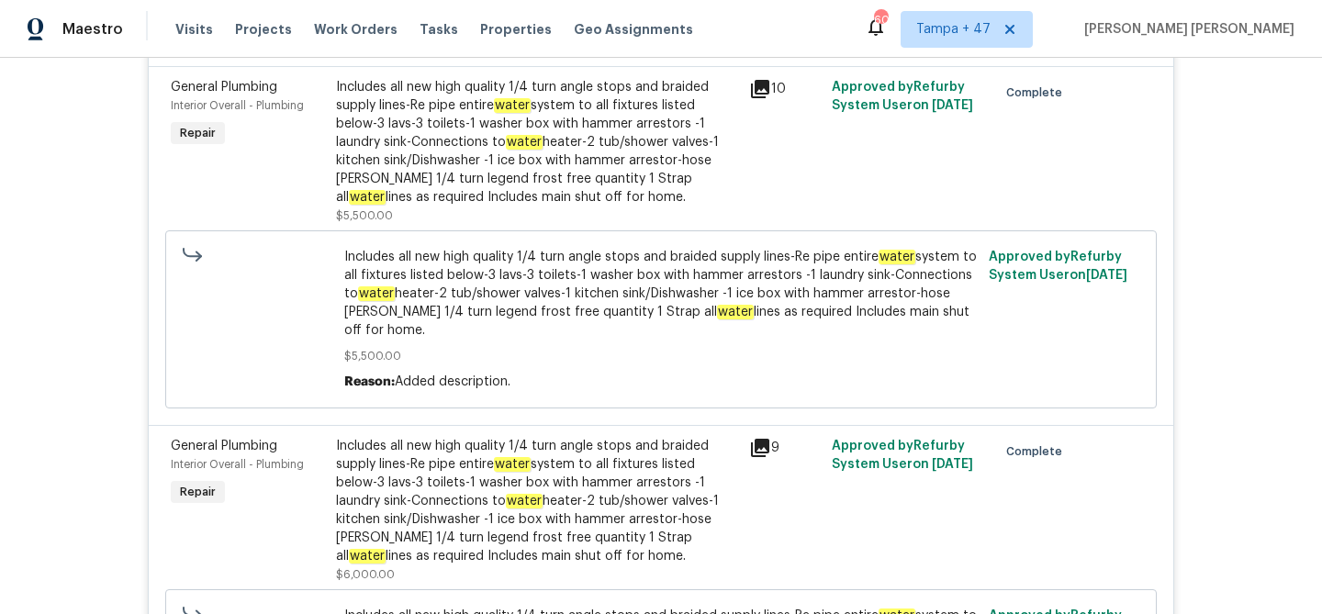
scroll to position [1061, 0]
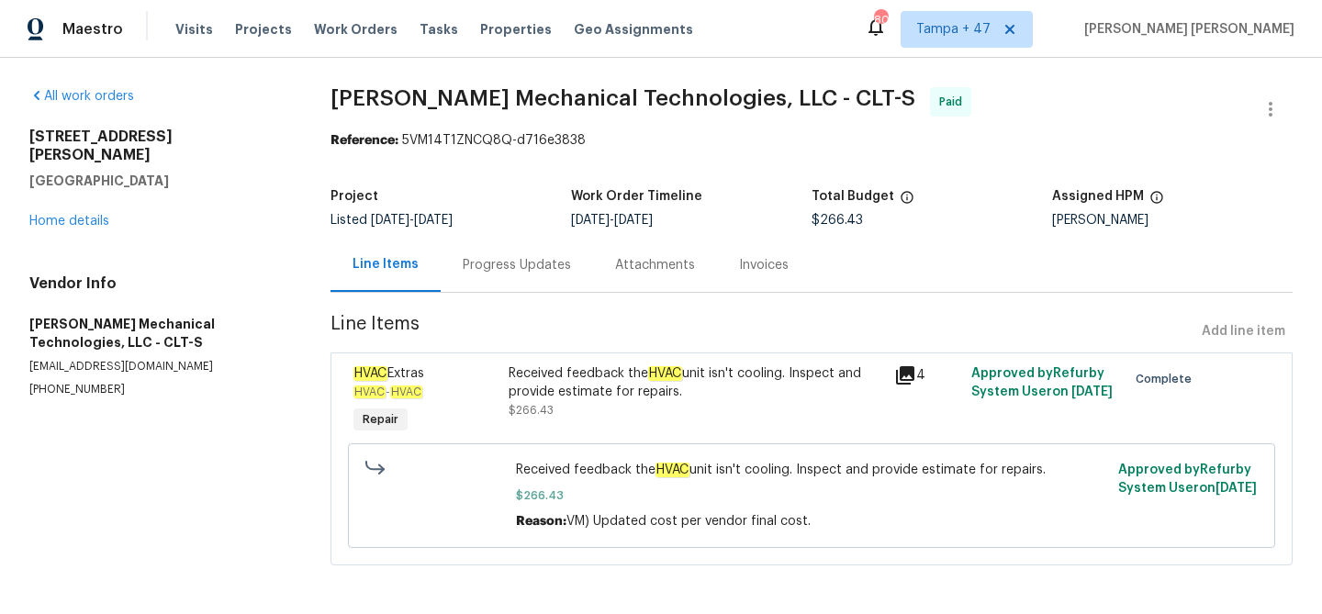
click at [487, 249] on div "Progress Updates" at bounding box center [517, 265] width 152 height 54
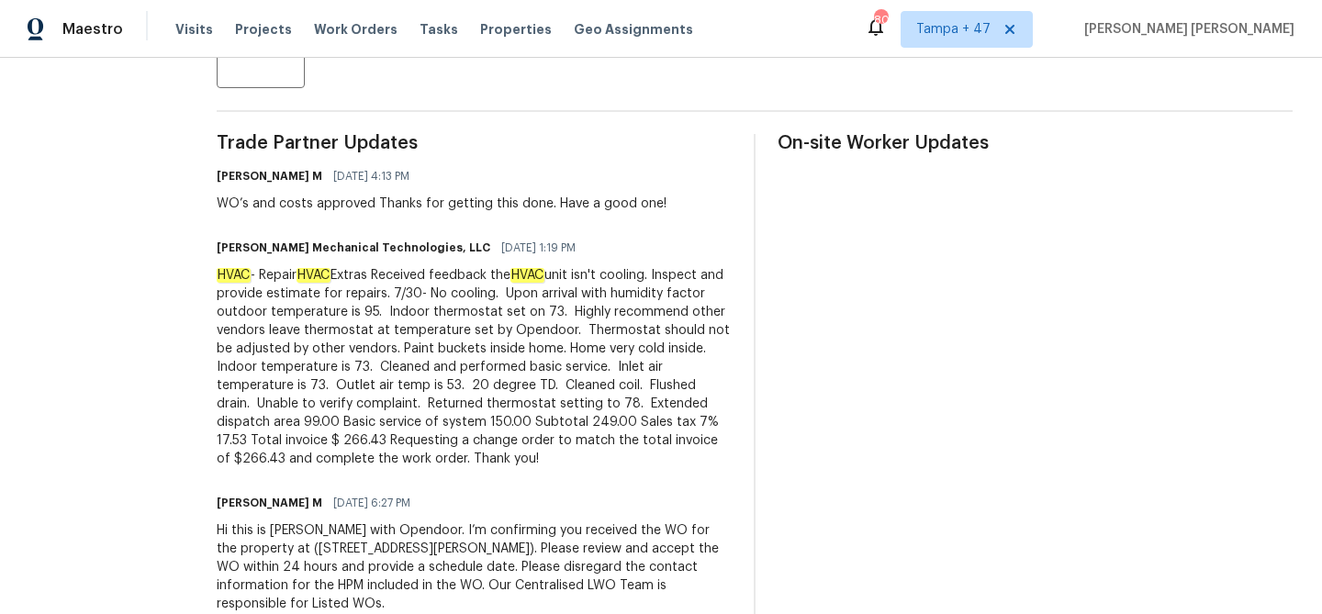
scroll to position [540, 0]
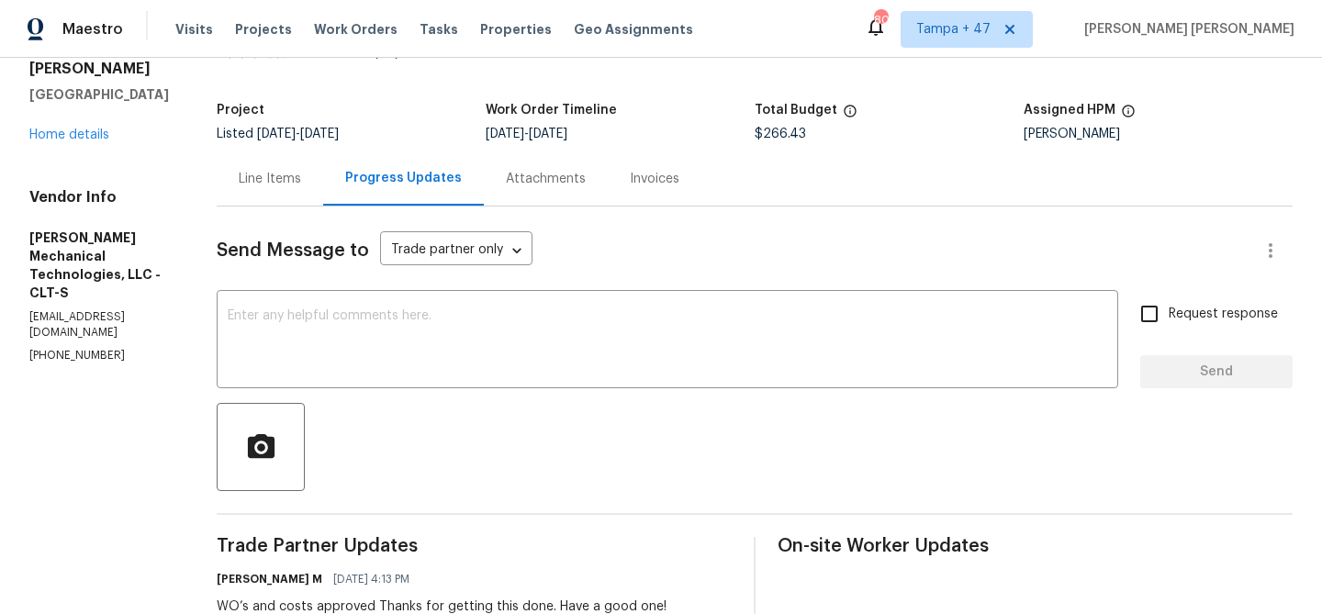
click at [301, 170] on div "Line Items" at bounding box center [270, 179] width 62 height 18
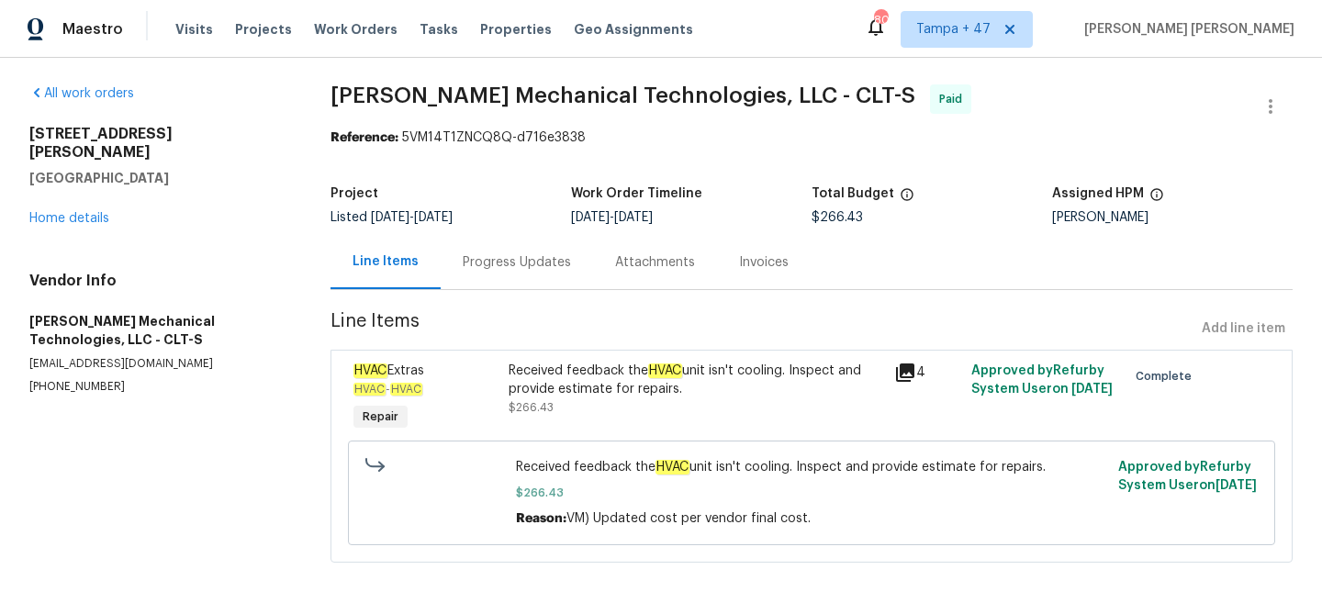
click at [463, 259] on div "Progress Updates" at bounding box center [517, 262] width 108 height 18
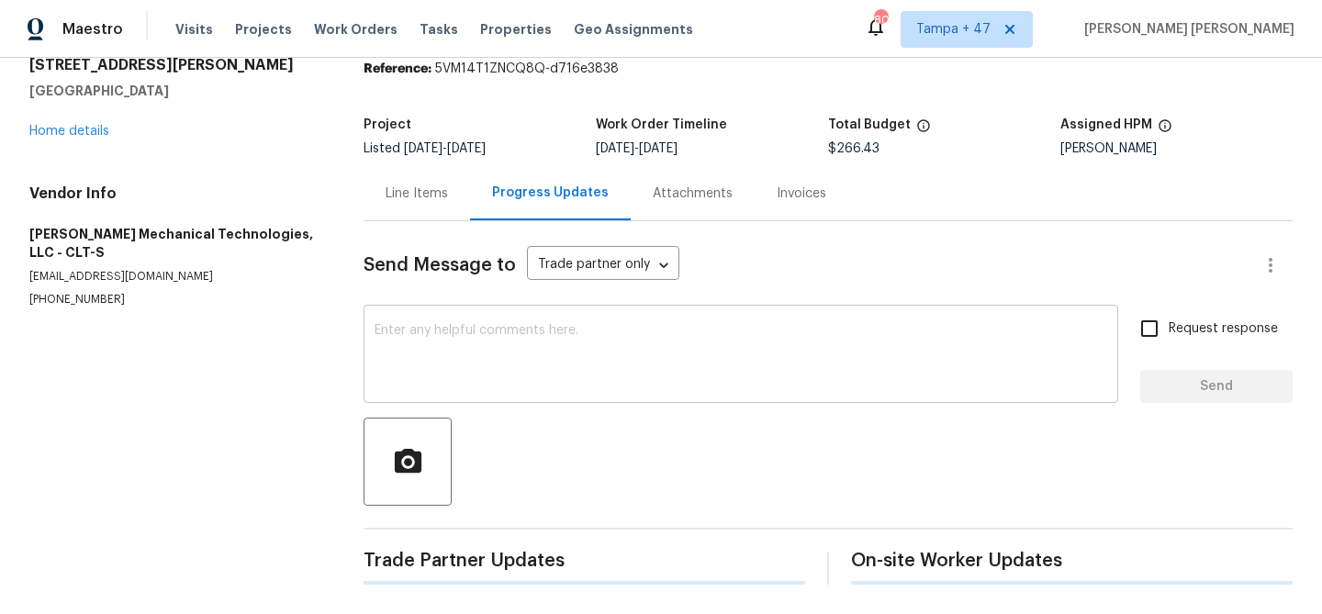
scroll to position [86, 0]
